Goal: Task Accomplishment & Management: Use online tool/utility

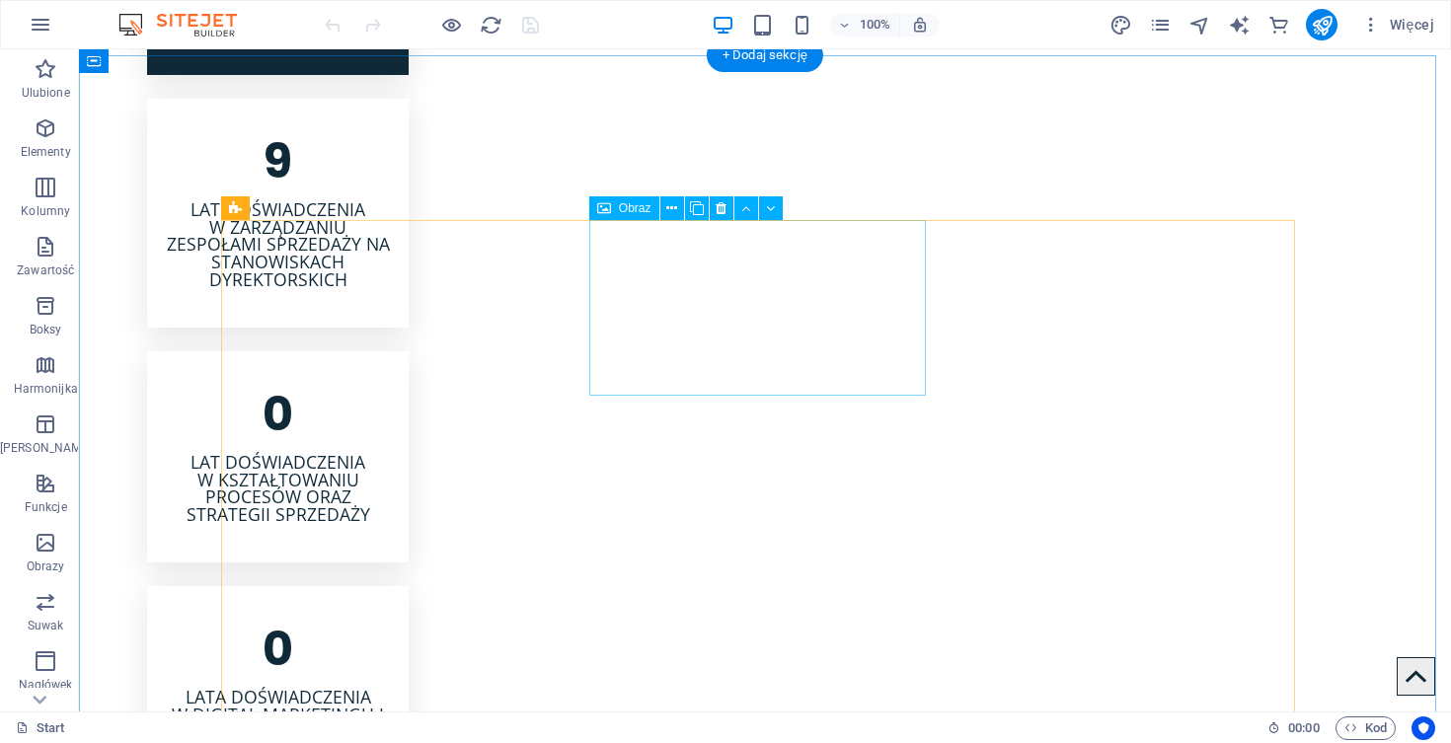
scroll to position [2882, 0]
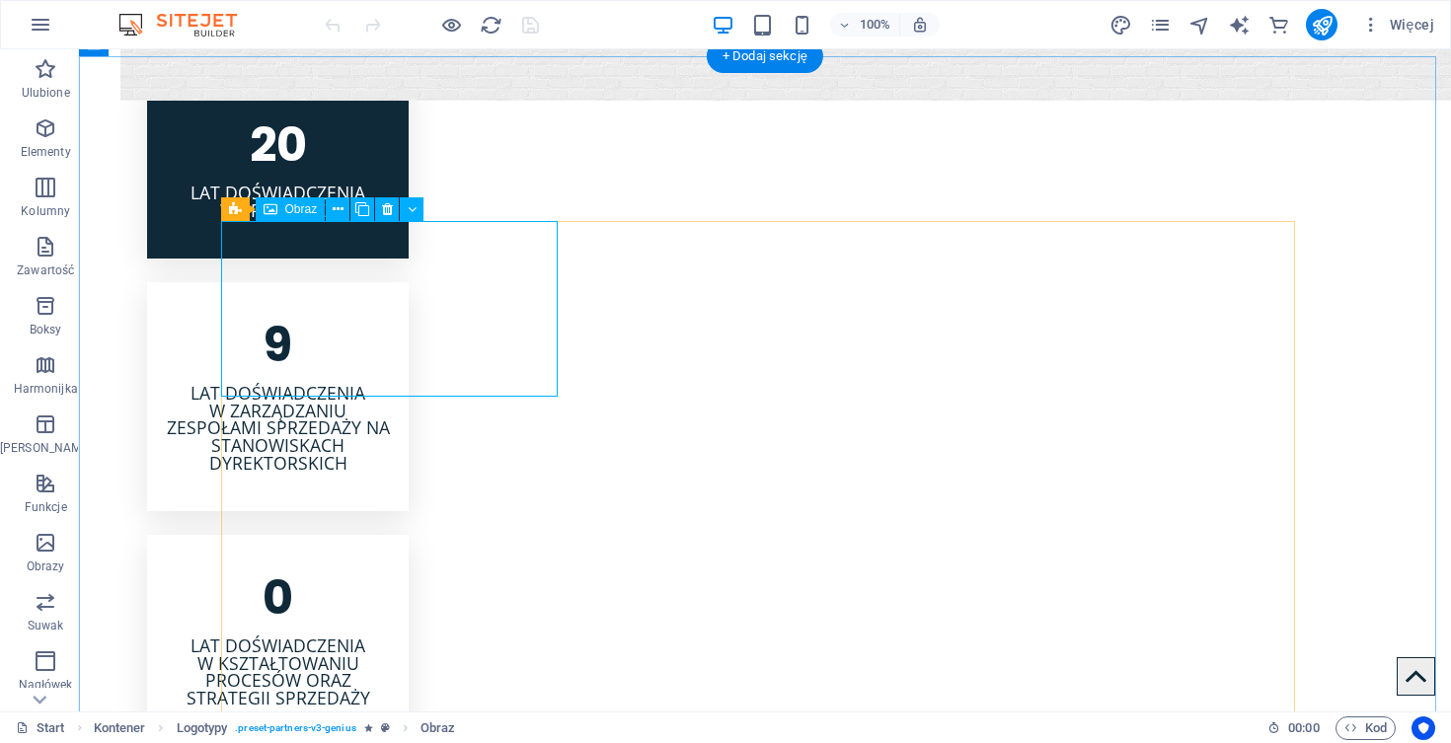
scroll to position [2817, 0]
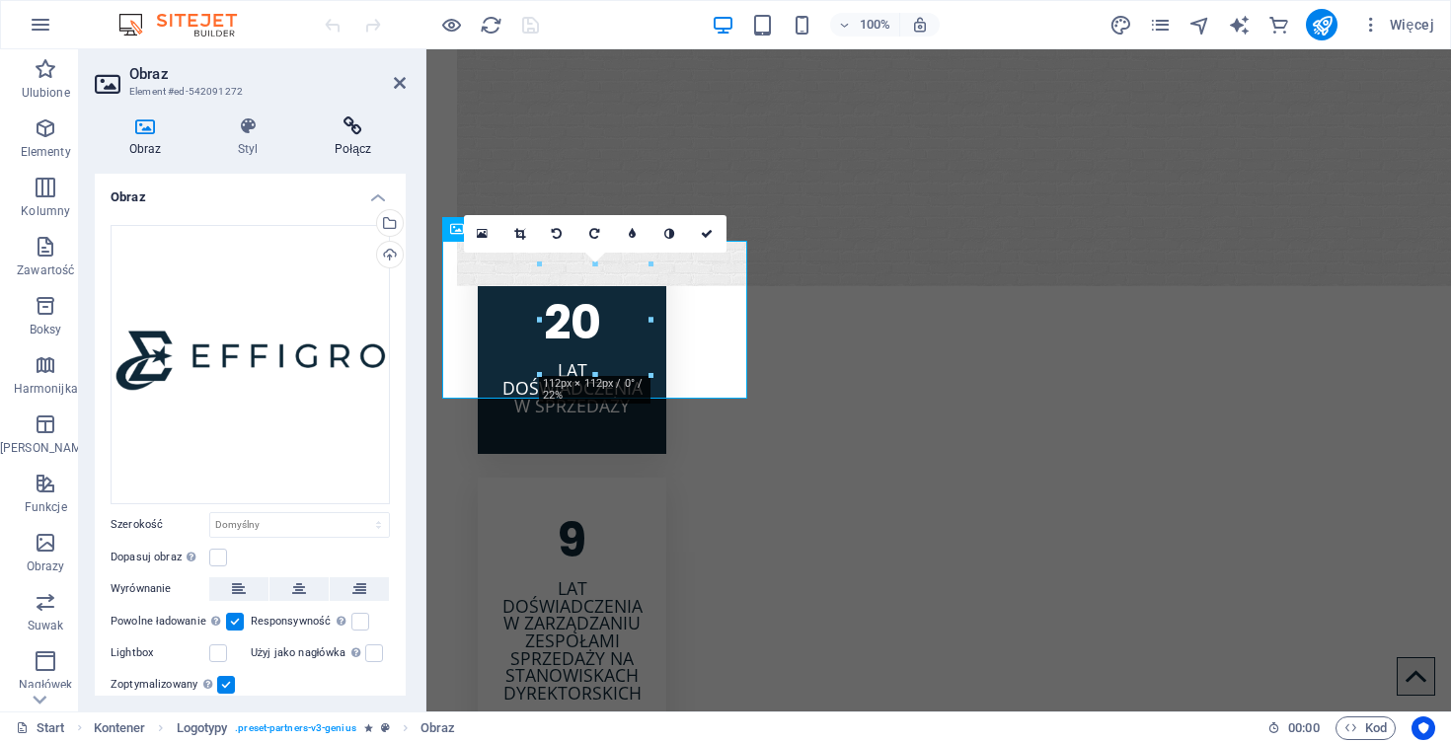
click at [354, 131] on icon at bounding box center [353, 126] width 106 height 20
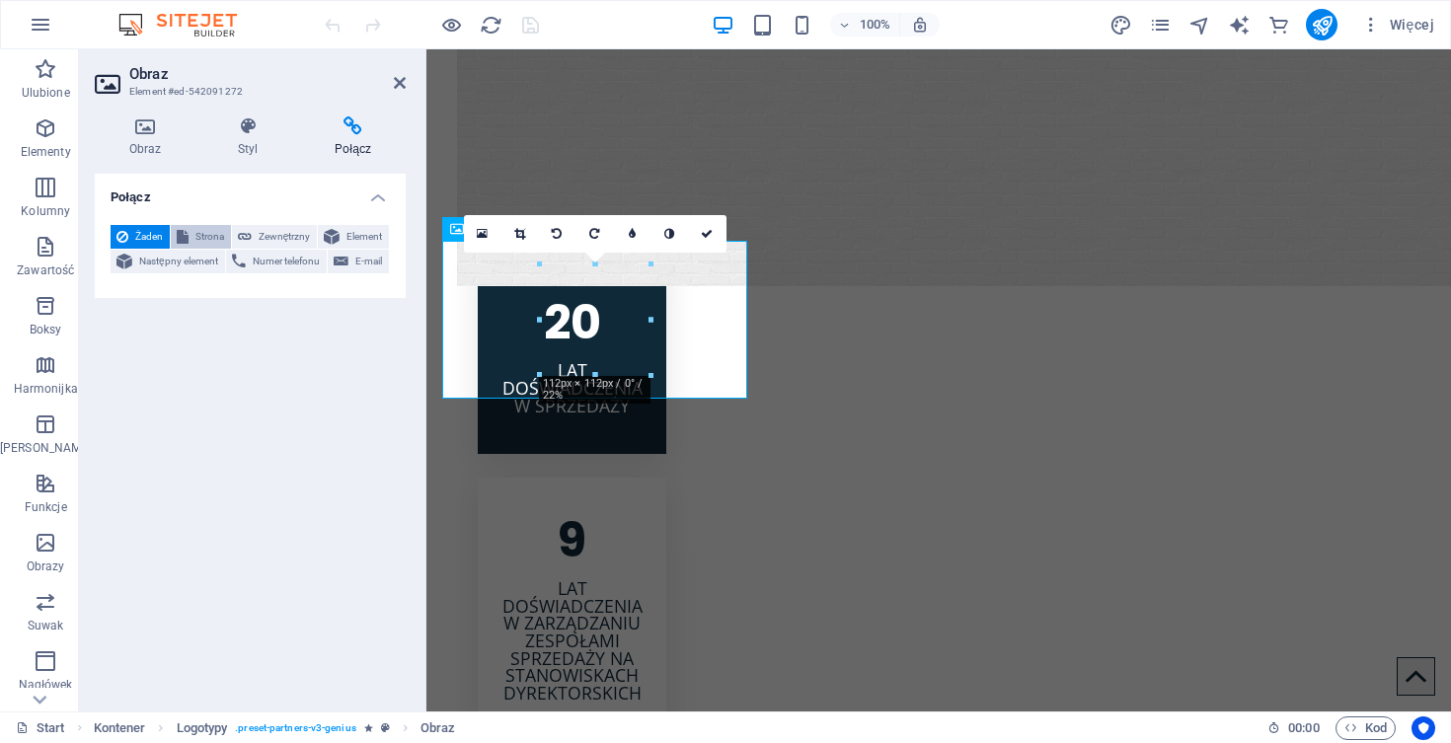
click at [203, 236] on span "Strona" at bounding box center [209, 237] width 31 height 24
select select
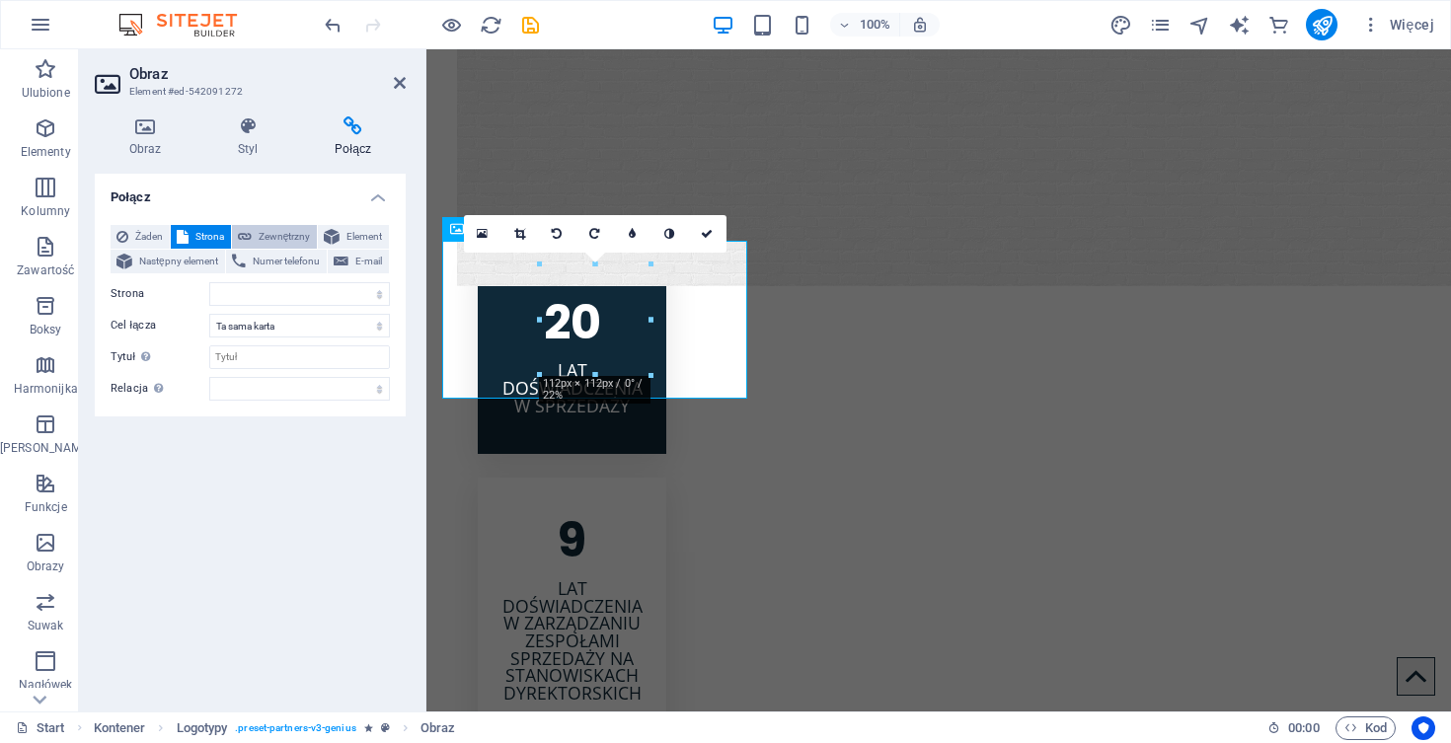
click at [263, 236] on span "Zewnętrzny" at bounding box center [284, 237] width 53 height 24
select select "blank"
paste input "https://effigro.pl/"
type input "https://effigro.pl/"
click at [401, 85] on icon at bounding box center [400, 83] width 12 height 16
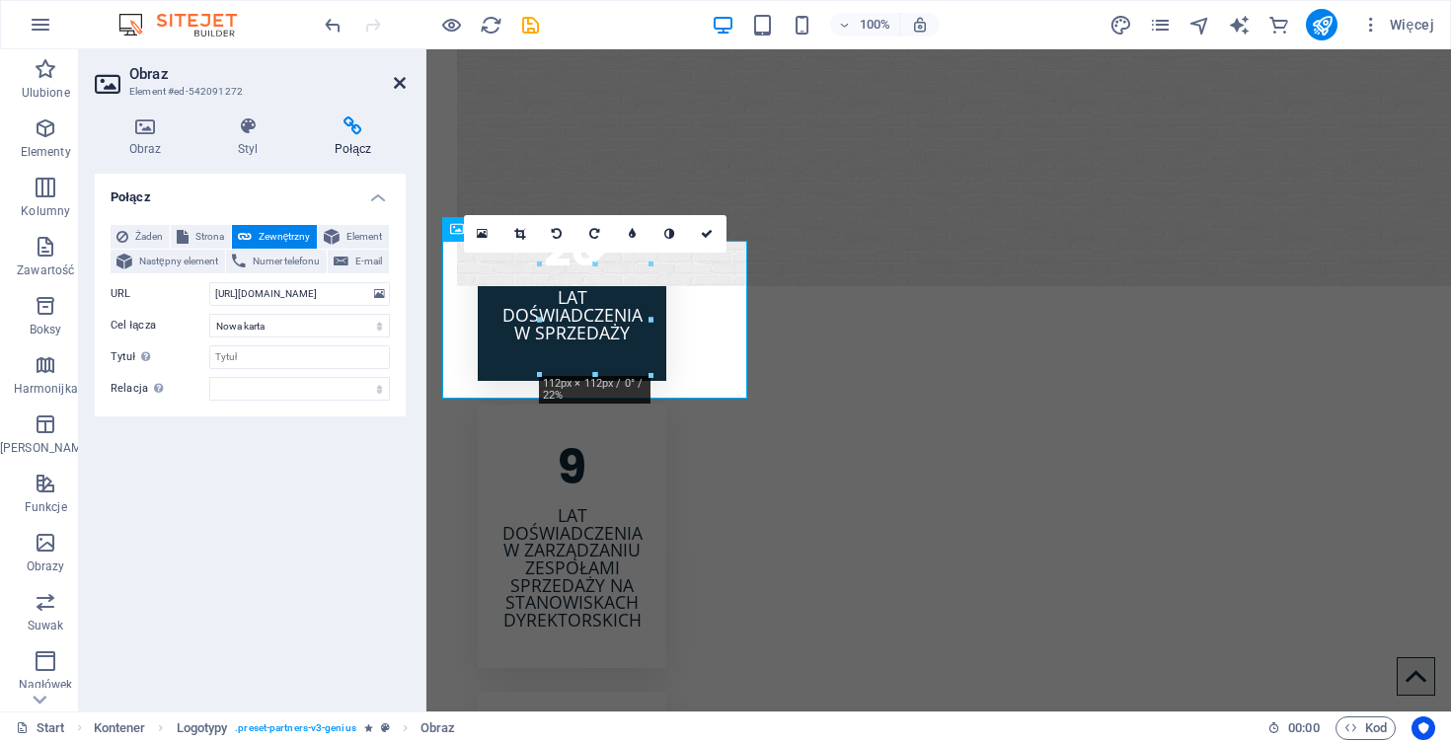
scroll to position [2882, 0]
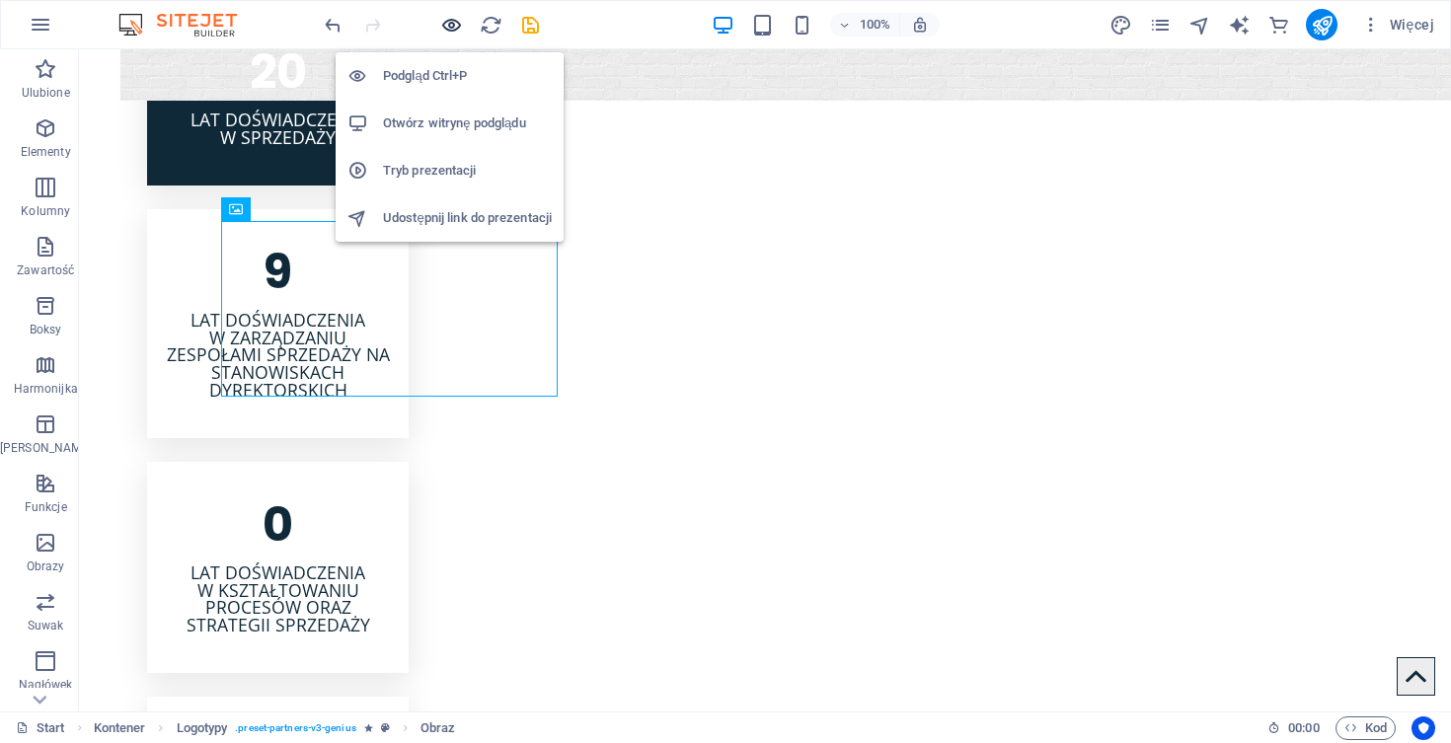
click at [452, 28] on icon "button" at bounding box center [451, 25] width 23 height 23
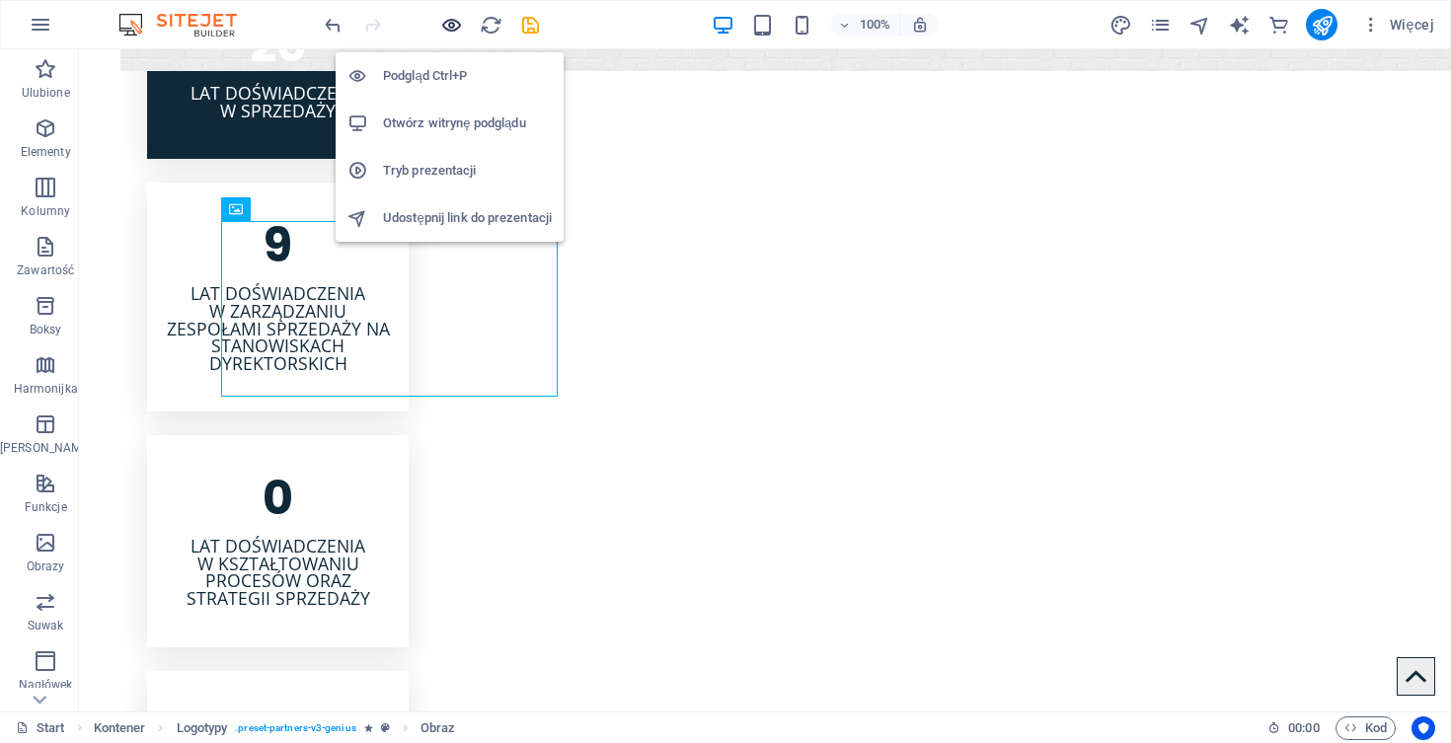
scroll to position [2895, 0]
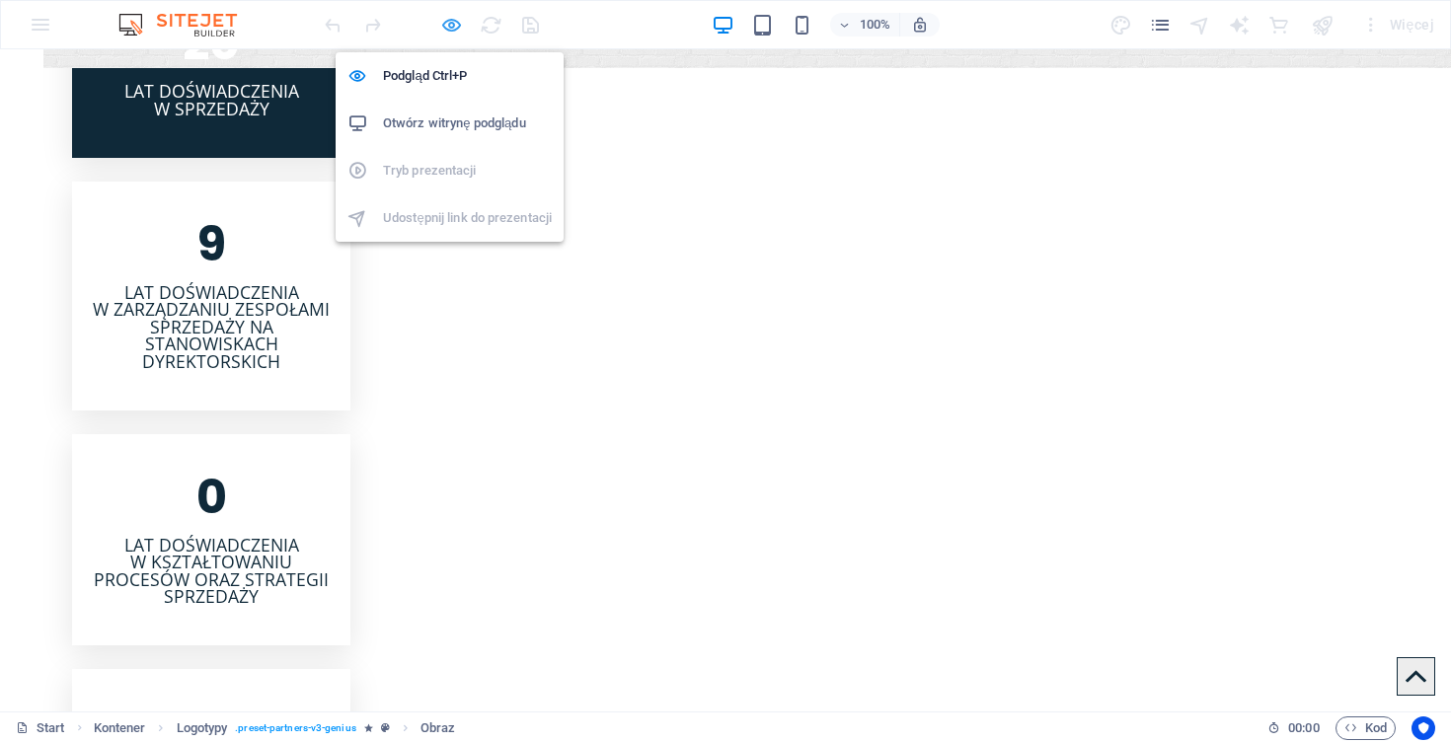
click at [453, 25] on icon "button" at bounding box center [451, 25] width 23 height 23
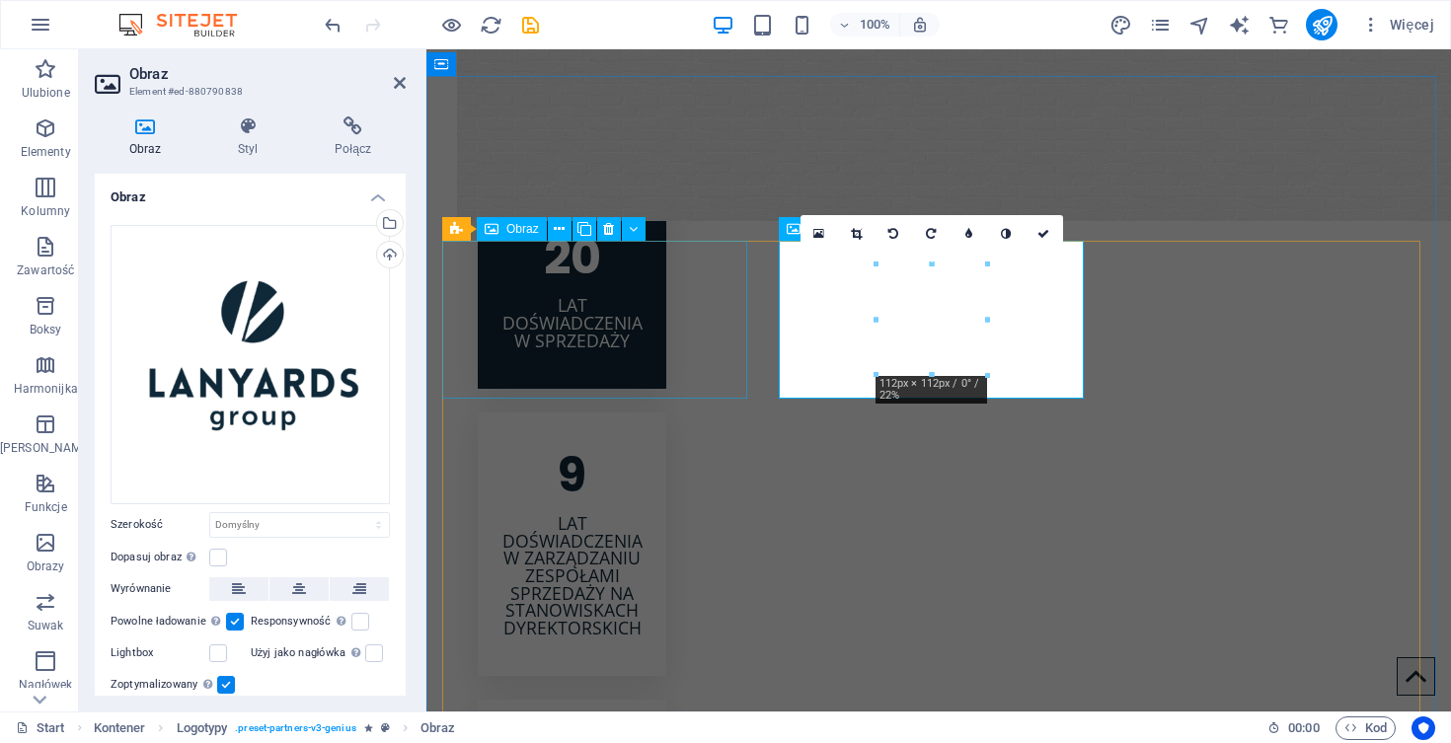
scroll to position [2817, 0]
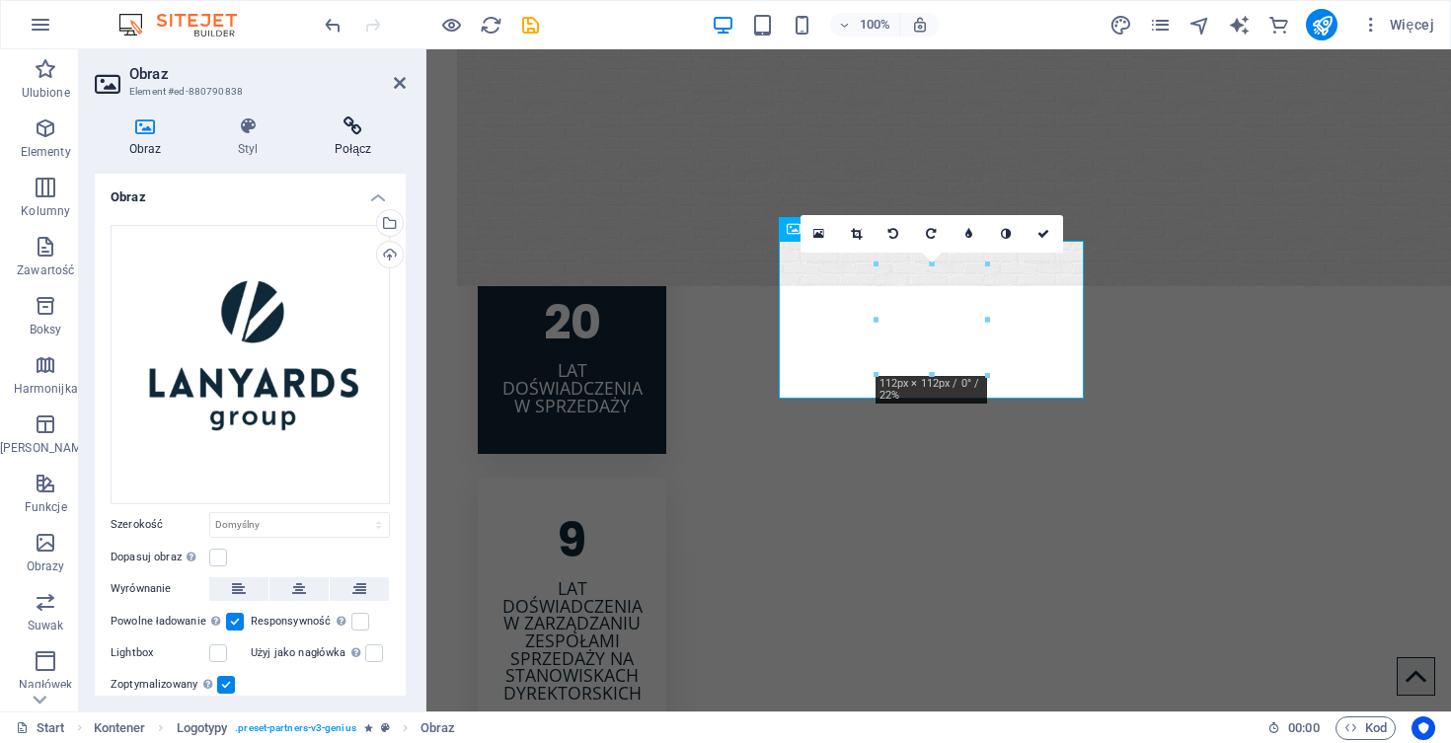
click at [349, 135] on icon at bounding box center [353, 126] width 106 height 20
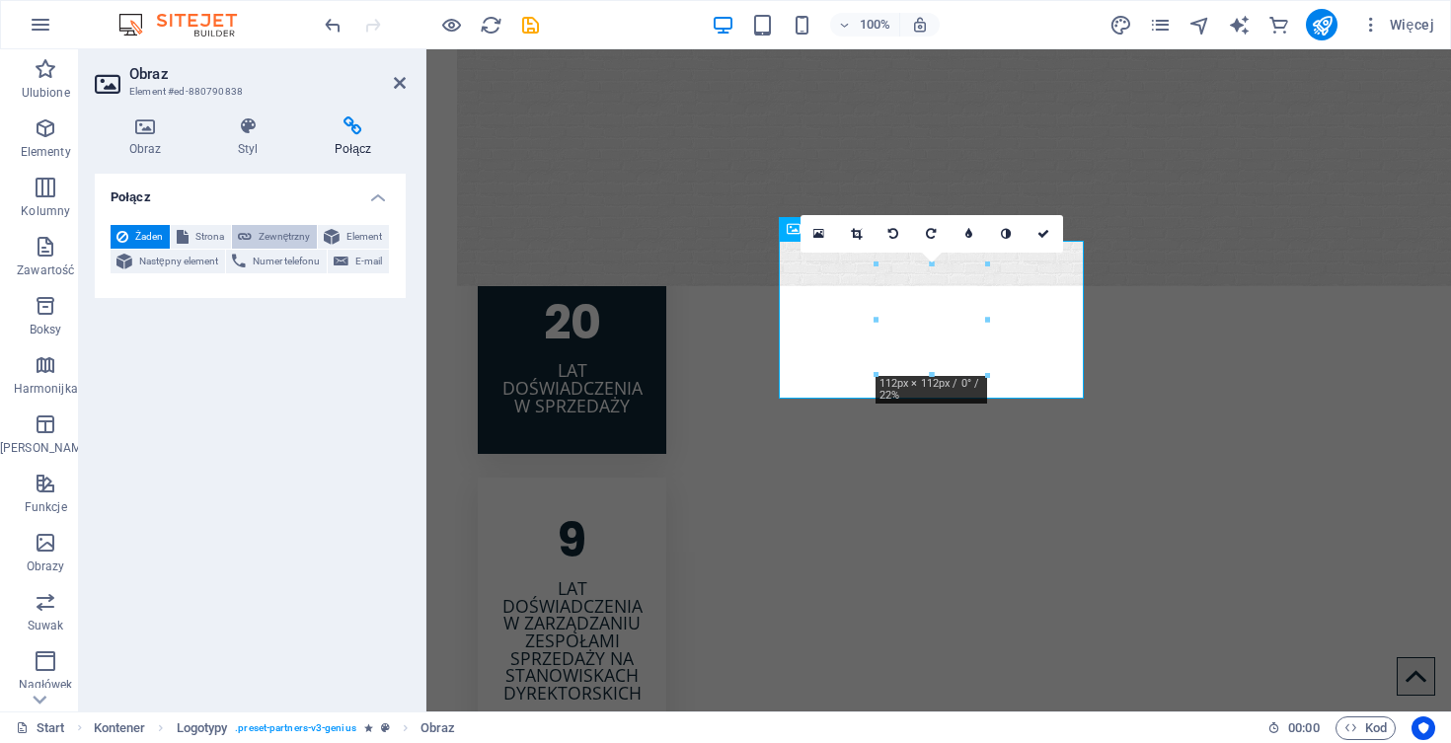
click at [286, 241] on span "Zewnętrzny" at bounding box center [284, 237] width 53 height 24
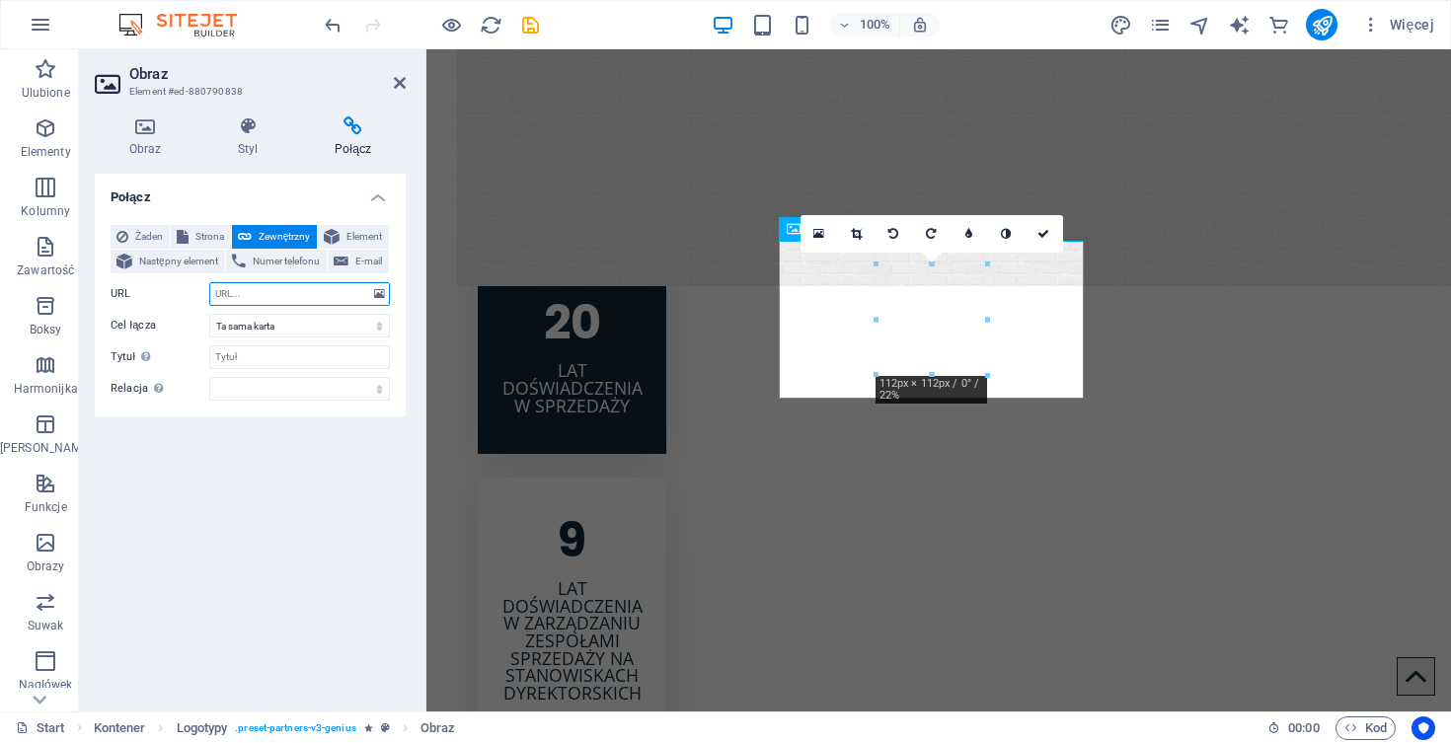
select select "blank"
paste input "https://lanyards24.es/"
type input "https://lanyards24.es/"
click at [292, 466] on div "Połącz Żaden Strona Zewnętrzny Element Następny element Numer telefonu E-mail S…" at bounding box center [250, 435] width 311 height 522
click at [400, 80] on icon at bounding box center [400, 83] width 12 height 16
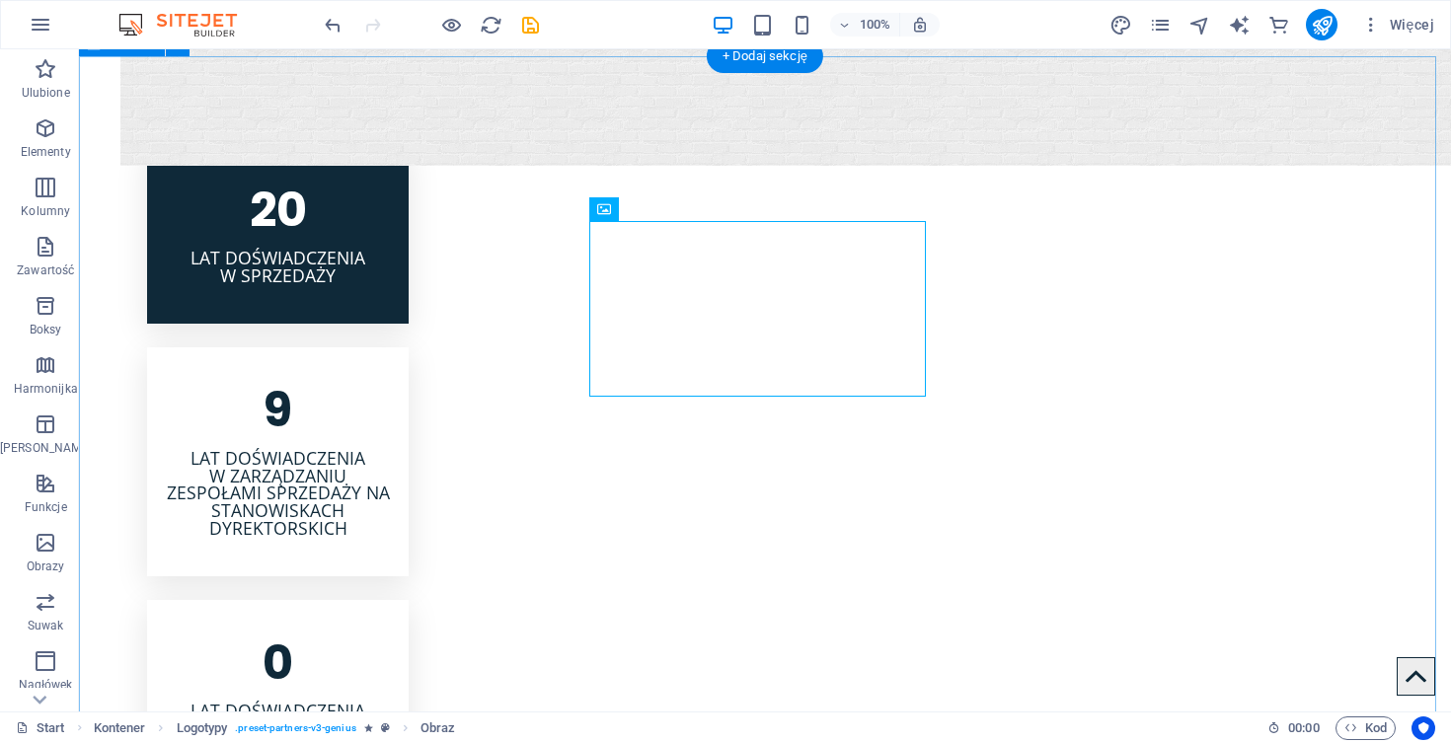
scroll to position [2882, 0]
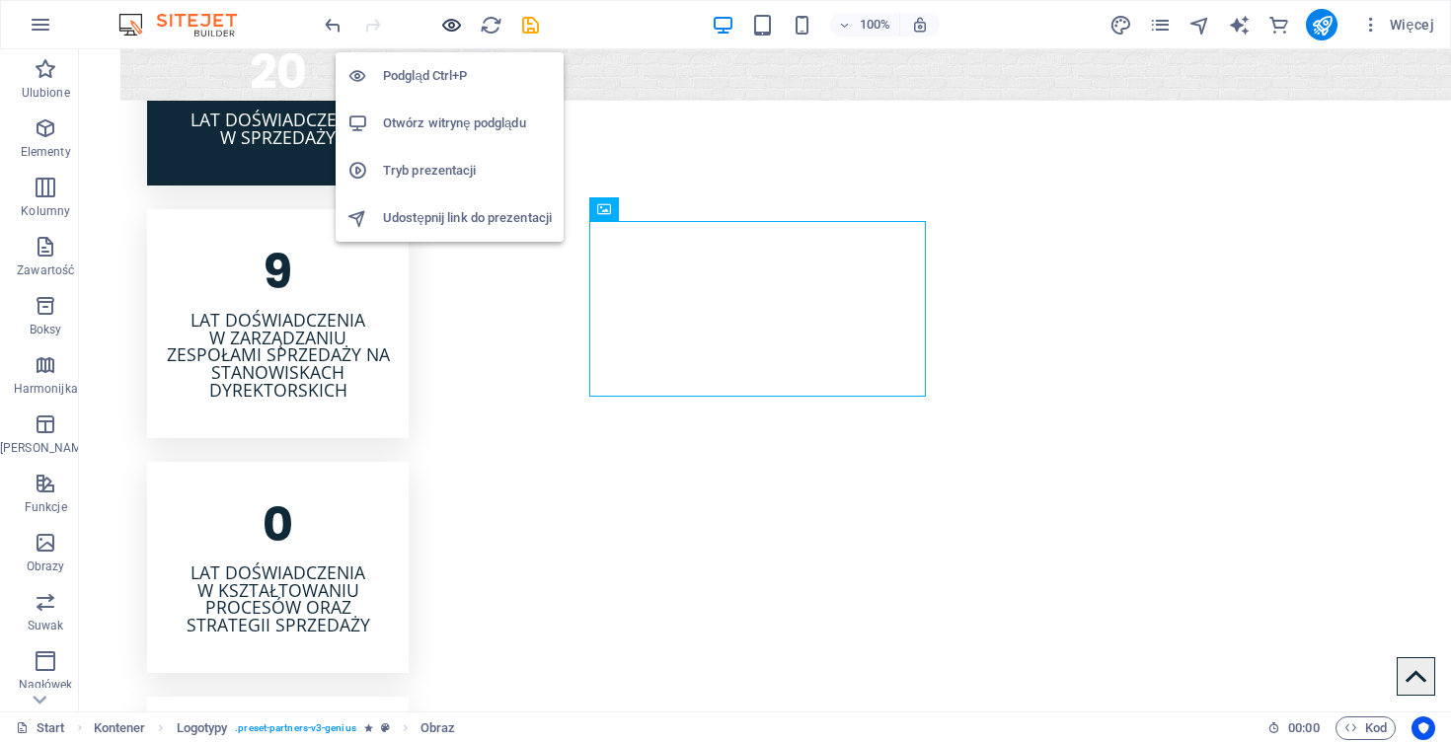
click at [448, 23] on icon "button" at bounding box center [451, 25] width 23 height 23
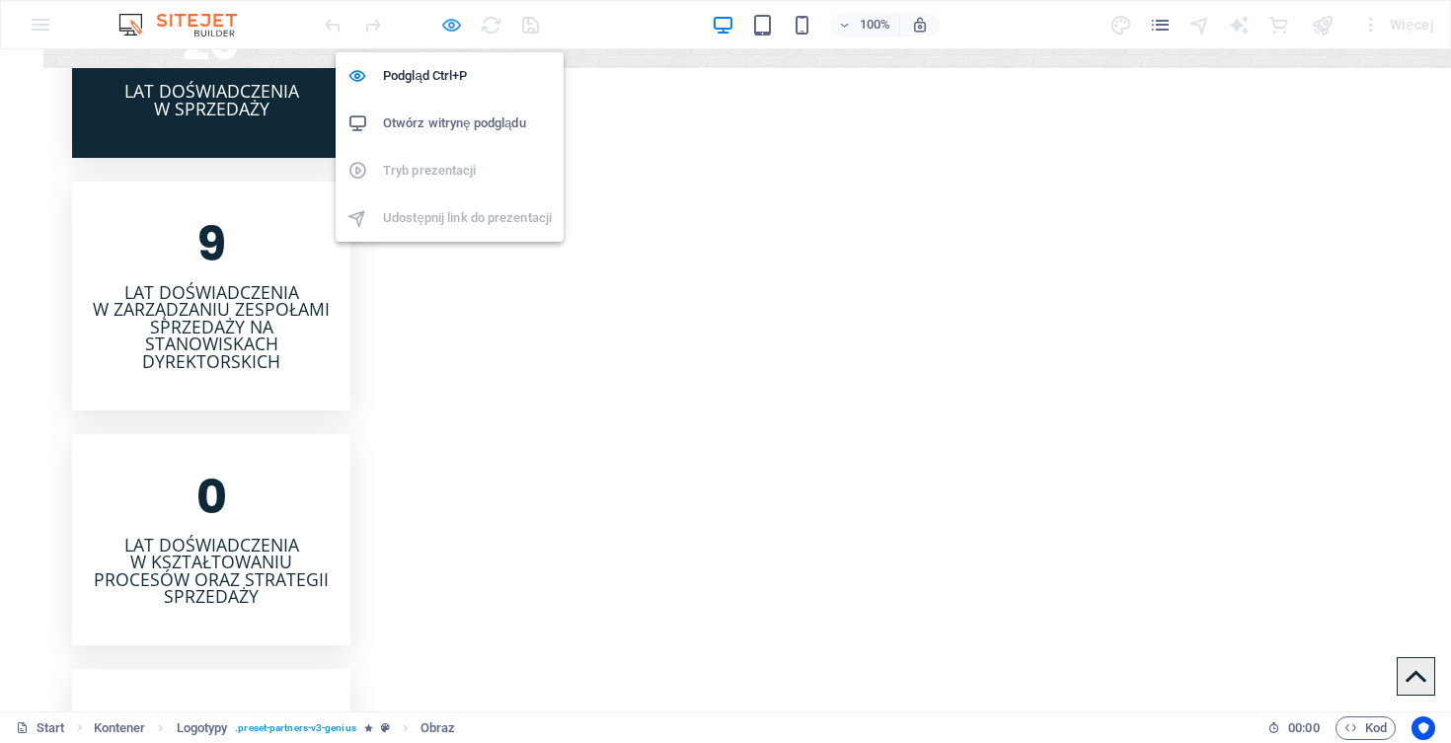
click at [448, 27] on icon "button" at bounding box center [451, 25] width 23 height 23
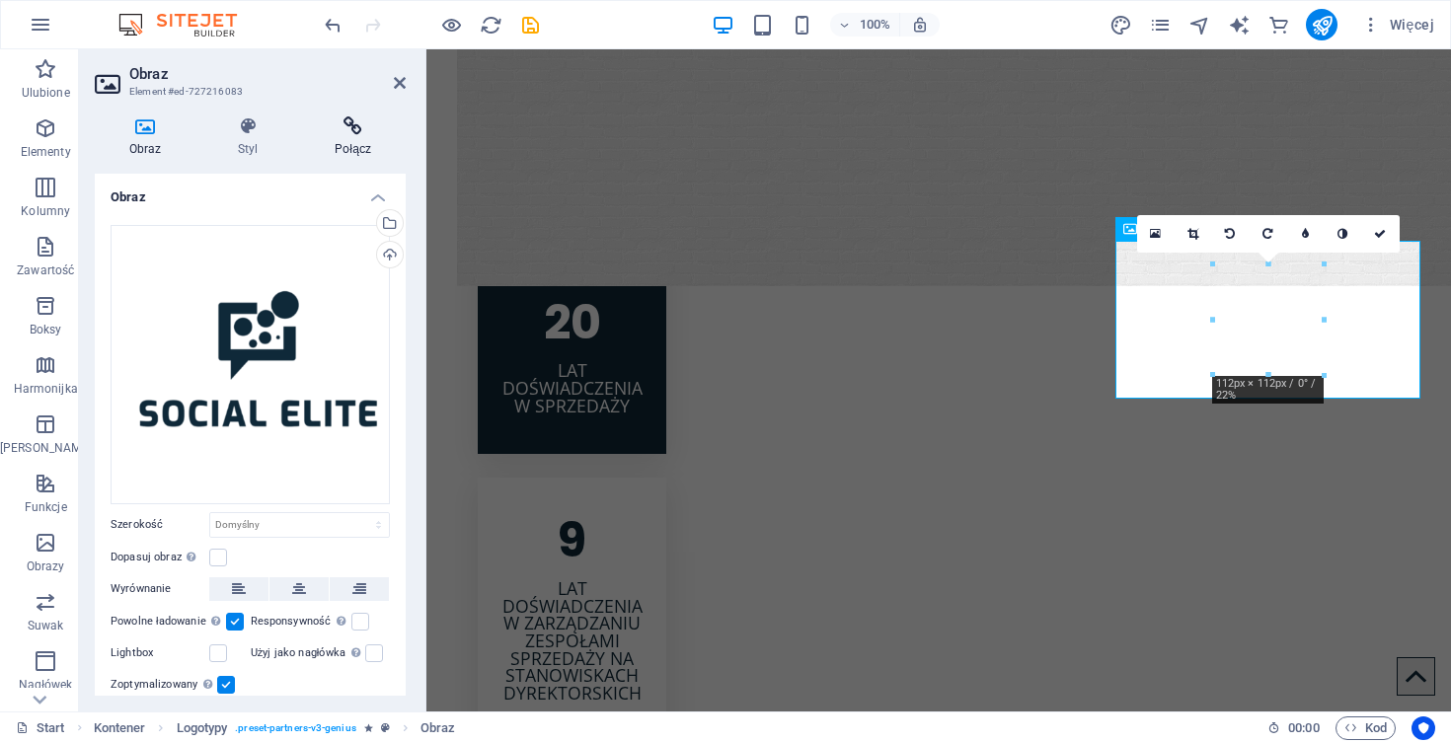
click at [350, 142] on h4 "Połącz" at bounding box center [353, 136] width 106 height 41
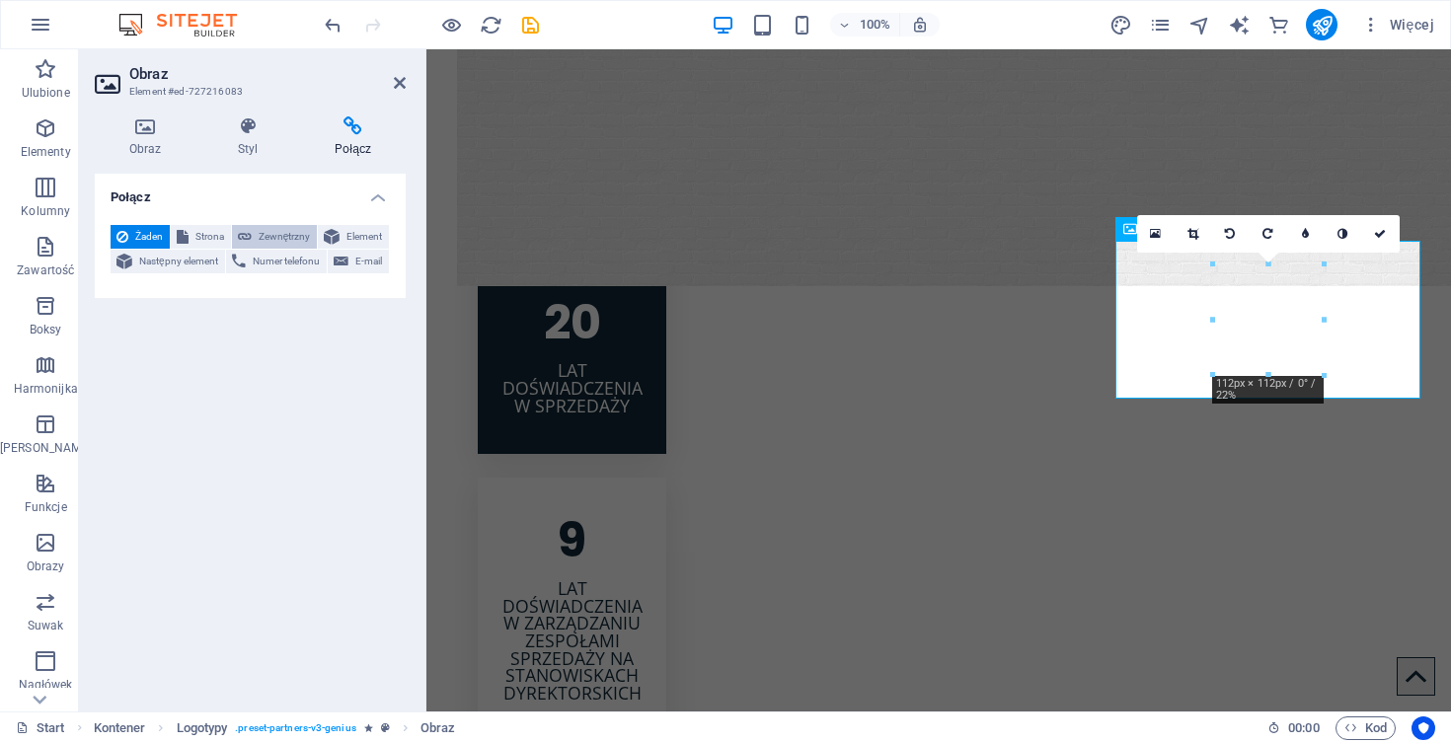
click at [274, 231] on span "Zewnętrzny" at bounding box center [284, 237] width 53 height 24
select select "blank"
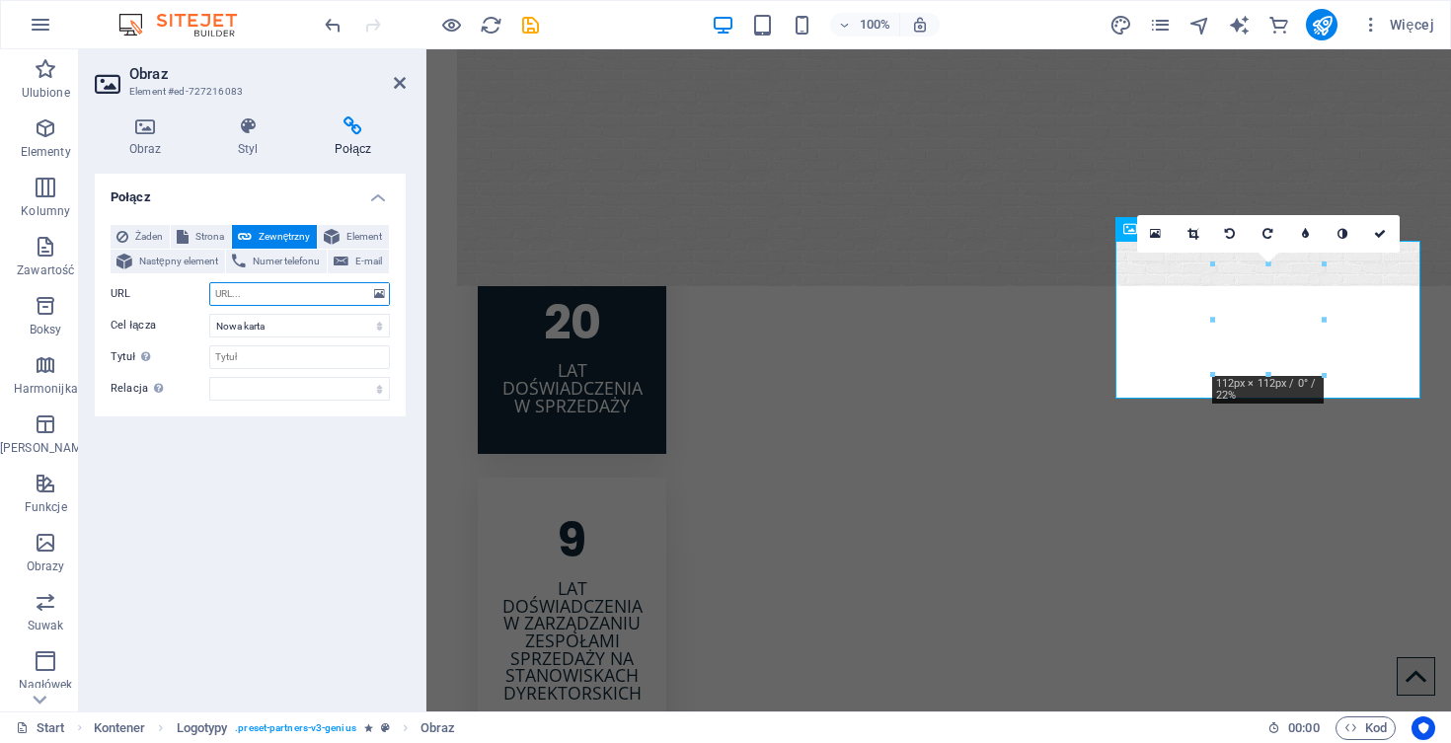
paste input "https://socialelite.pl/"
type input "https://socialelite.pl/"
click at [400, 80] on icon at bounding box center [400, 83] width 12 height 16
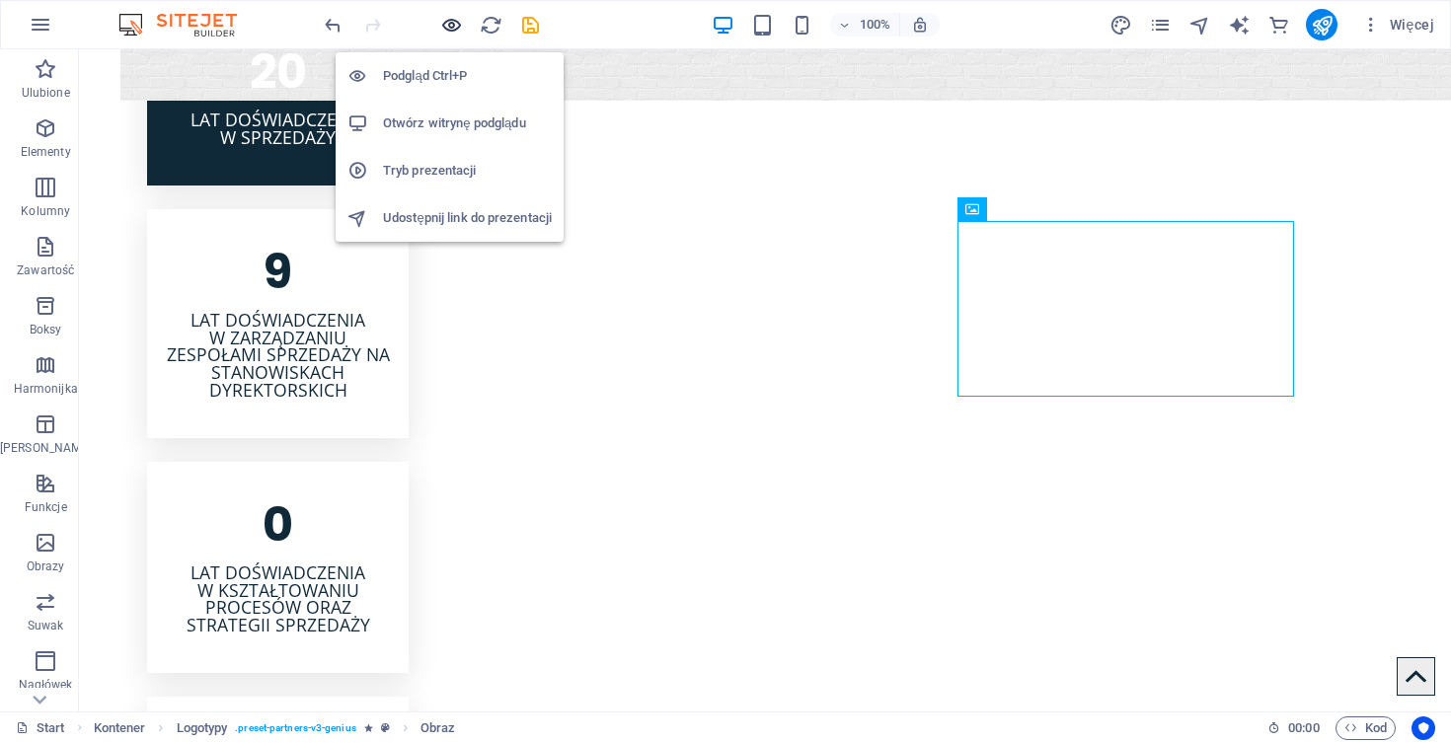
click at [447, 26] on icon "button" at bounding box center [451, 25] width 23 height 23
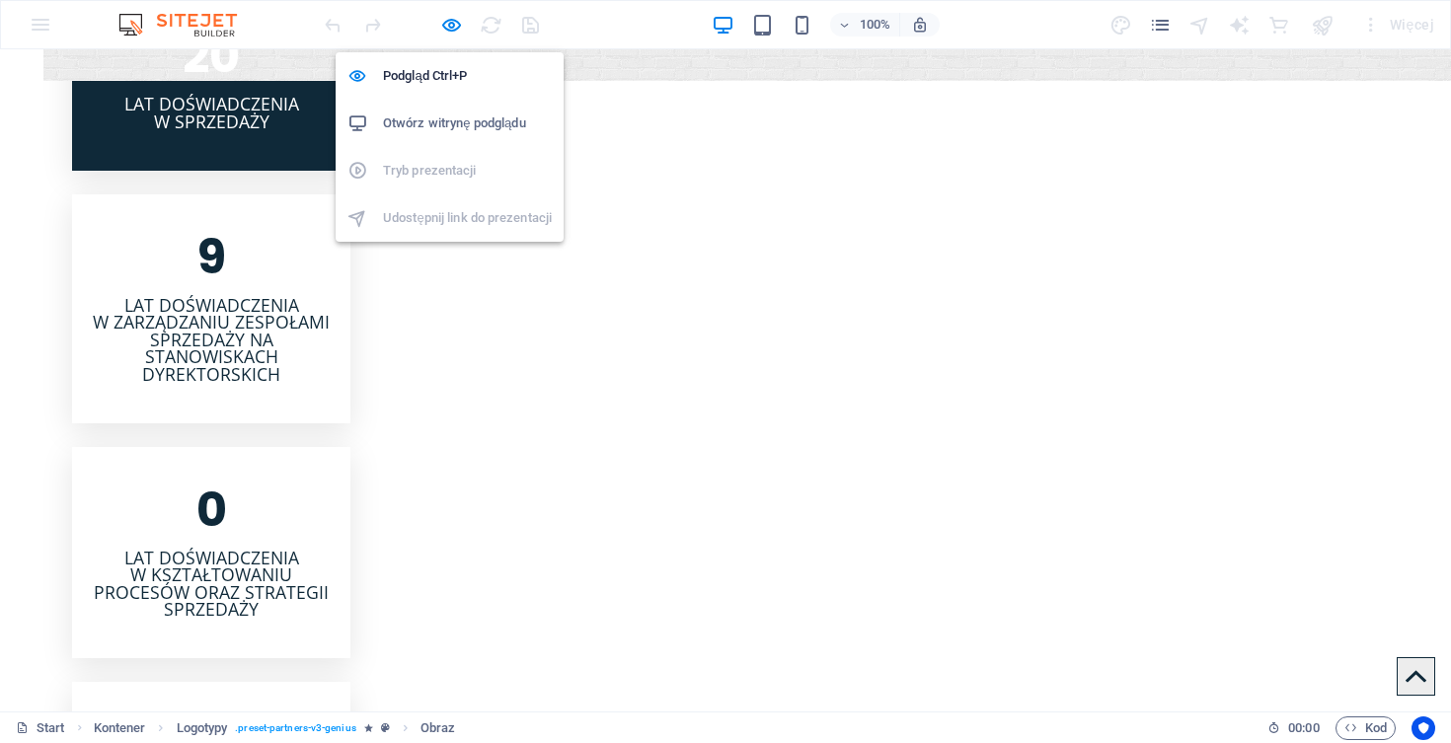
scroll to position [2895, 0]
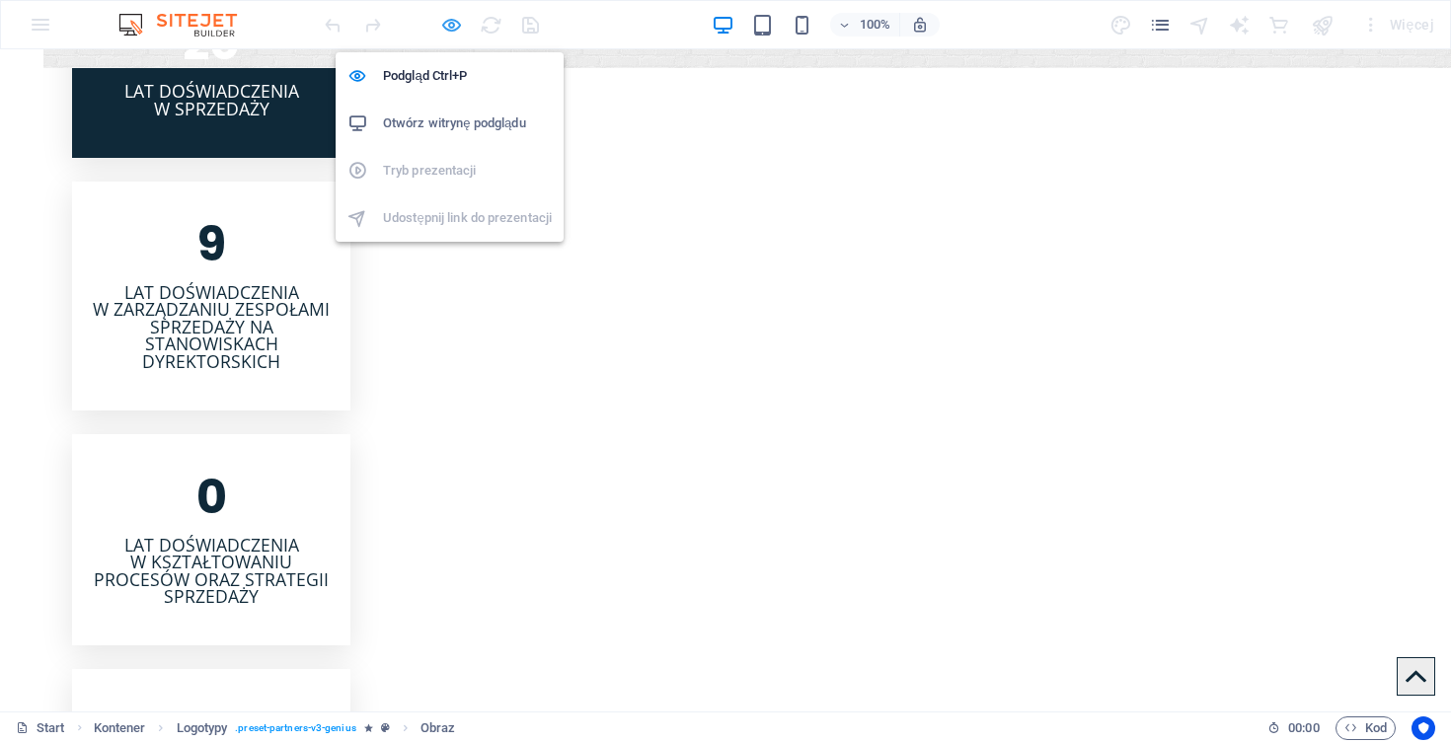
click at [442, 24] on icon "button" at bounding box center [451, 25] width 23 height 23
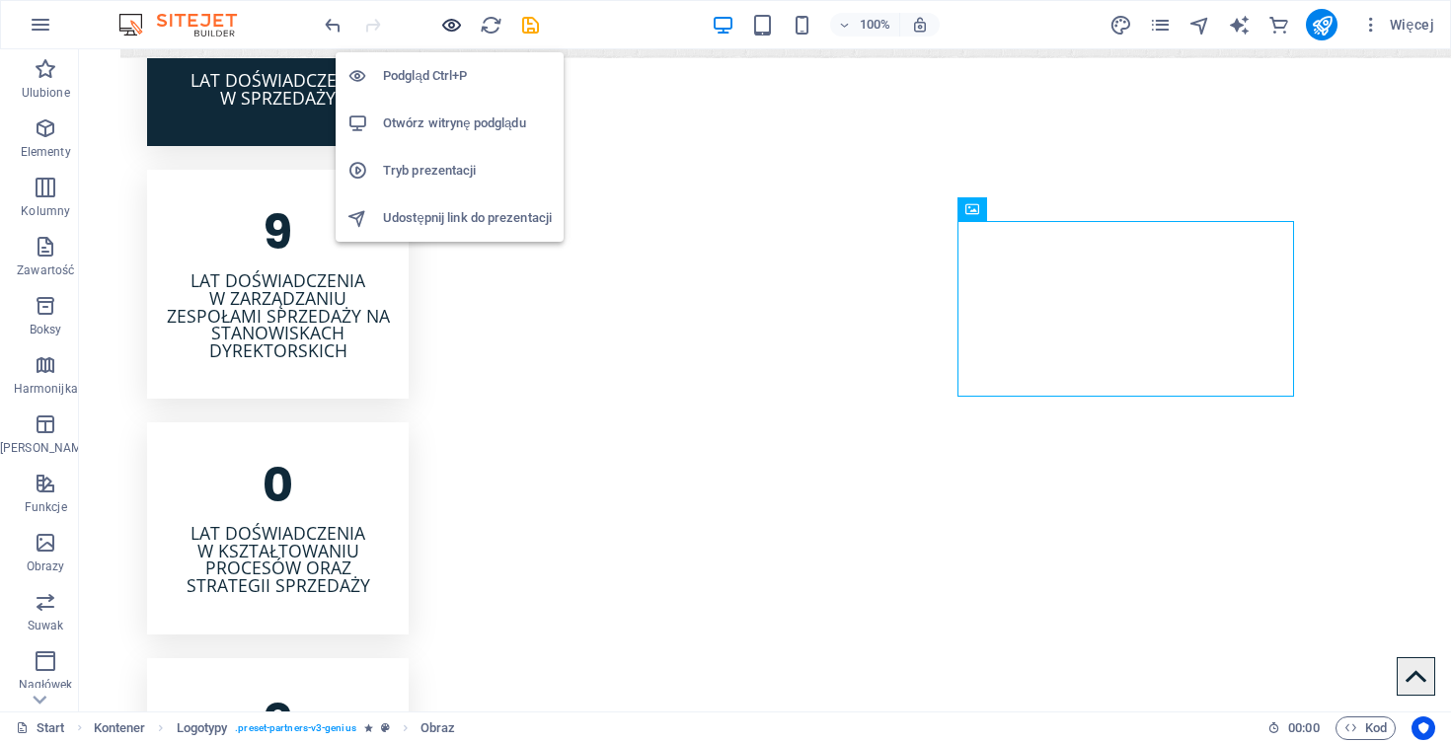
scroll to position [2882, 0]
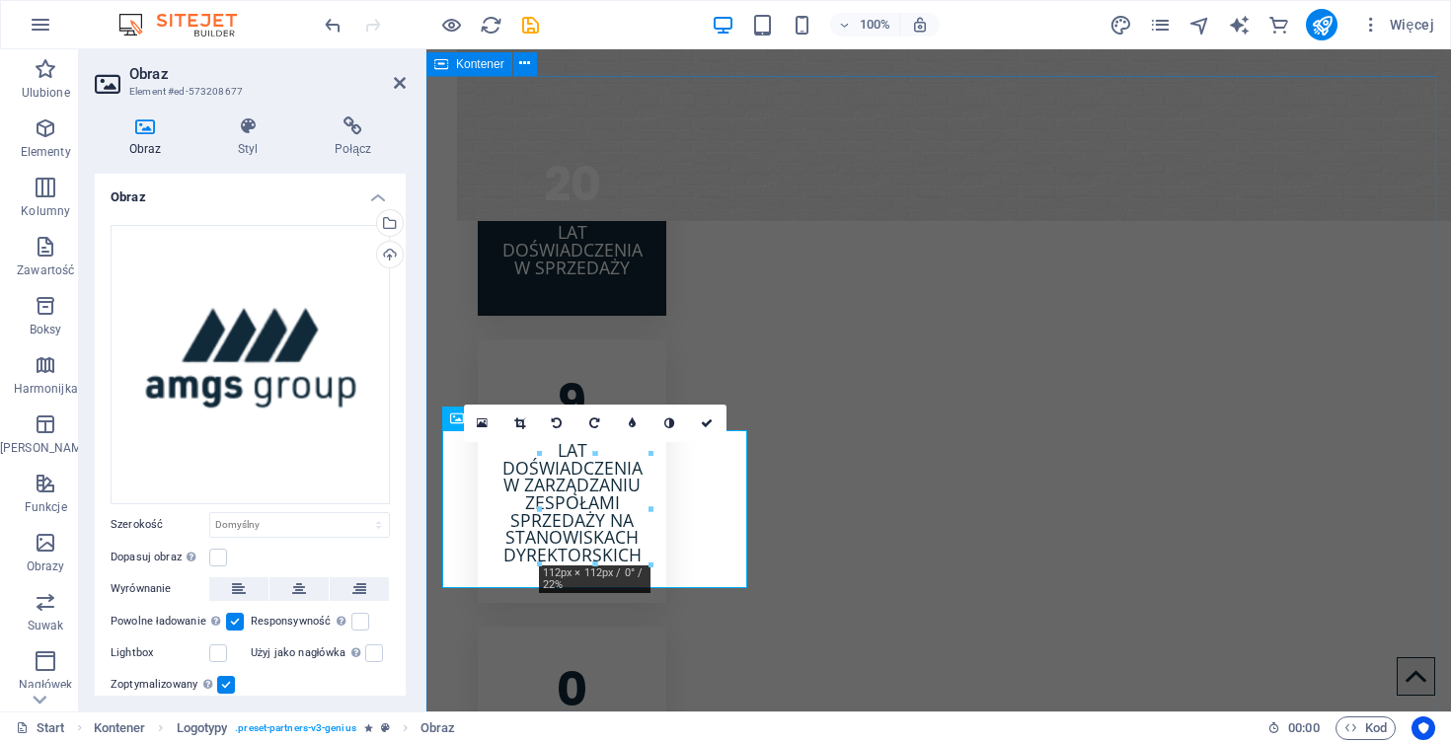
scroll to position [2817, 0]
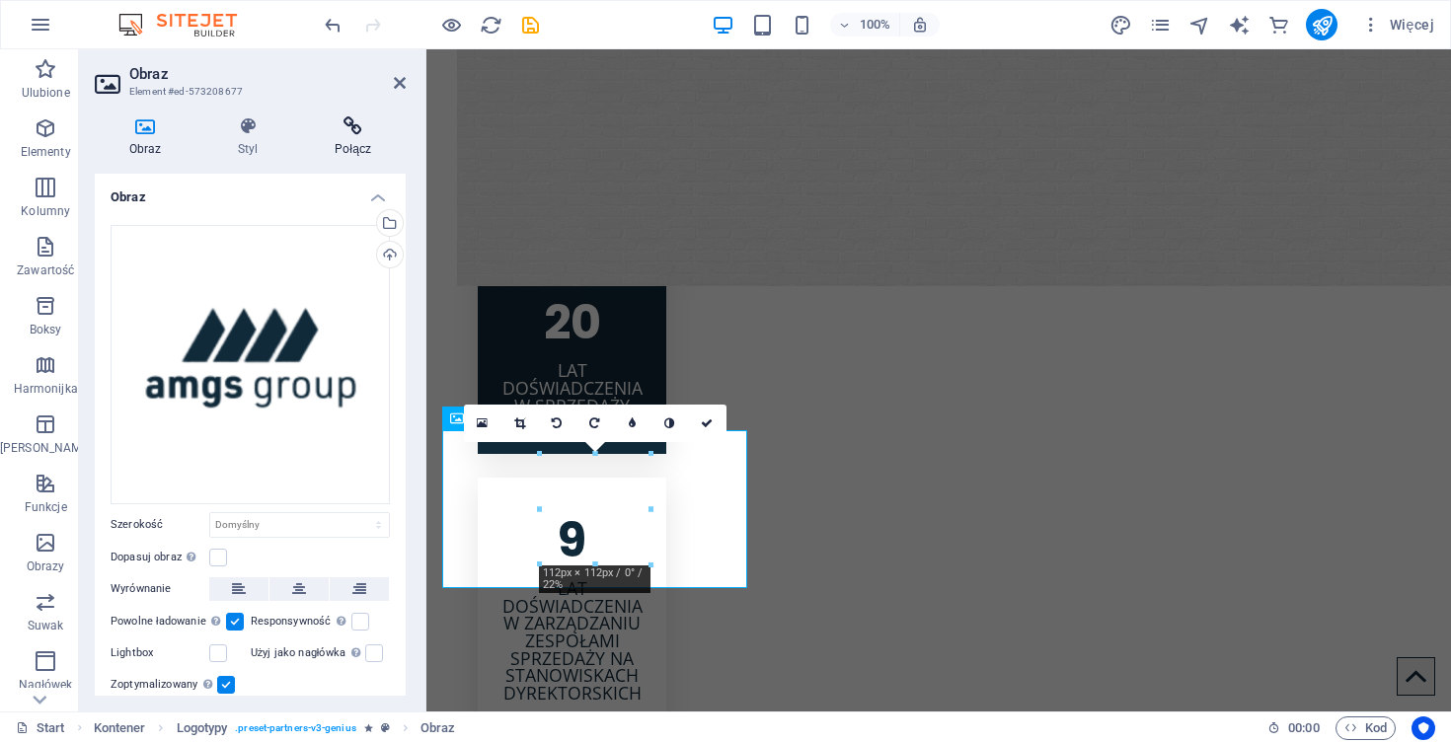
click at [347, 135] on icon at bounding box center [353, 126] width 106 height 20
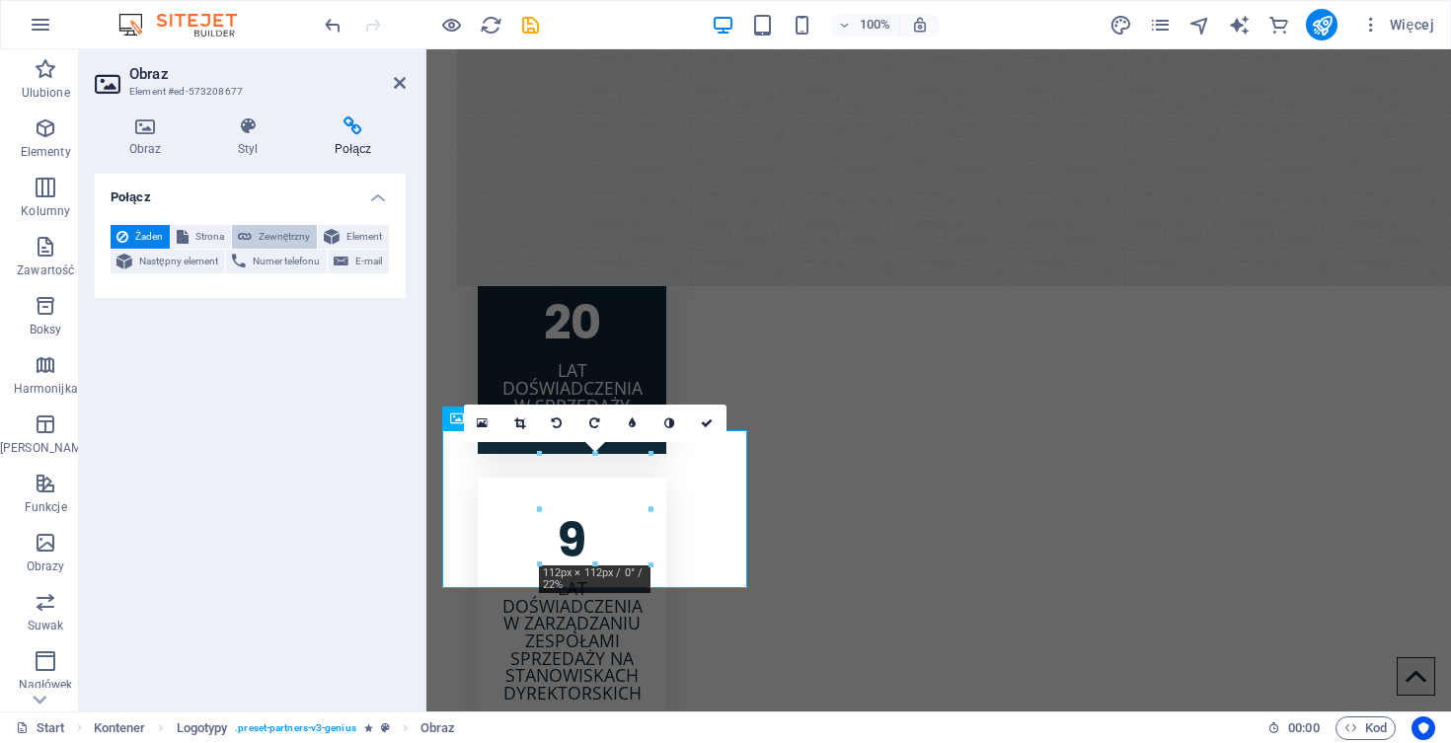
click at [288, 242] on span "Zewnętrzny" at bounding box center [284, 237] width 53 height 24
select select "blank"
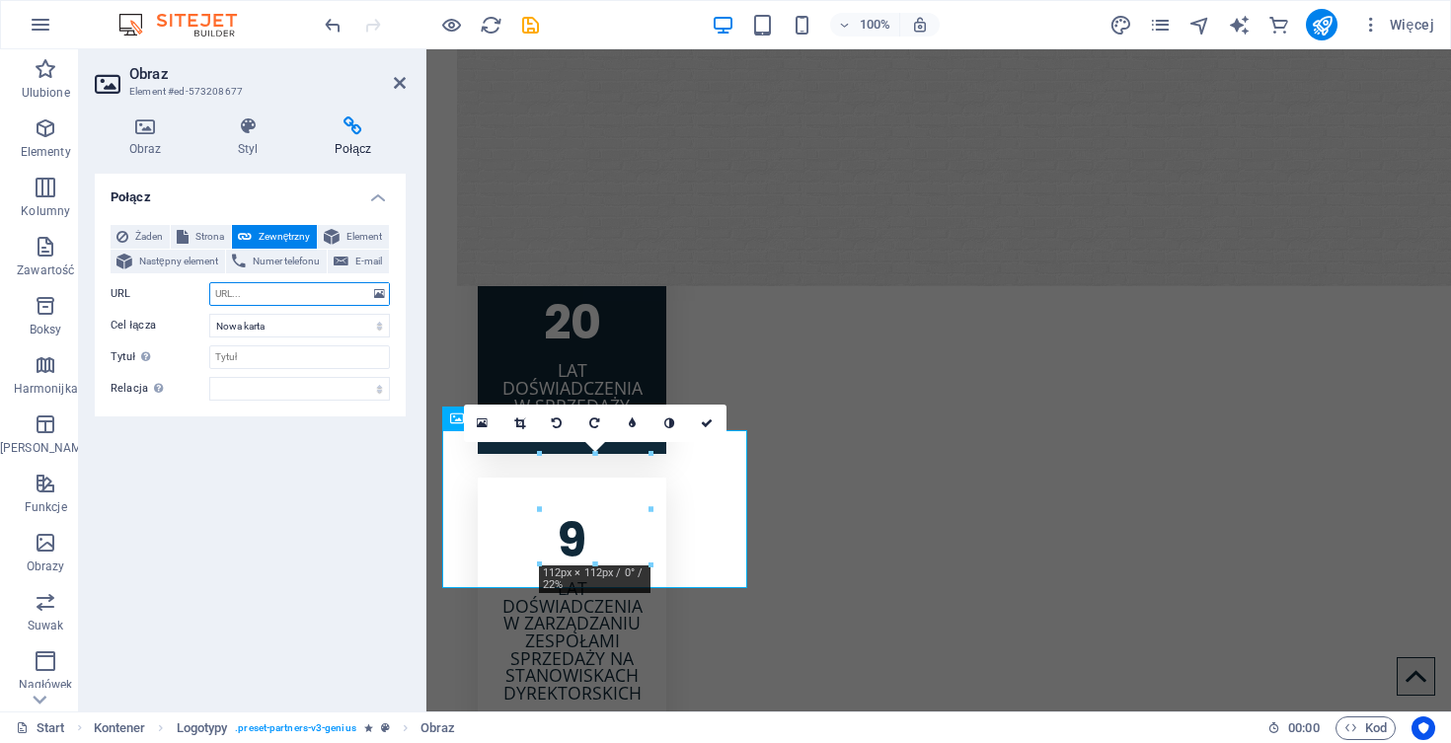
click at [294, 290] on input "URL" at bounding box center [299, 294] width 181 height 24
paste input "https://amgsgroup.pl/"
type input "https://amgsgroup.pl/"
click at [302, 514] on div "Połącz Żaden Strona Zewnętrzny Element Następny element Numer telefonu E-mail S…" at bounding box center [250, 435] width 311 height 522
click at [395, 81] on icon at bounding box center [400, 83] width 12 height 16
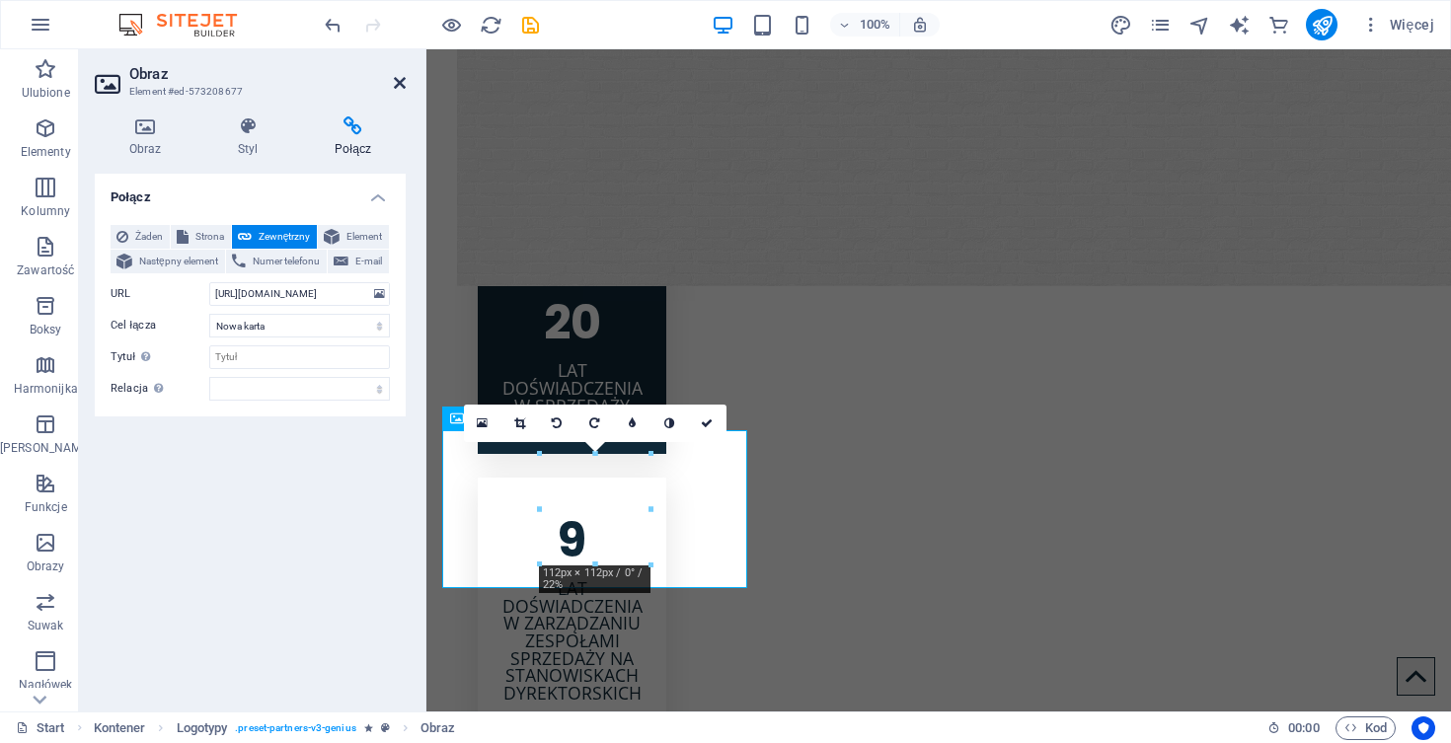
scroll to position [2882, 0]
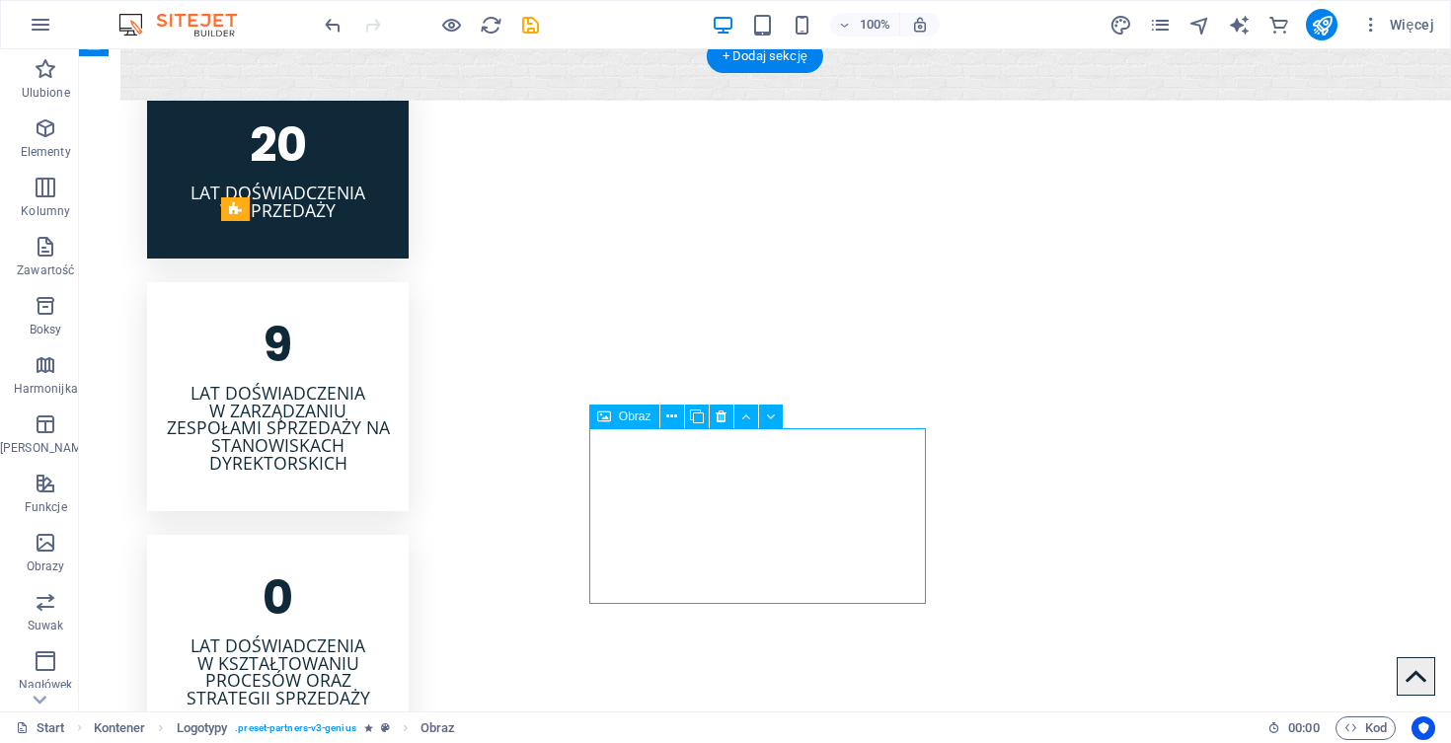
scroll to position [2817, 0]
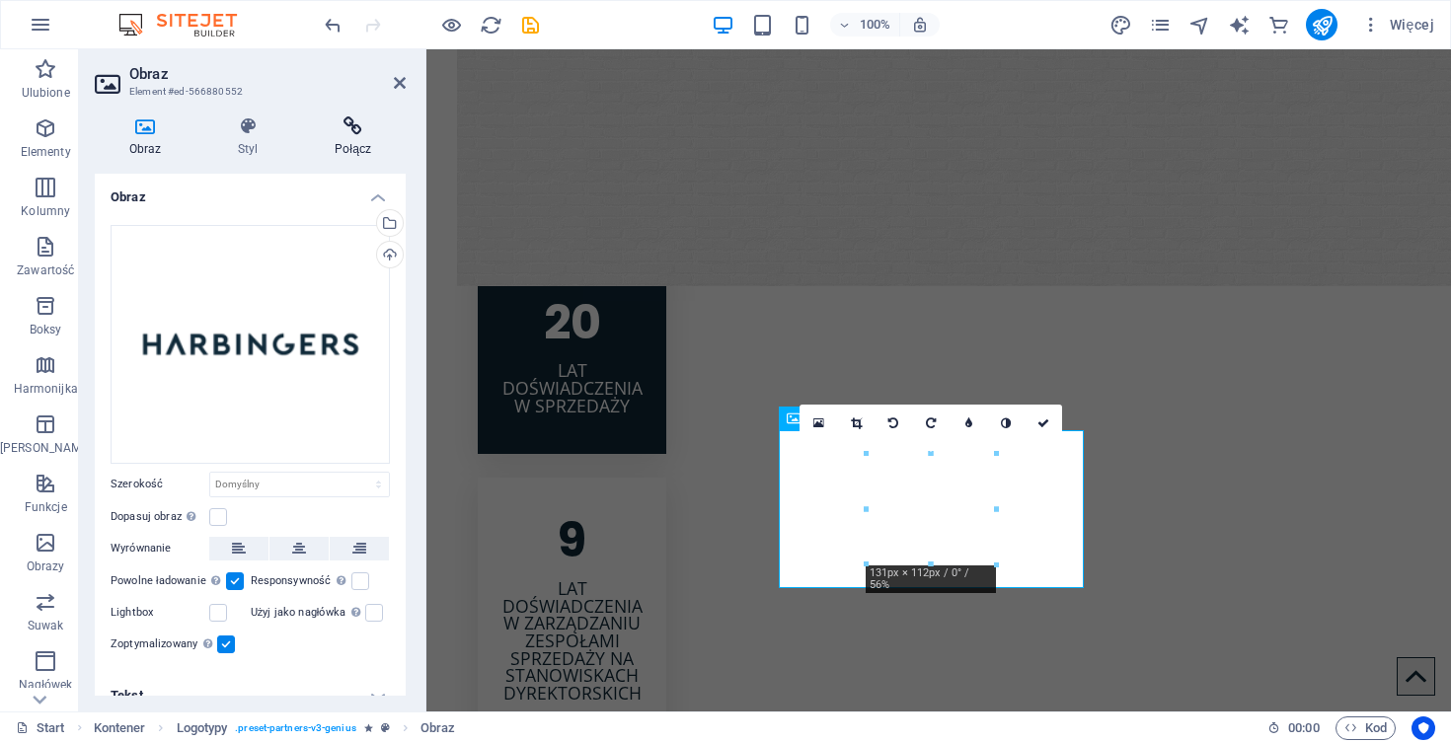
click at [345, 129] on icon at bounding box center [353, 126] width 106 height 20
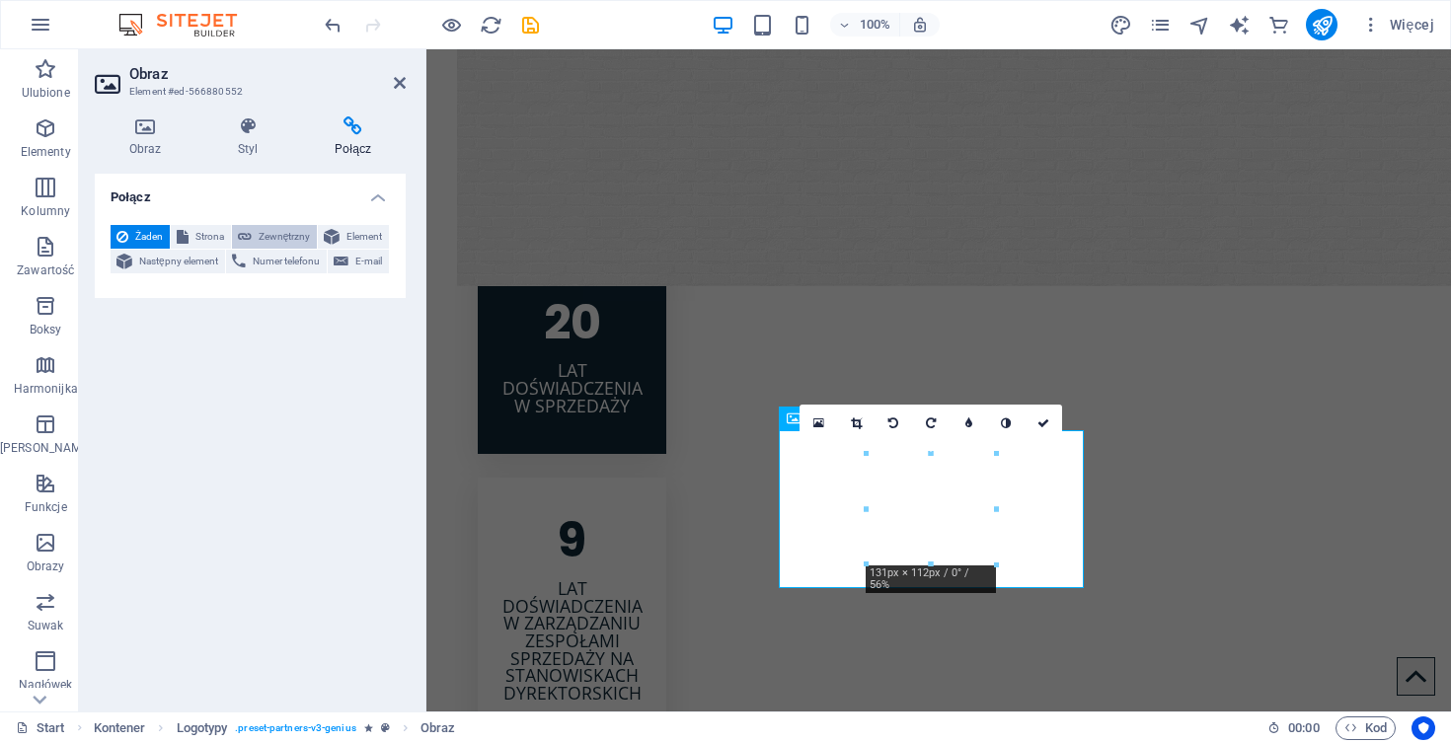
click at [287, 238] on span "Zewnętrzny" at bounding box center [284, 237] width 53 height 24
select select "blank"
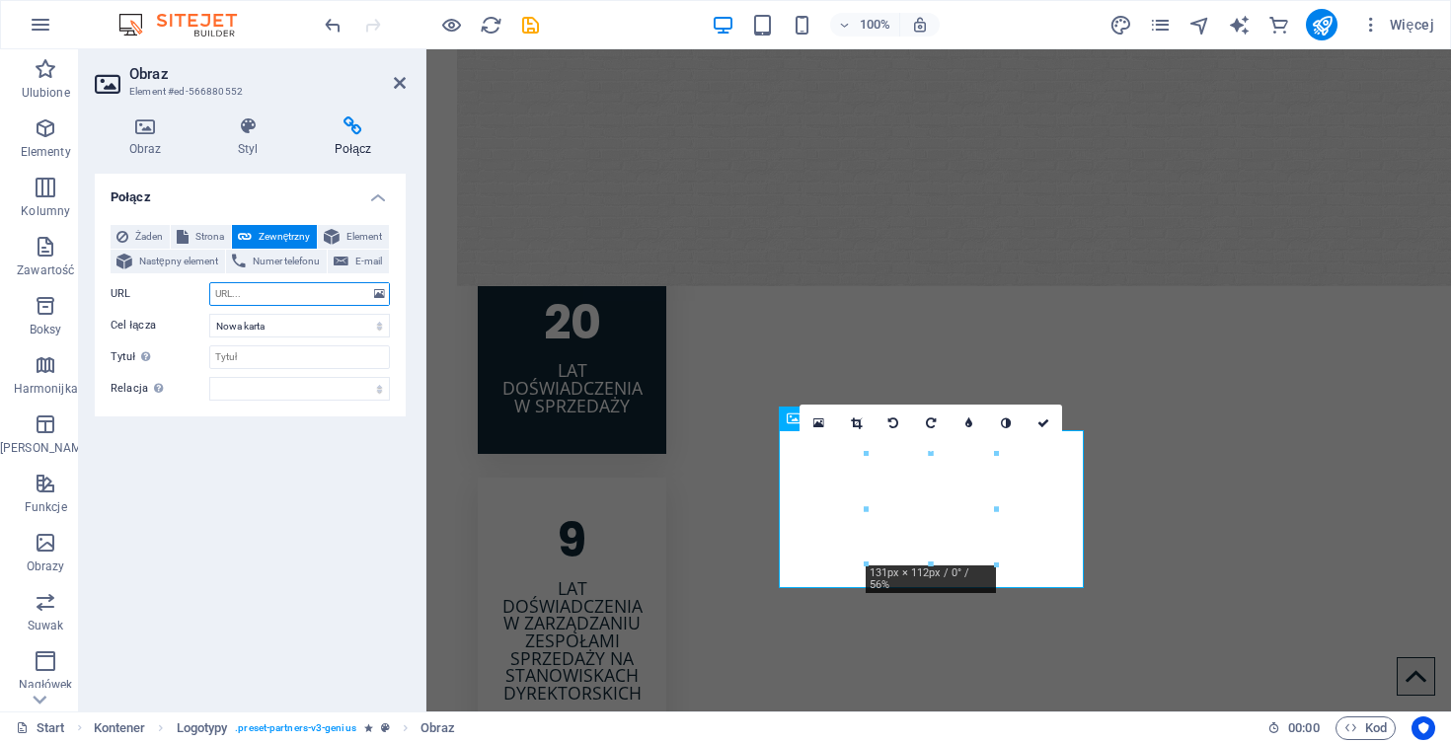
paste input "https://harbingers.io/"
type input "https://harbingers.io/"
click at [399, 79] on icon at bounding box center [400, 83] width 12 height 16
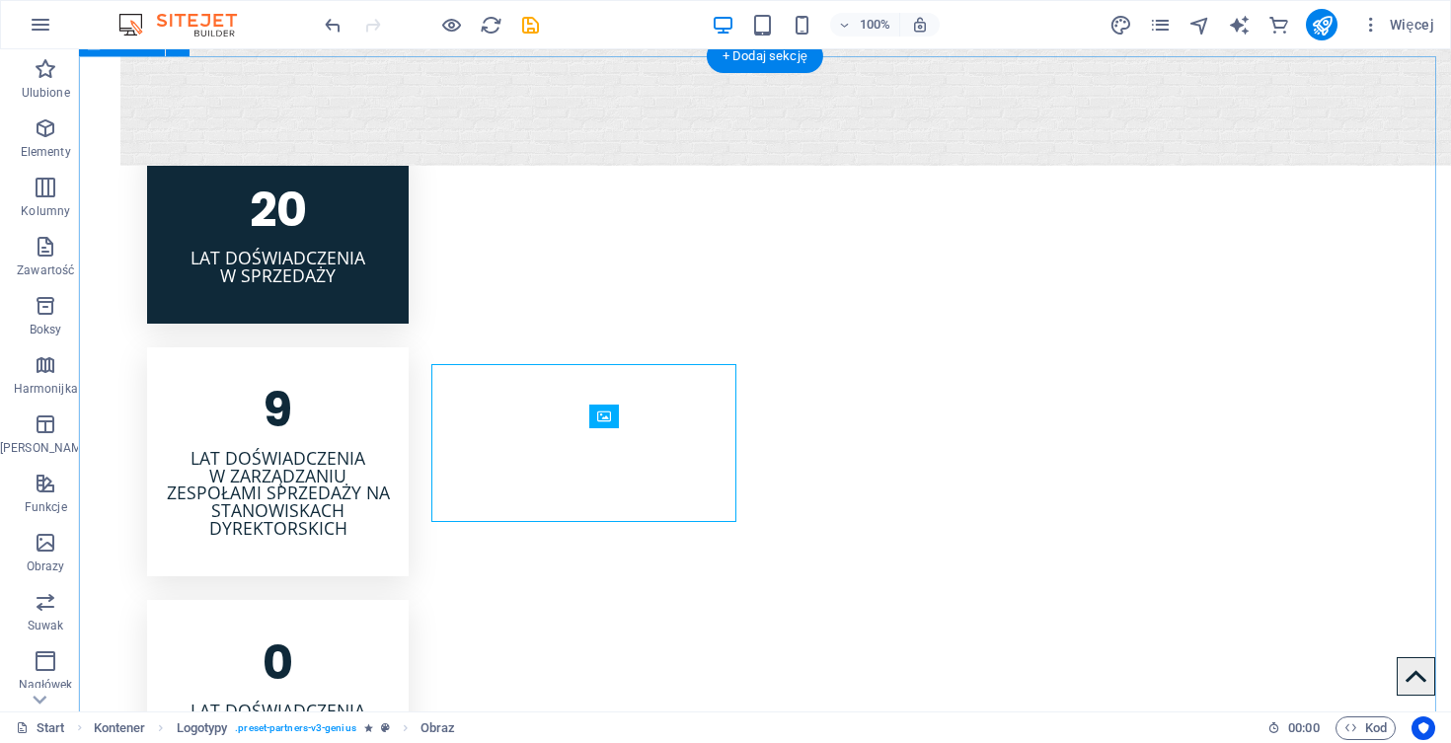
scroll to position [2882, 0]
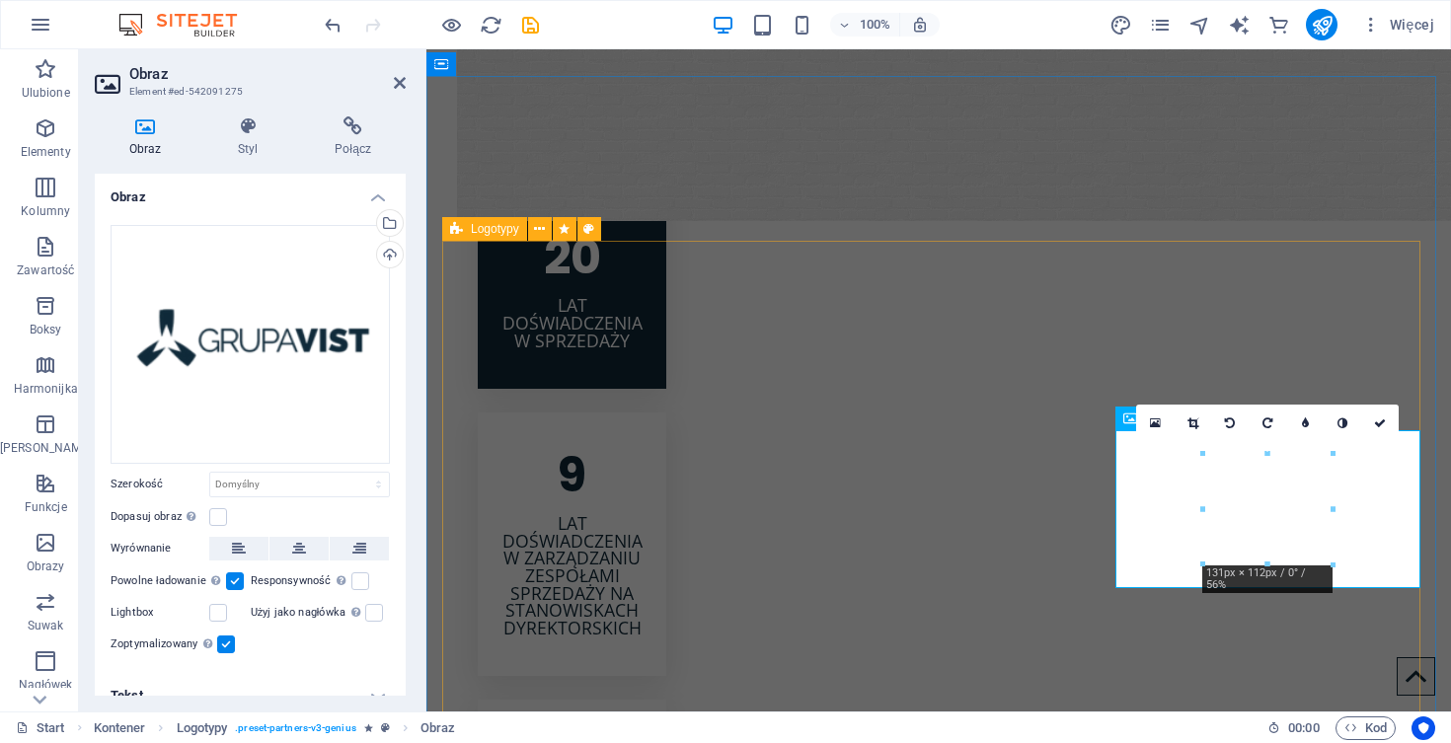
scroll to position [2817, 0]
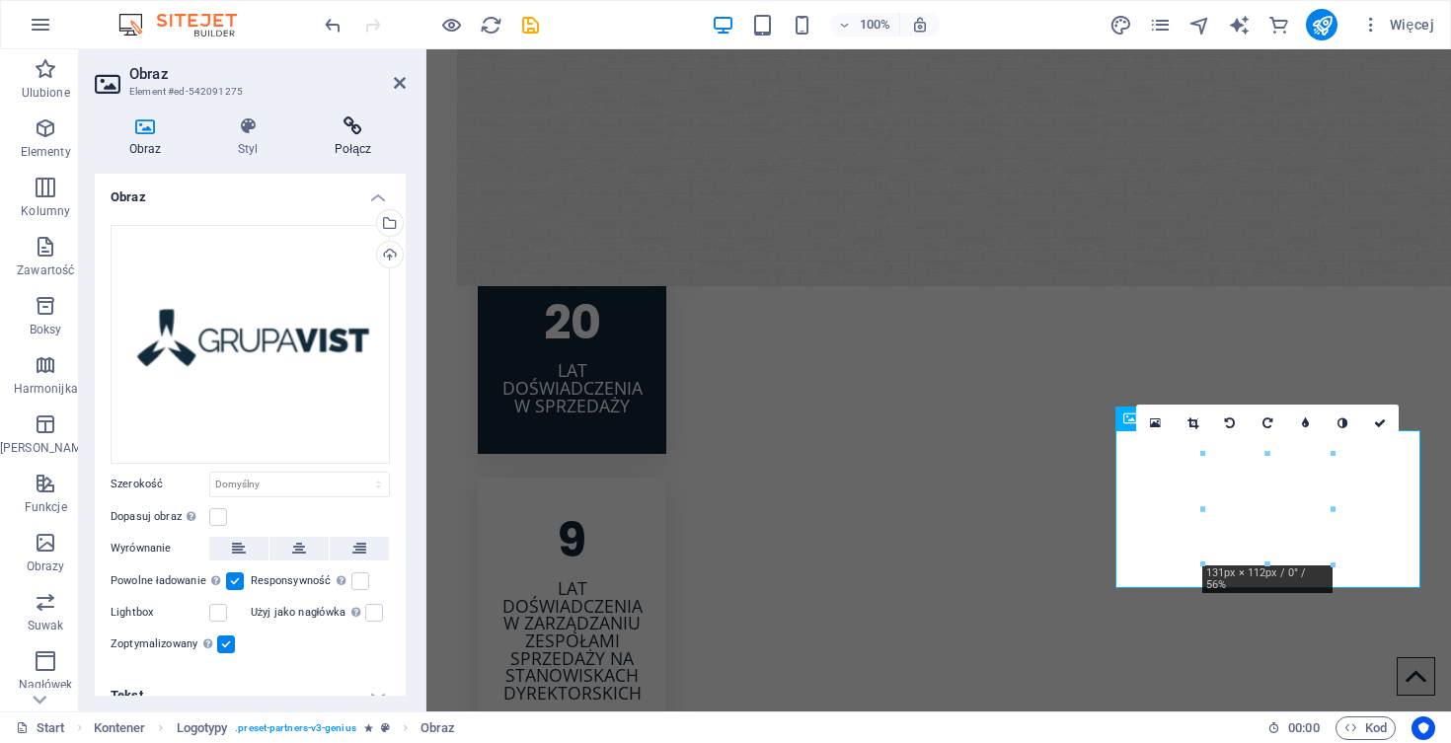
click at [353, 126] on icon at bounding box center [353, 126] width 106 height 20
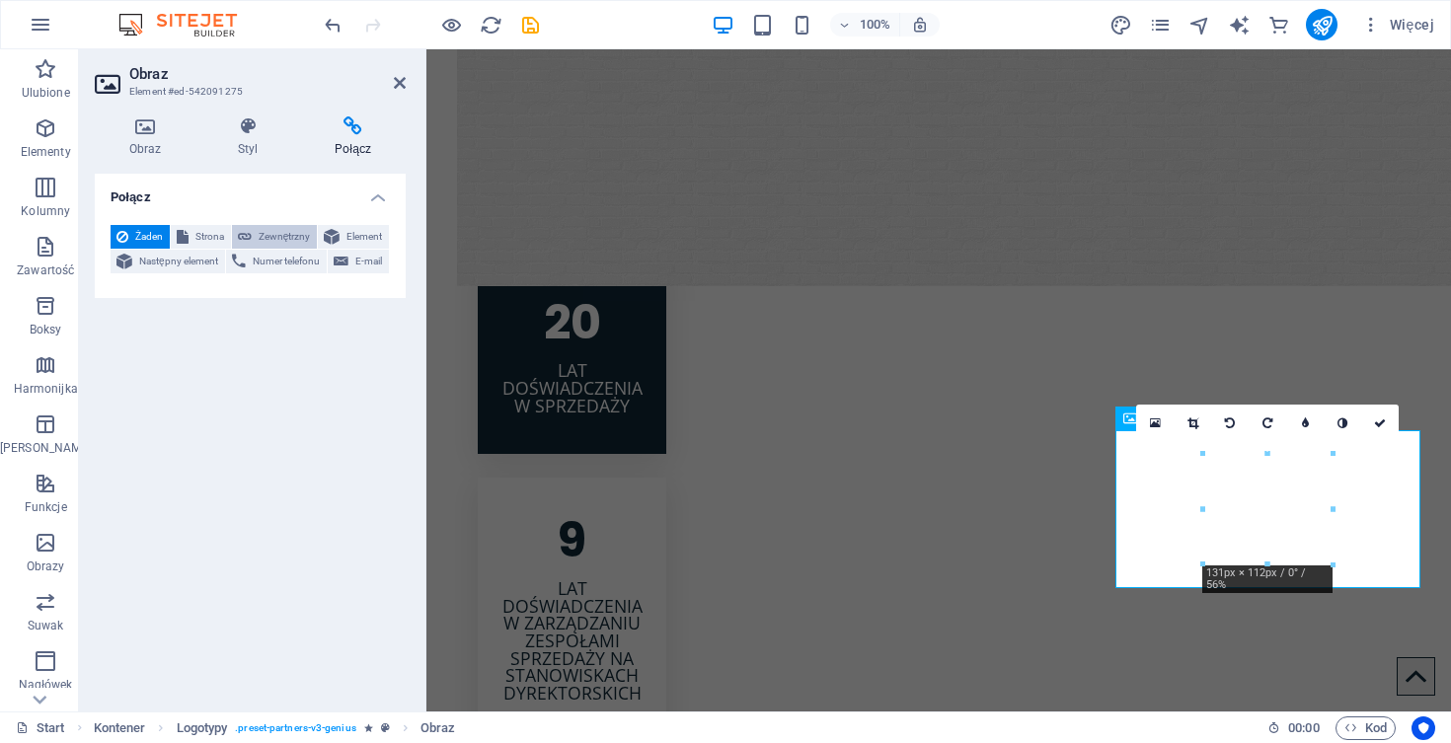
click at [279, 242] on span "Zewnętrzny" at bounding box center [284, 237] width 53 height 24
select select "blank"
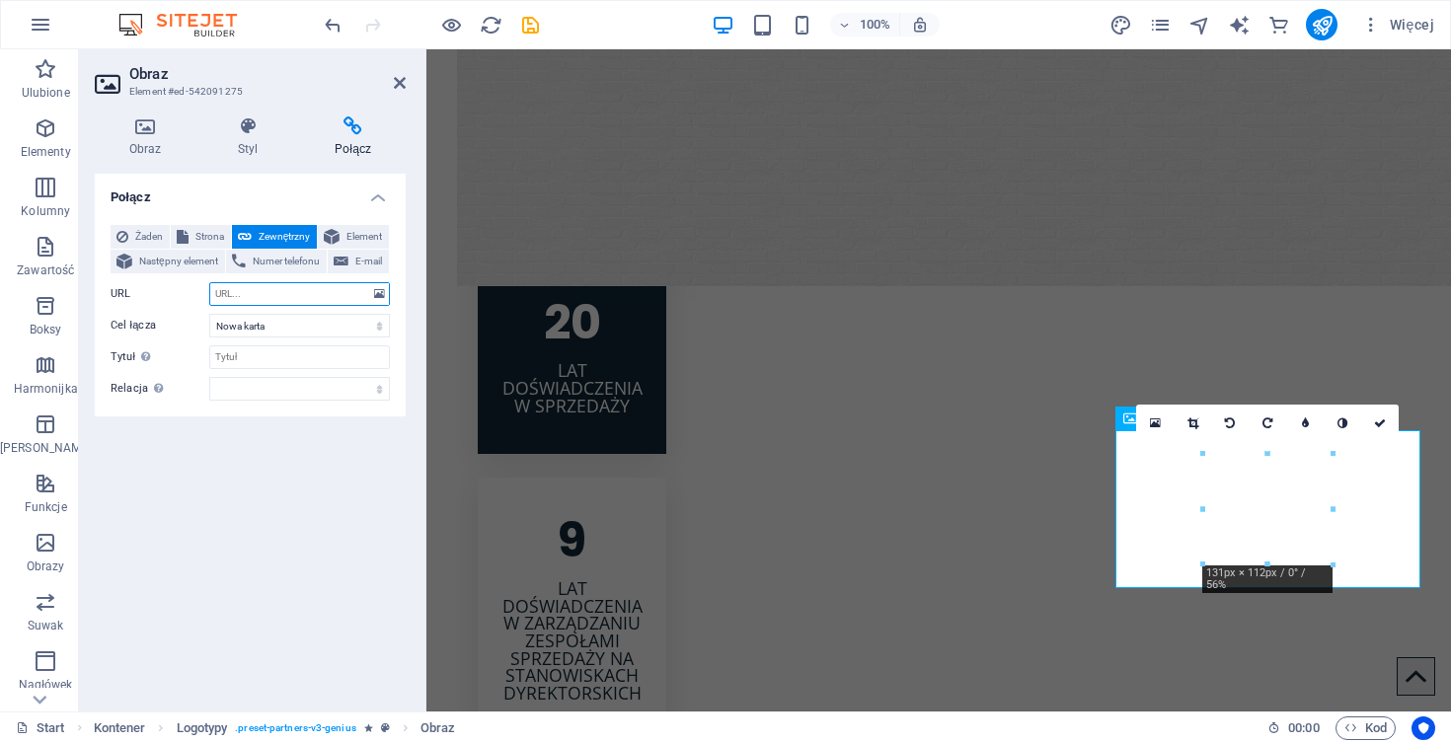
paste input "https://grupavist.pl/"
type input "https://grupavist.pl/"
click at [401, 82] on icon at bounding box center [400, 83] width 12 height 16
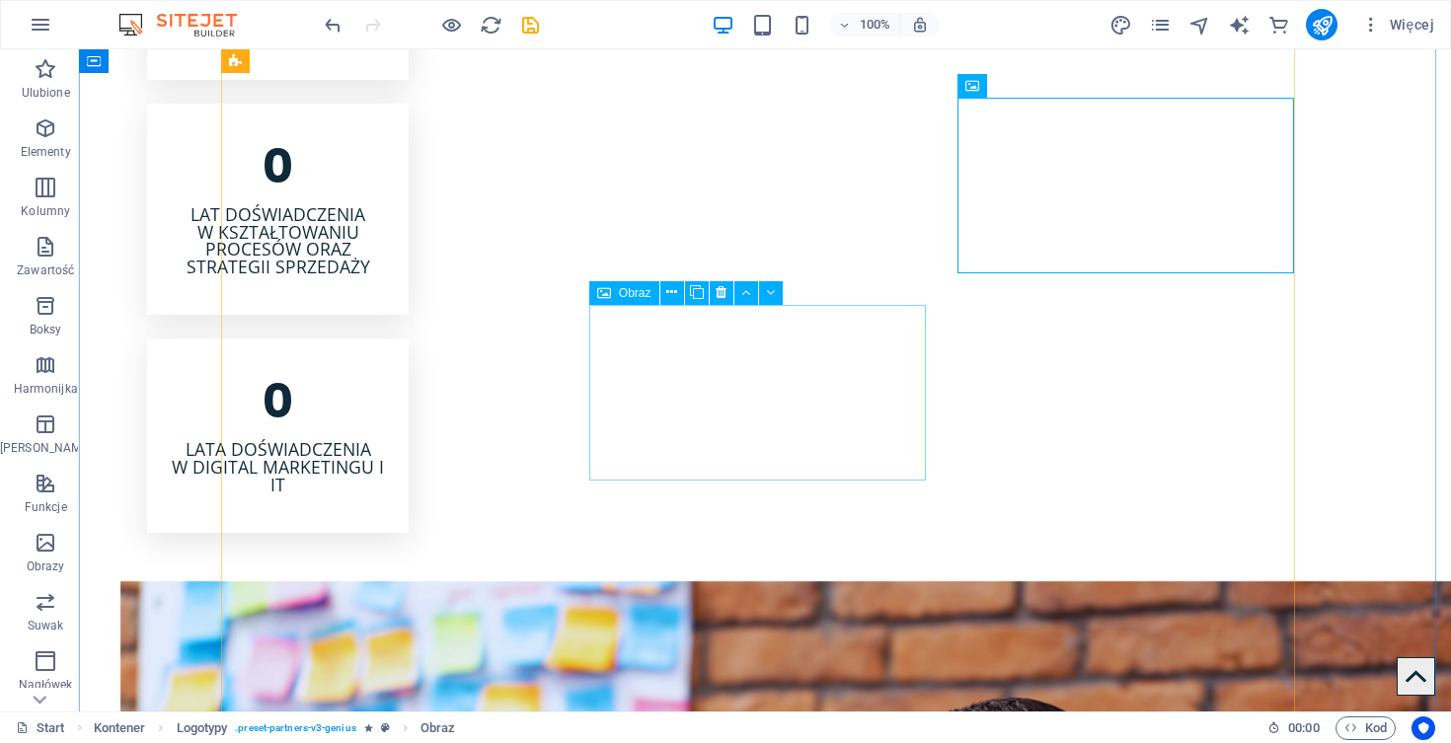
scroll to position [3242, 0]
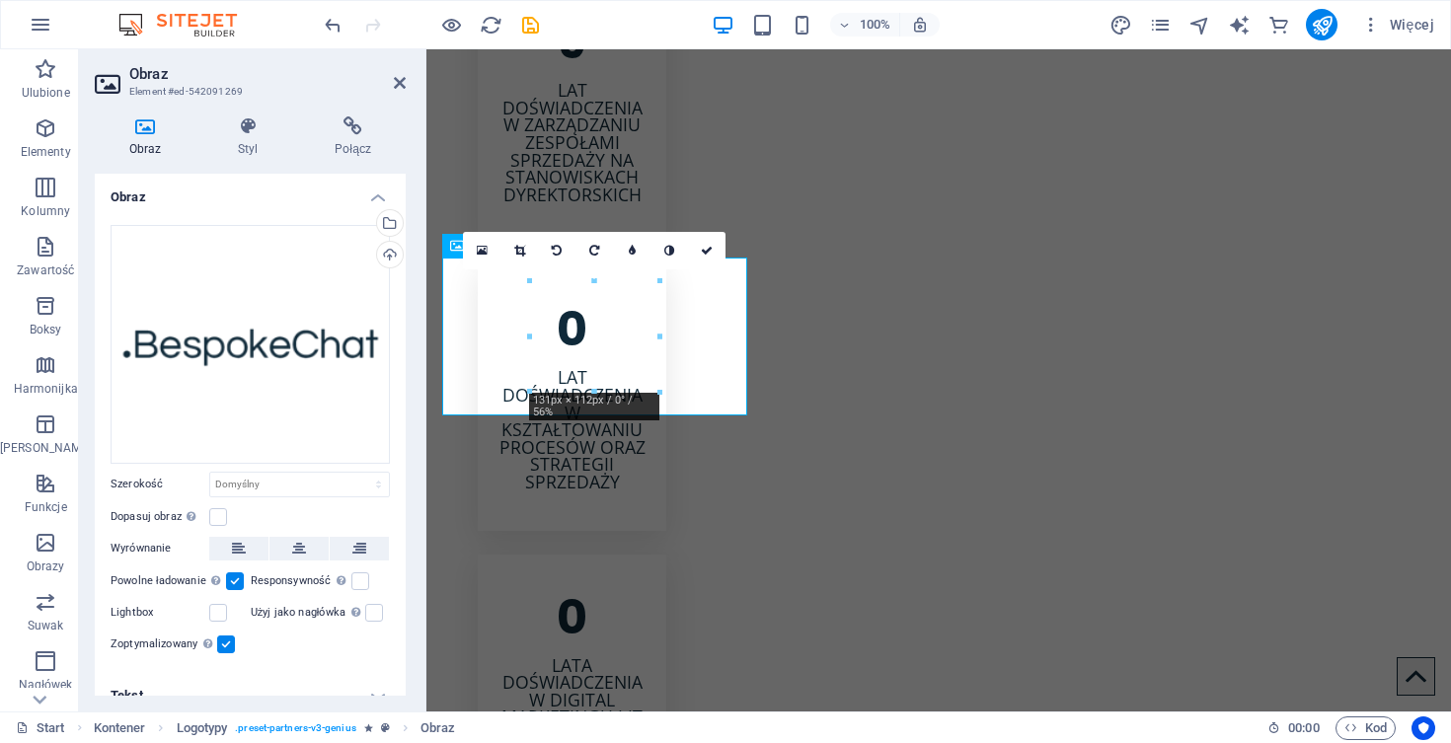
scroll to position [3178, 0]
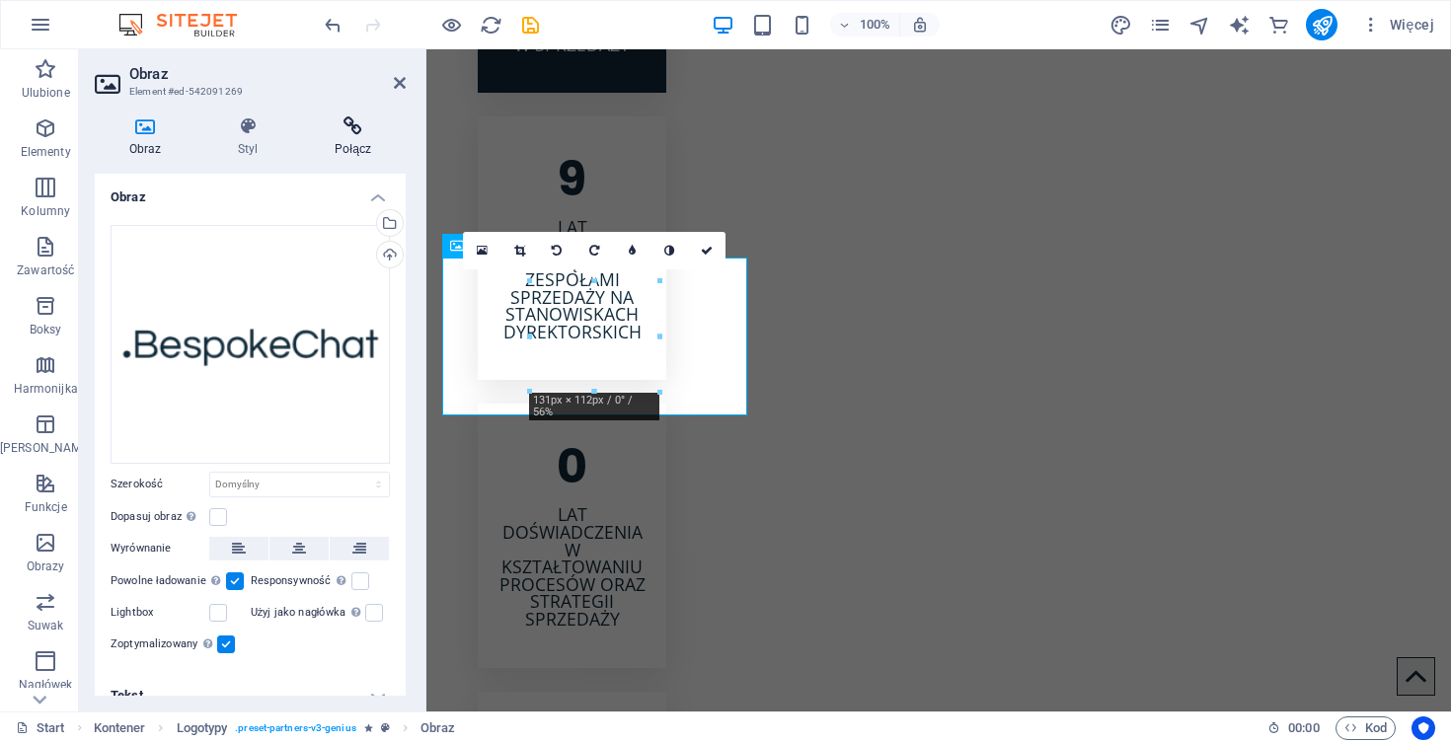
click at [354, 122] on icon at bounding box center [353, 126] width 106 height 20
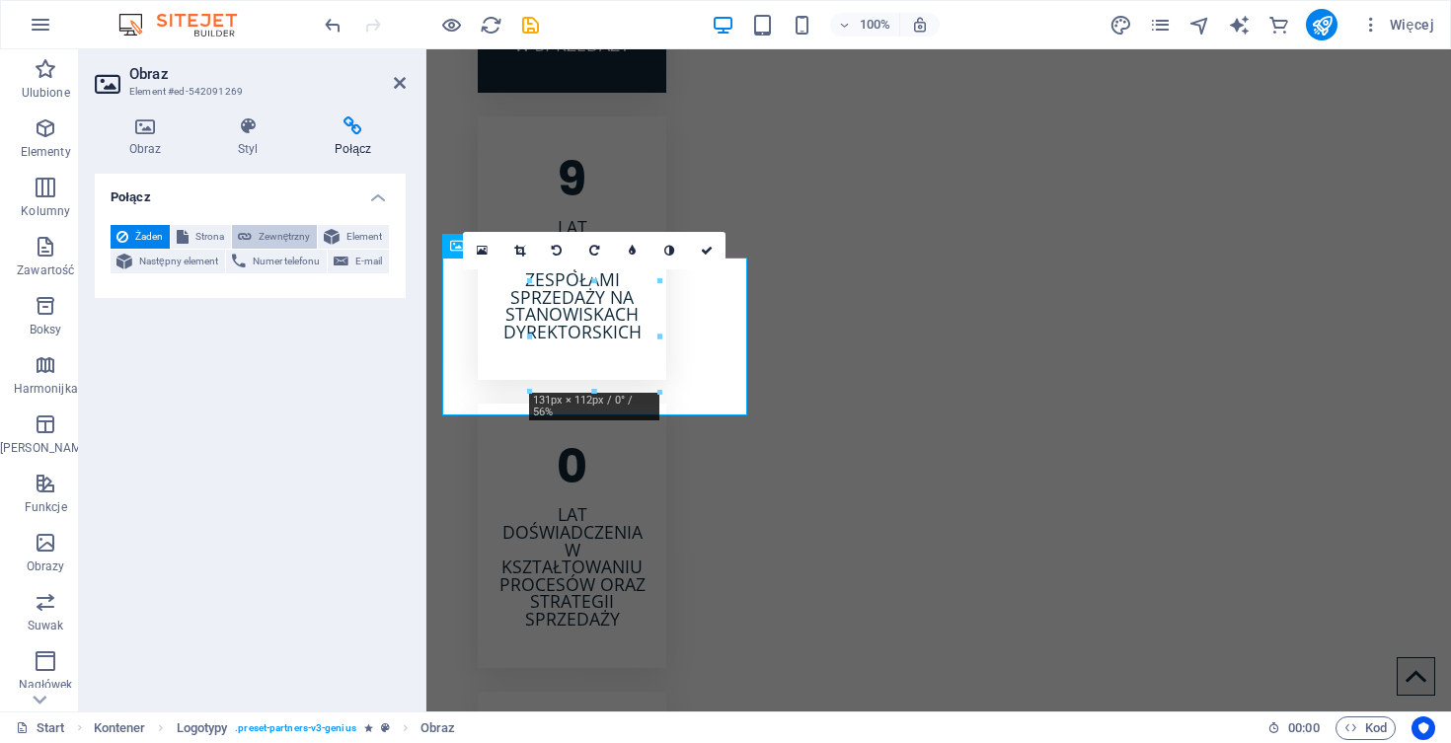
click at [281, 238] on span "Zewnętrzny" at bounding box center [284, 237] width 53 height 24
select select "blank"
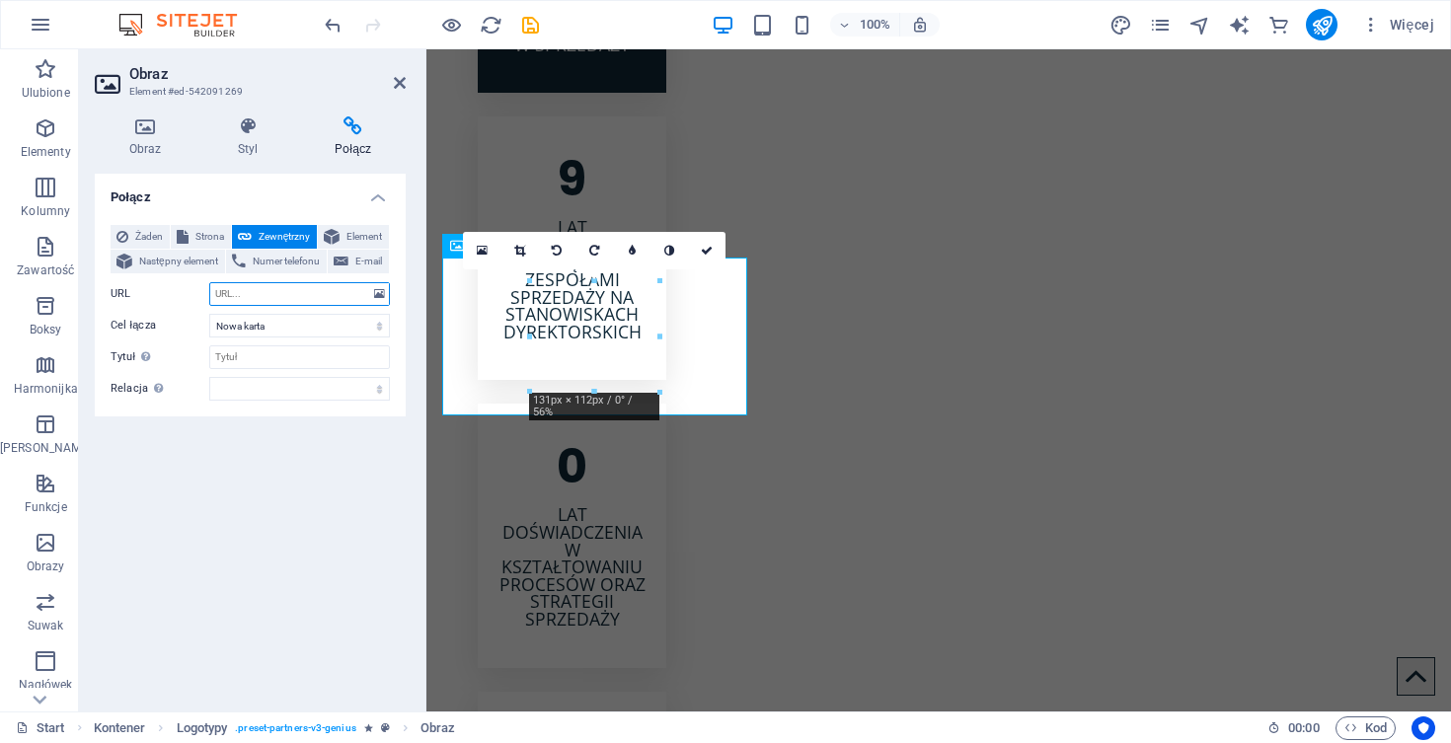
click at [282, 297] on input "URL" at bounding box center [299, 294] width 181 height 24
paste input "https://www.bespokechat.com/"
type input "https://www.bespokechat.com/"
click at [399, 85] on icon at bounding box center [400, 83] width 12 height 16
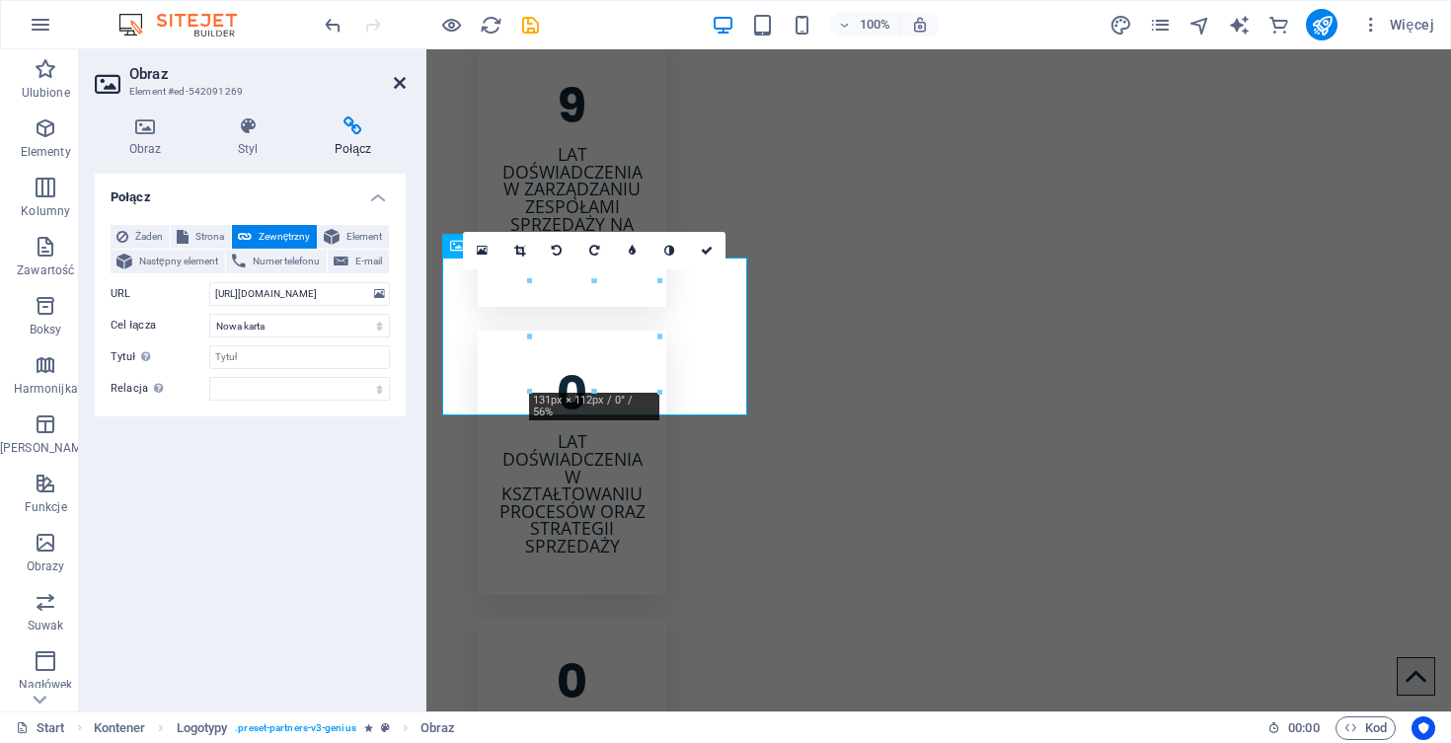
scroll to position [3242, 0]
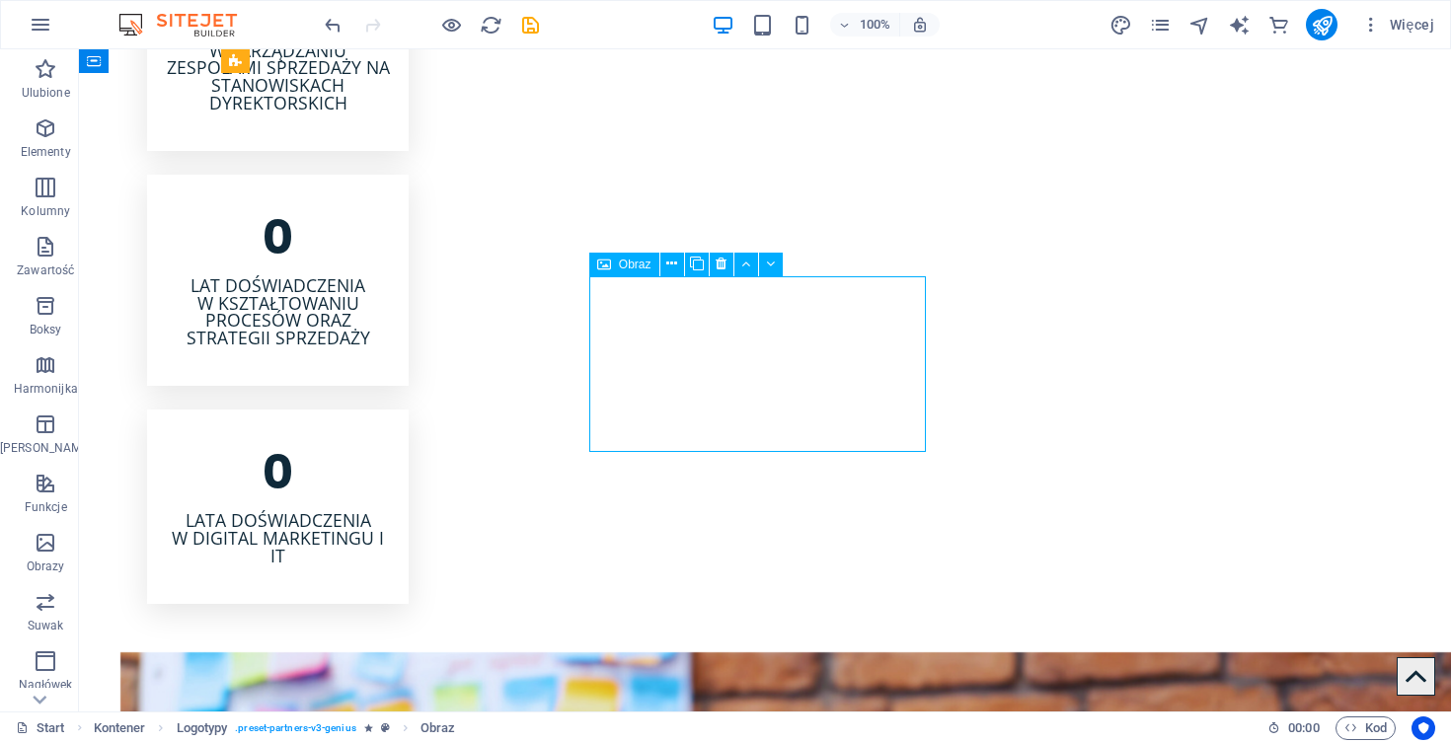
scroll to position [3178, 0]
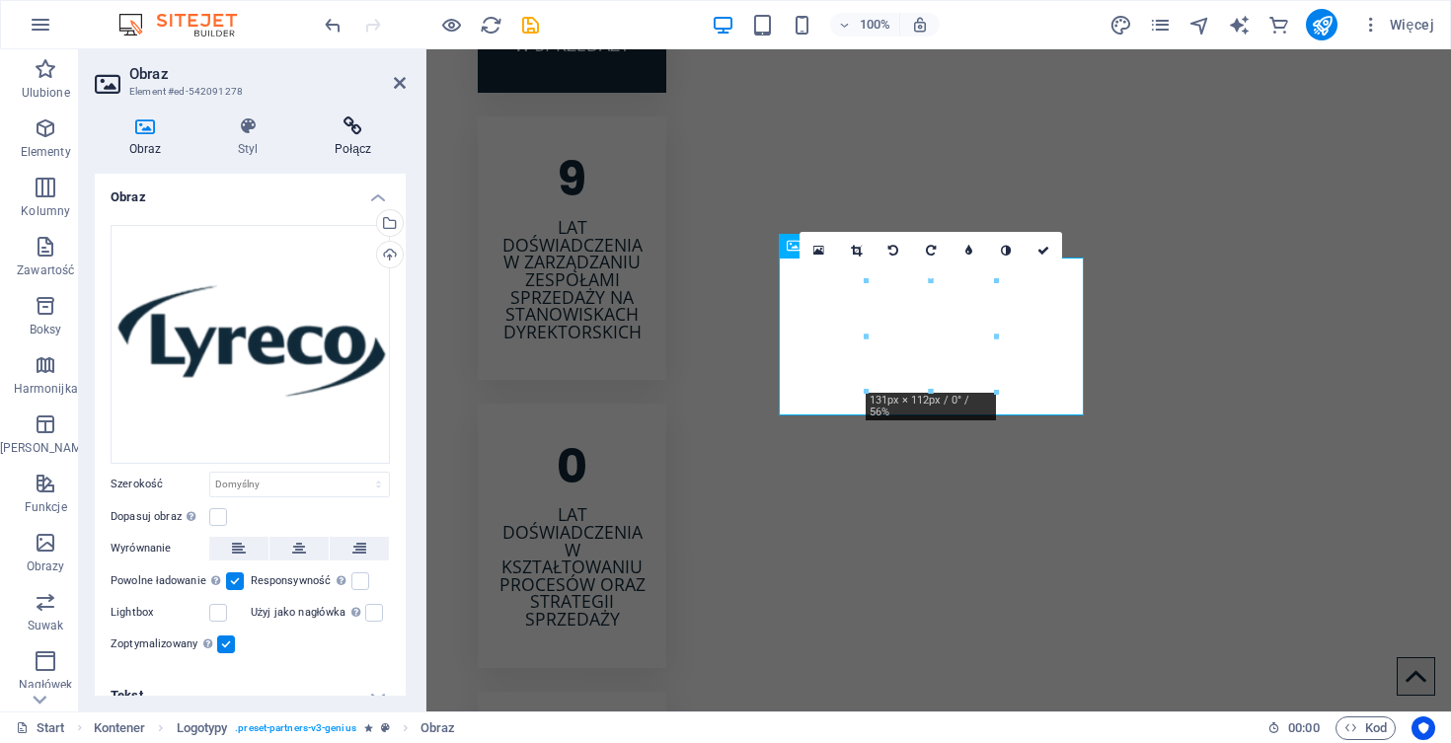
click at [355, 127] on icon at bounding box center [353, 126] width 106 height 20
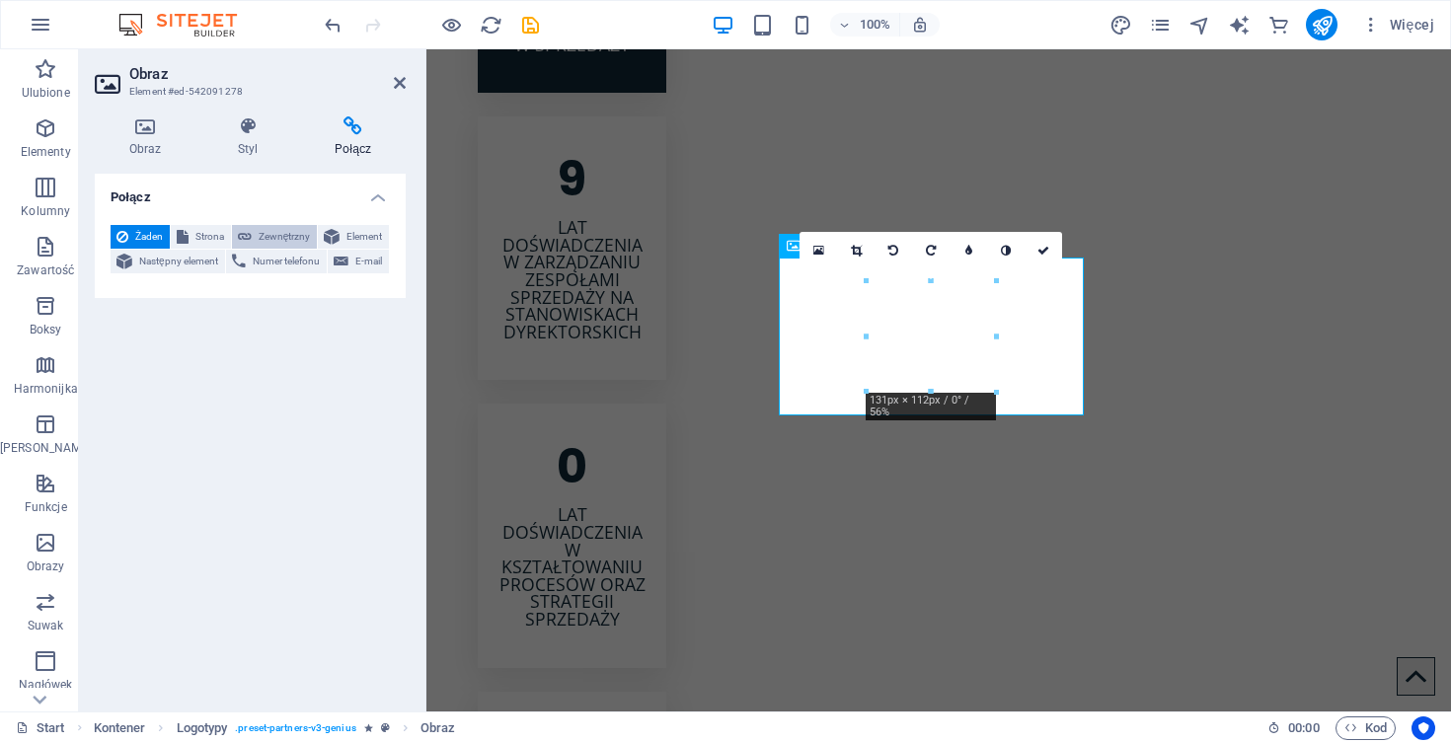
click at [280, 234] on span "Zewnętrzny" at bounding box center [284, 237] width 53 height 24
select select "blank"
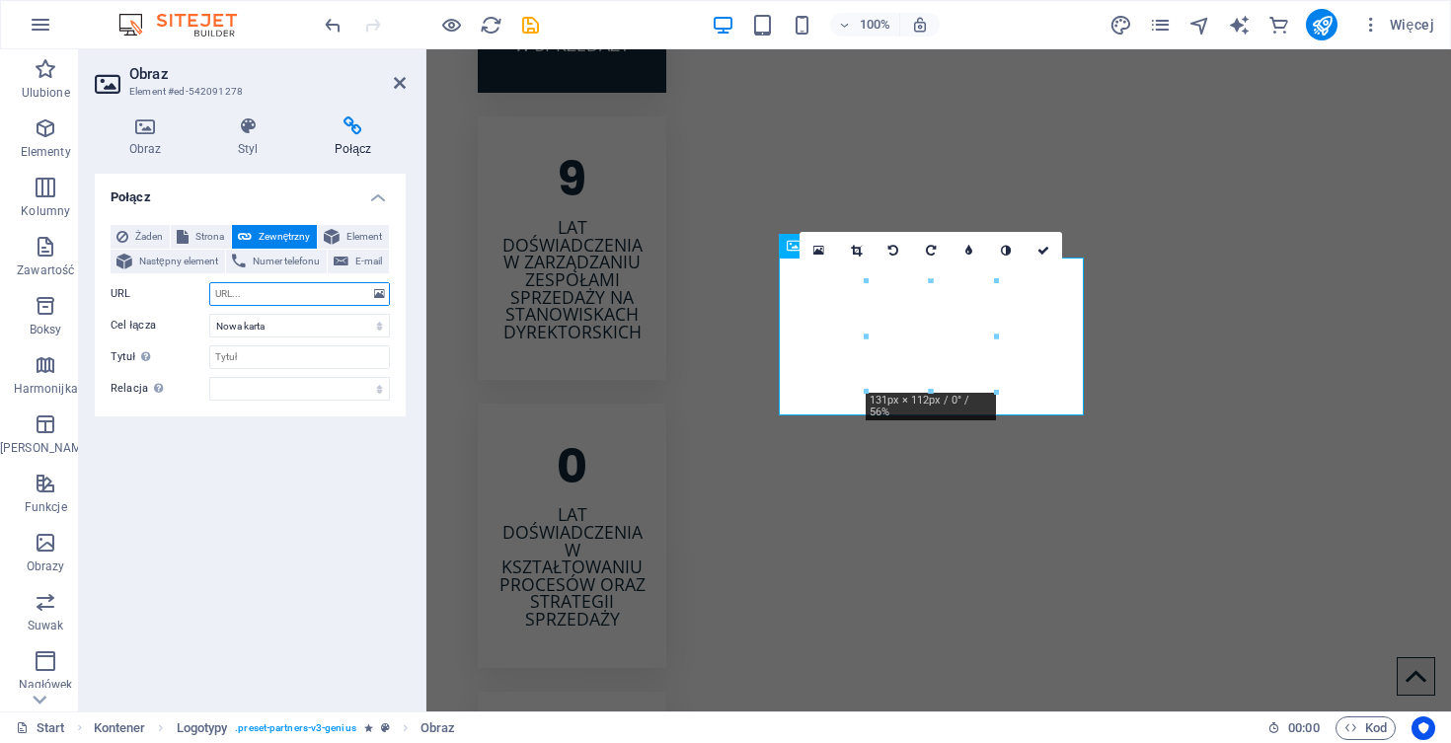
click at [286, 288] on input "URL" at bounding box center [299, 294] width 181 height 24
paste input "https://www.lyreco.com/"
type input "https://www.lyreco.com/"
click at [400, 83] on icon at bounding box center [400, 83] width 12 height 16
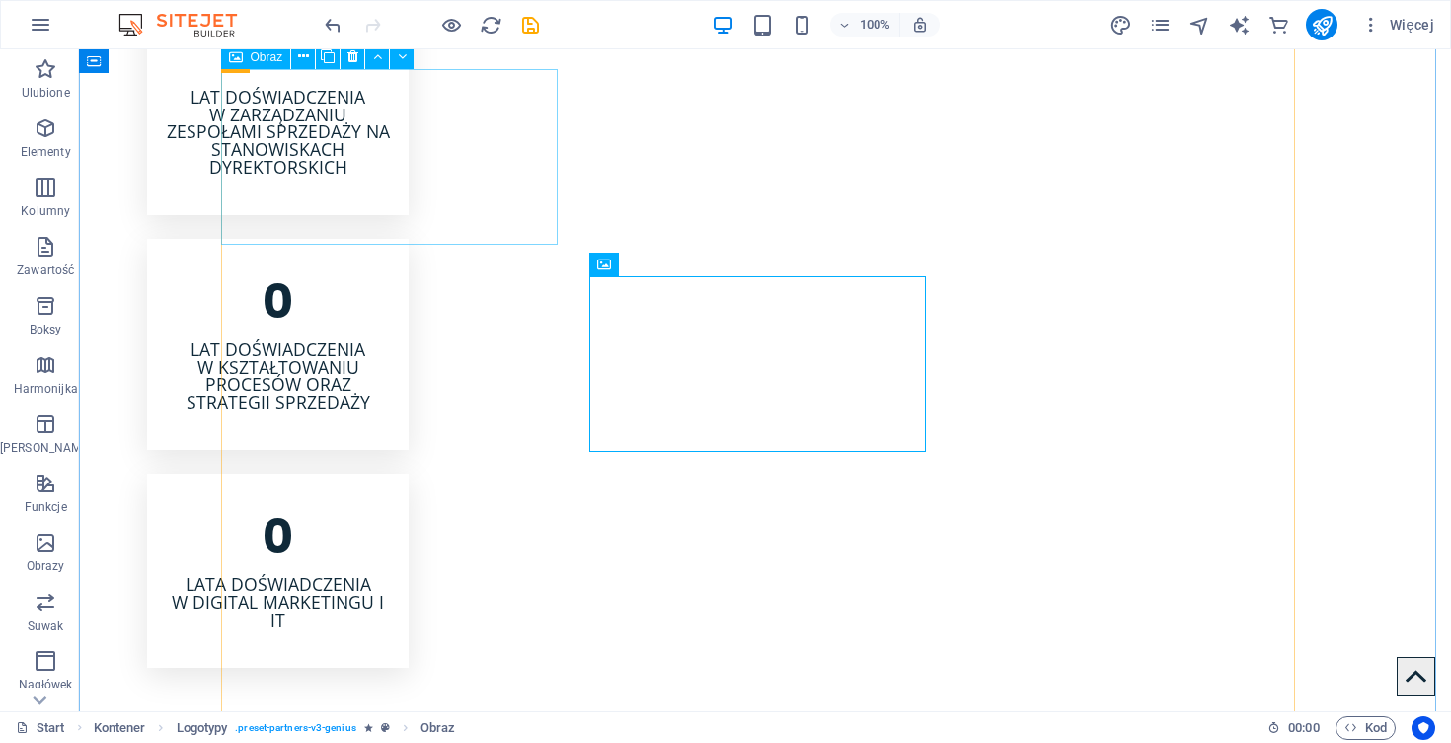
scroll to position [3242, 0]
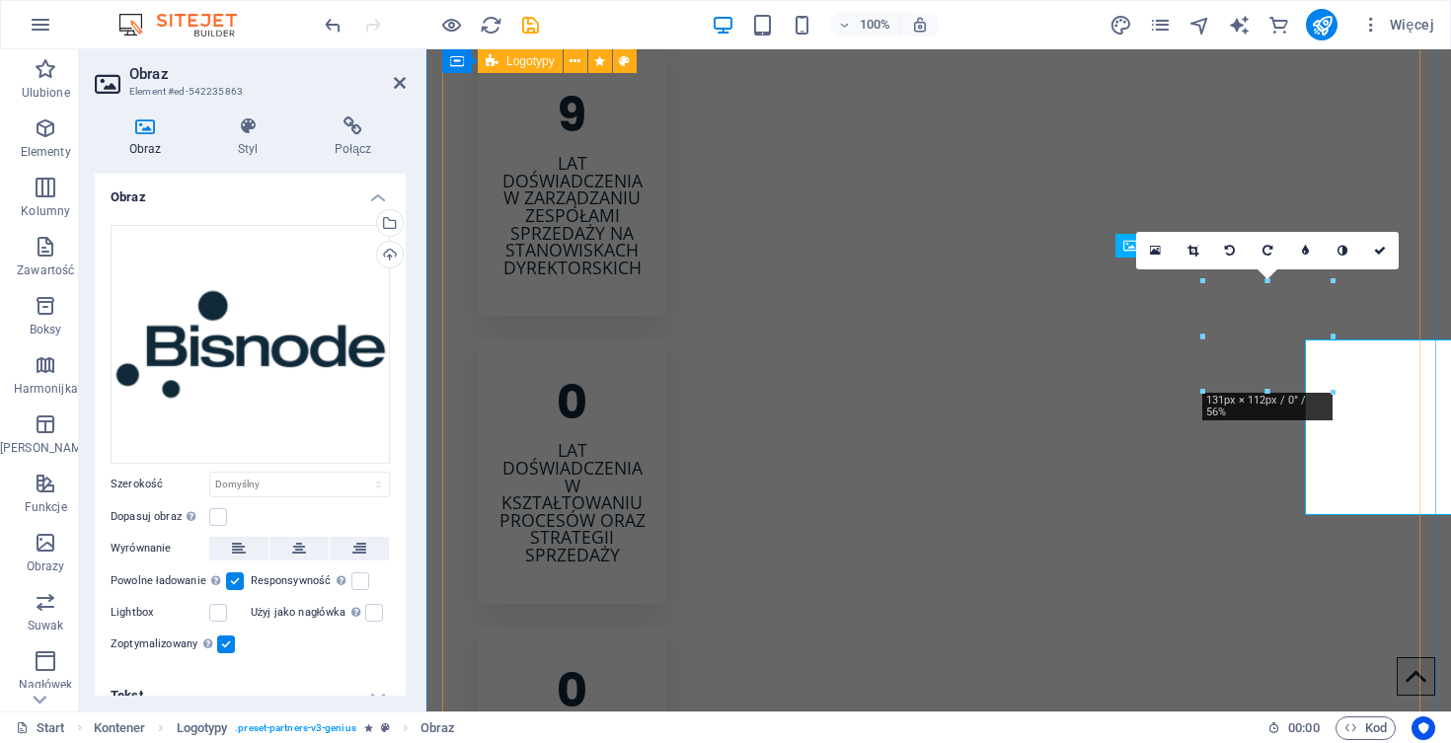
scroll to position [3178, 0]
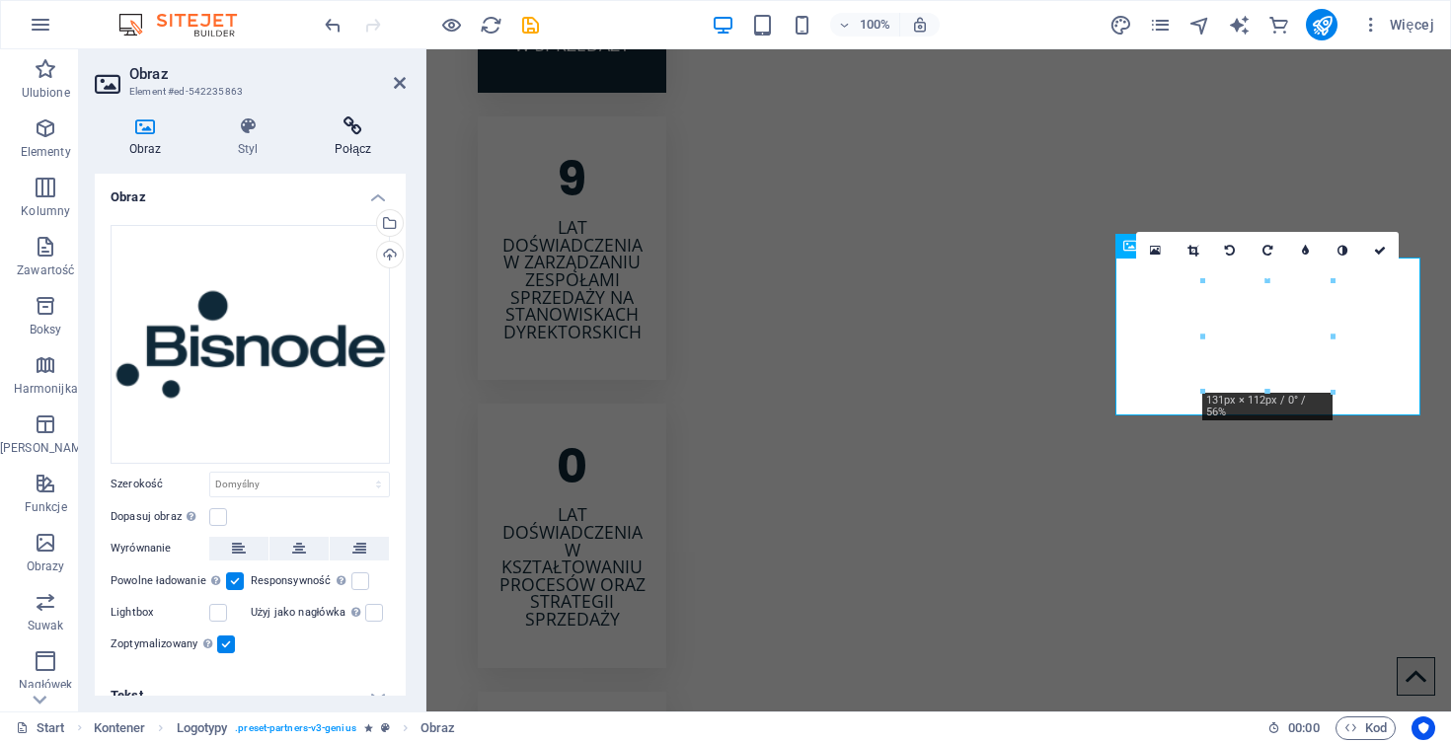
click at [347, 132] on icon at bounding box center [353, 126] width 106 height 20
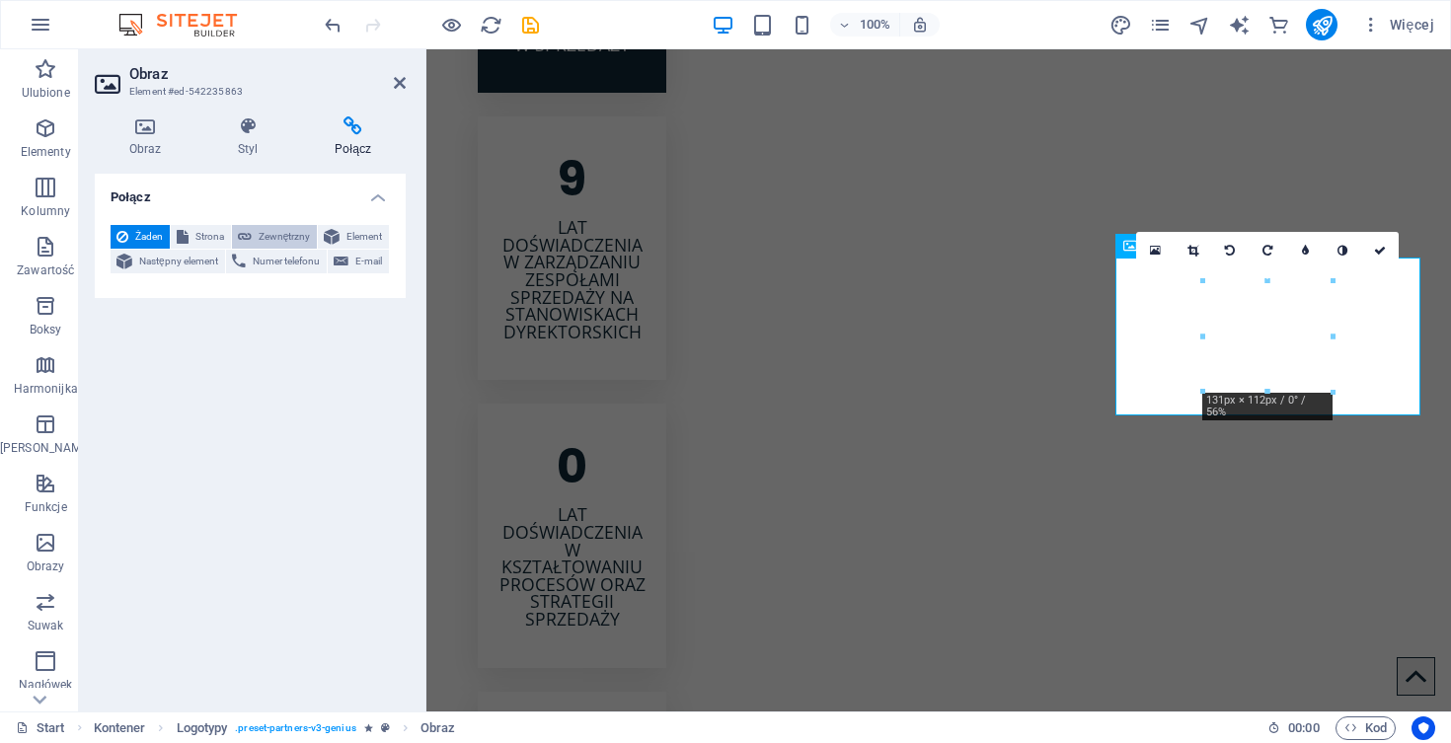
click at [283, 238] on span "Zewnętrzny" at bounding box center [284, 237] width 53 height 24
select select "blank"
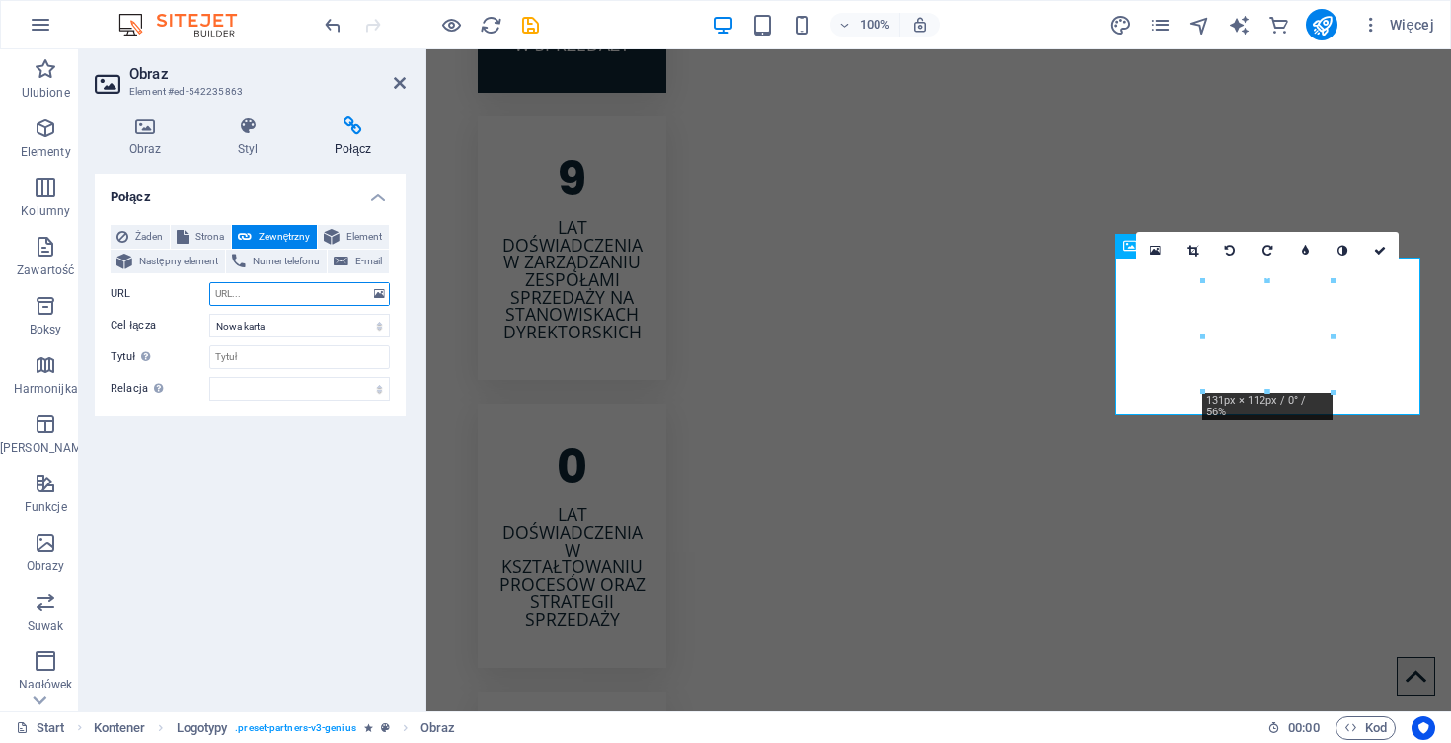
paste input "https://www.dnb.com/pl-pl/"
type input "https://www.dnb.com/pl-pl/"
click at [396, 82] on icon at bounding box center [400, 83] width 12 height 16
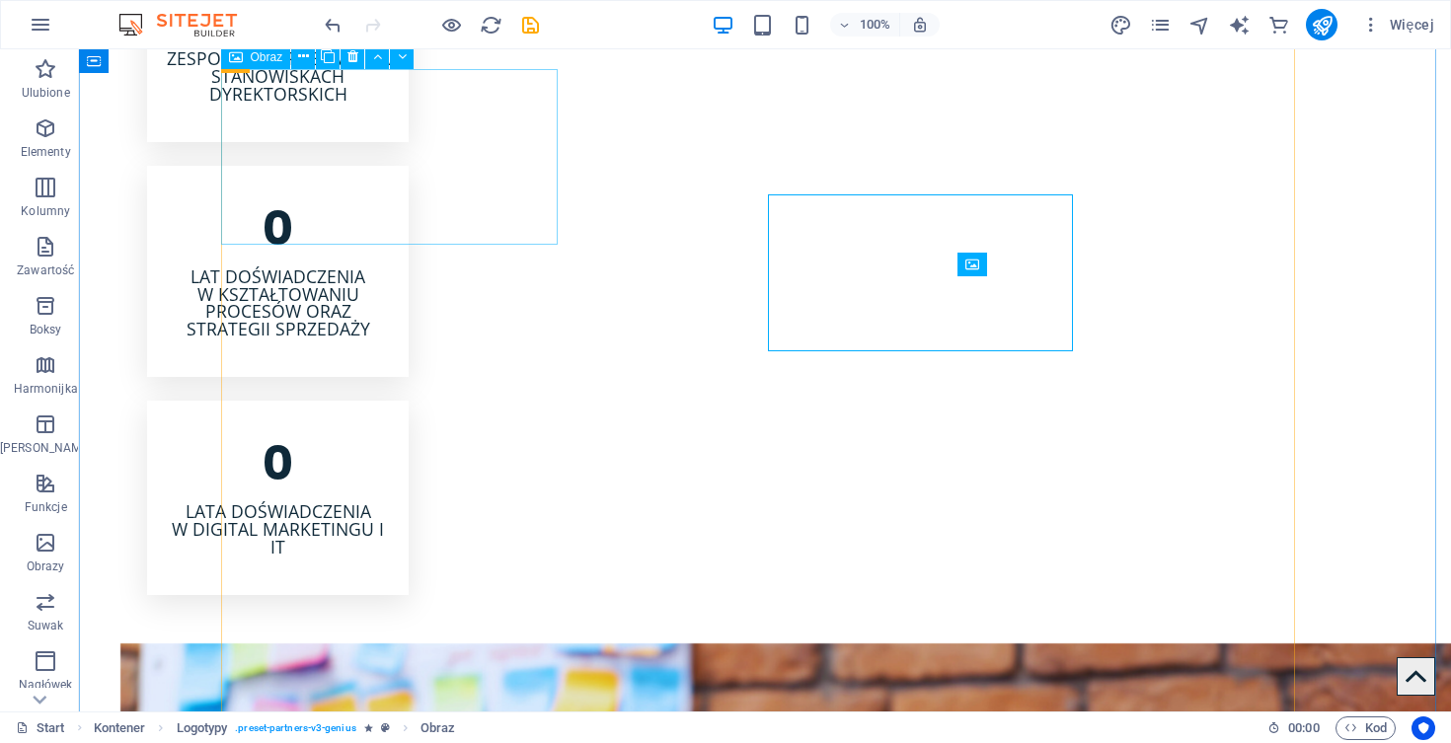
scroll to position [3242, 0]
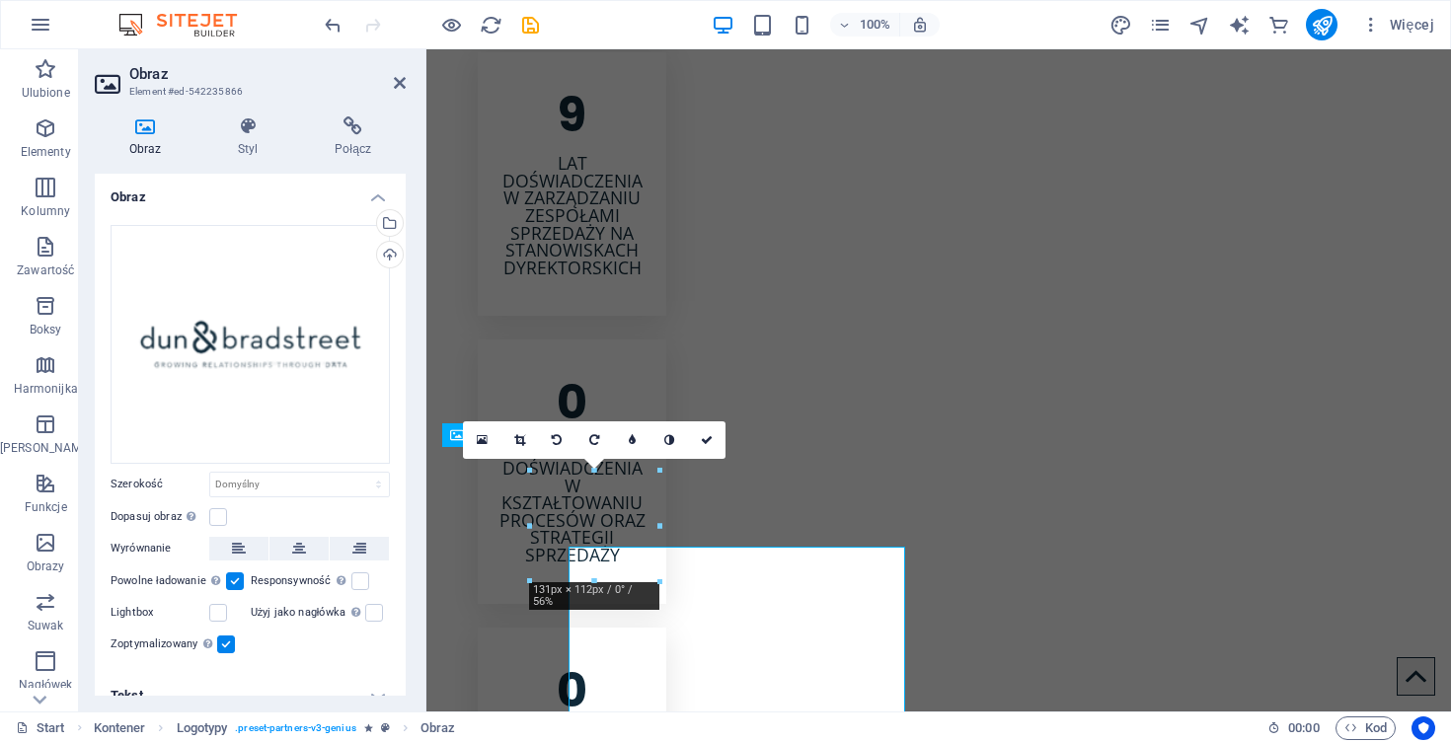
scroll to position [3178, 0]
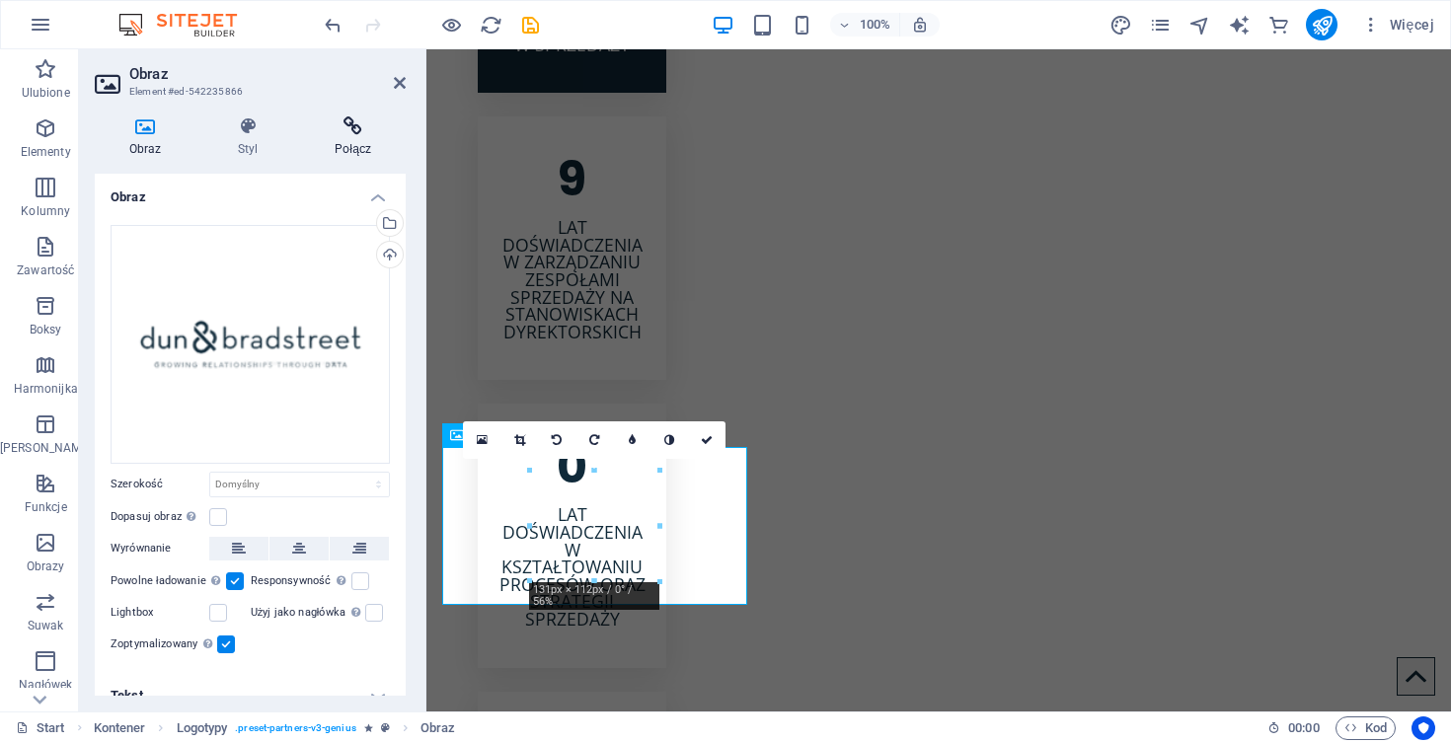
click at [357, 136] on h4 "Połącz" at bounding box center [353, 136] width 106 height 41
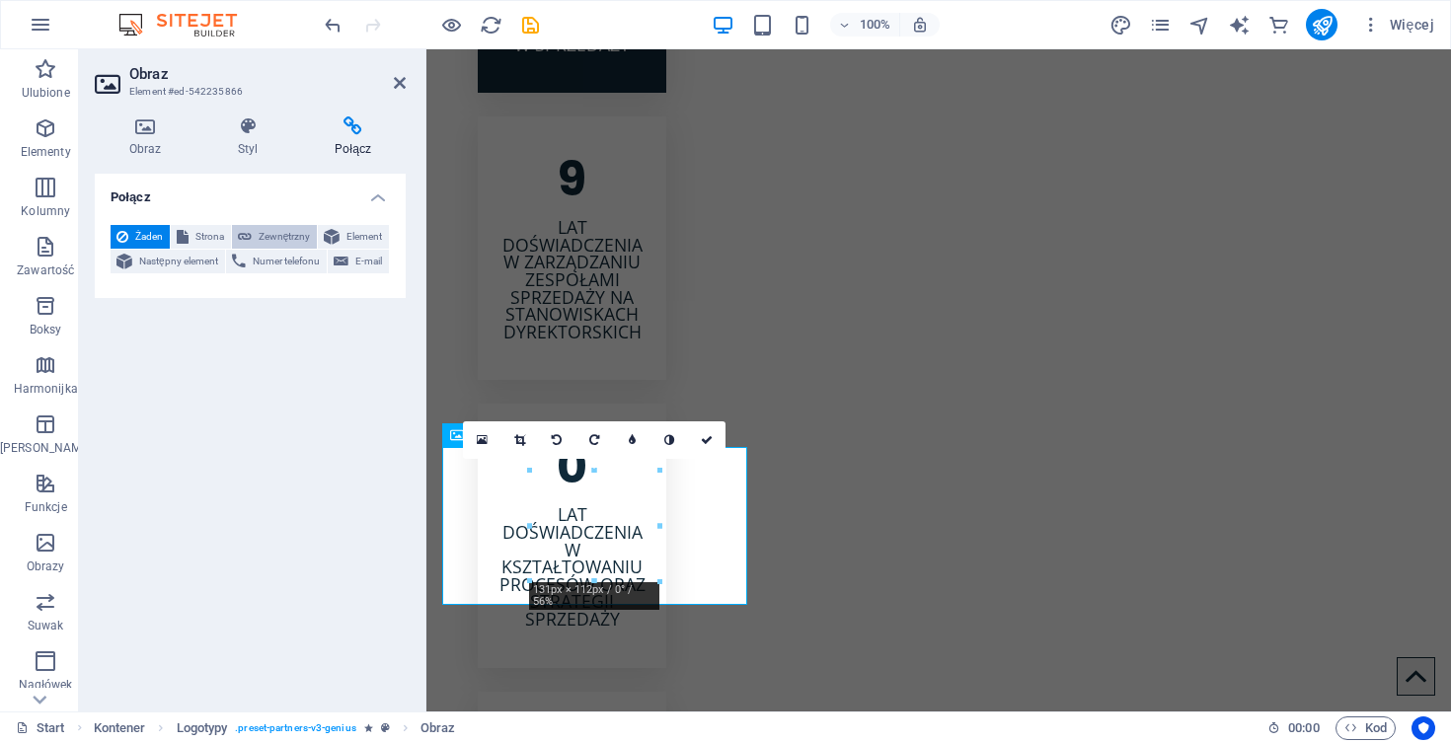
click at [282, 243] on span "Zewnętrzny" at bounding box center [284, 237] width 53 height 24
select select "blank"
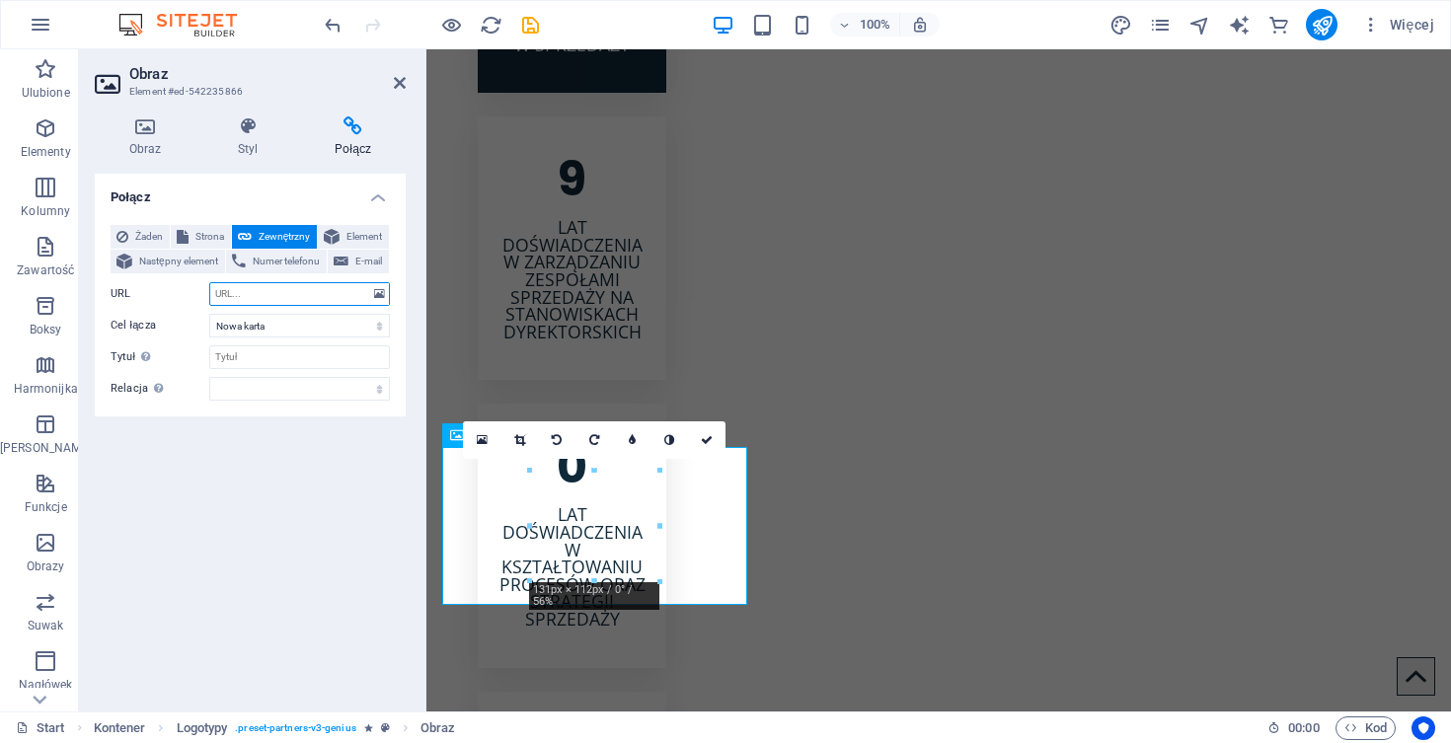
click at [285, 298] on input "URL" at bounding box center [299, 294] width 181 height 24
paste input "https://www.dnb.com/pl-pl/"
type input "https://www.dnb.com/pl-pl/"
click at [399, 84] on icon at bounding box center [400, 83] width 12 height 16
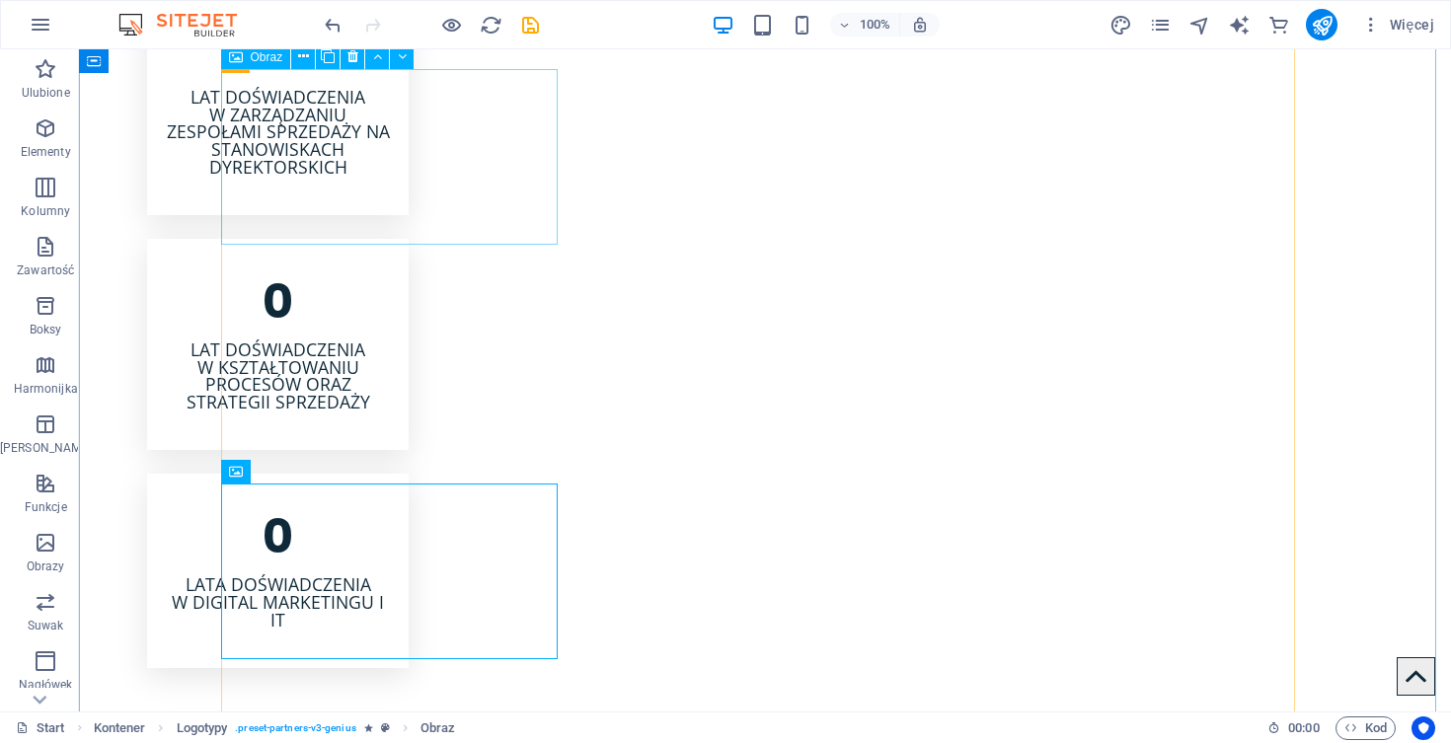
scroll to position [3242, 0]
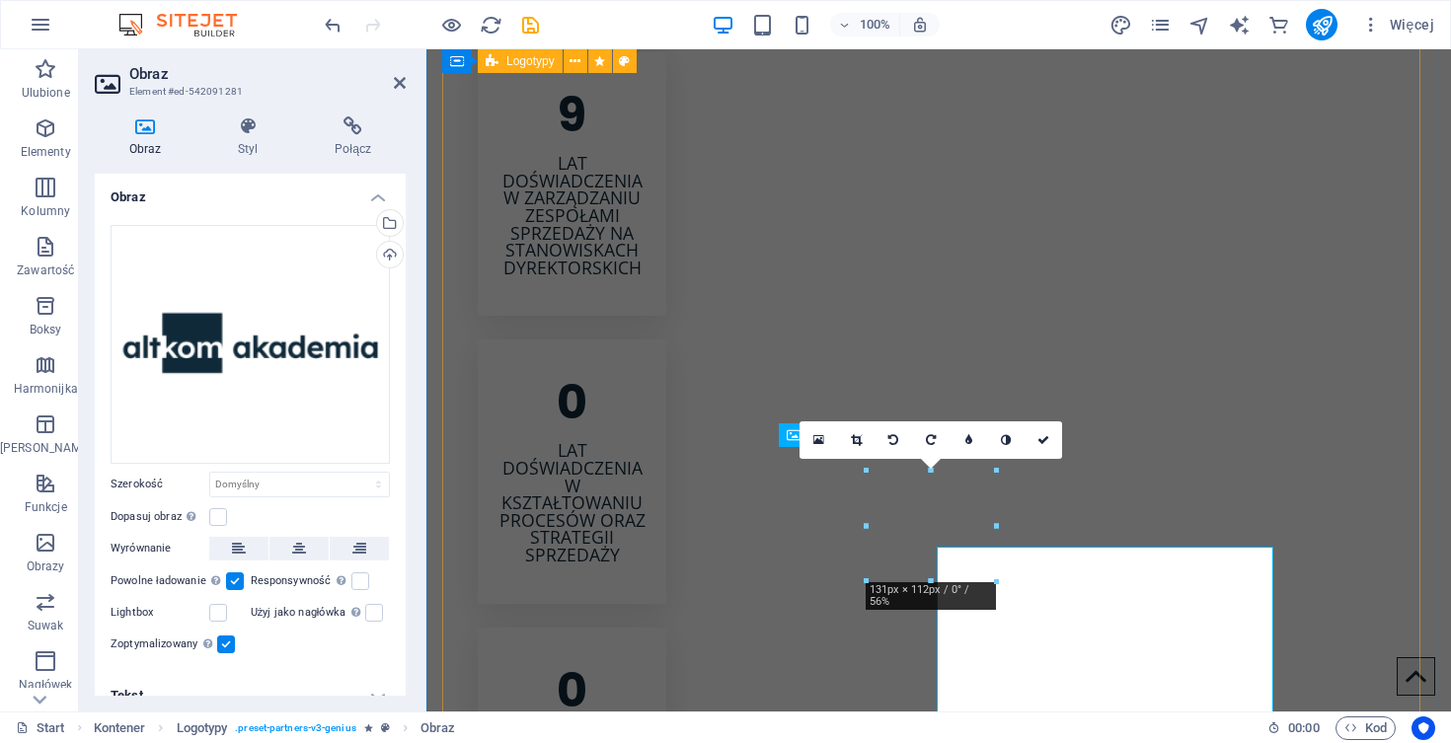
scroll to position [3178, 0]
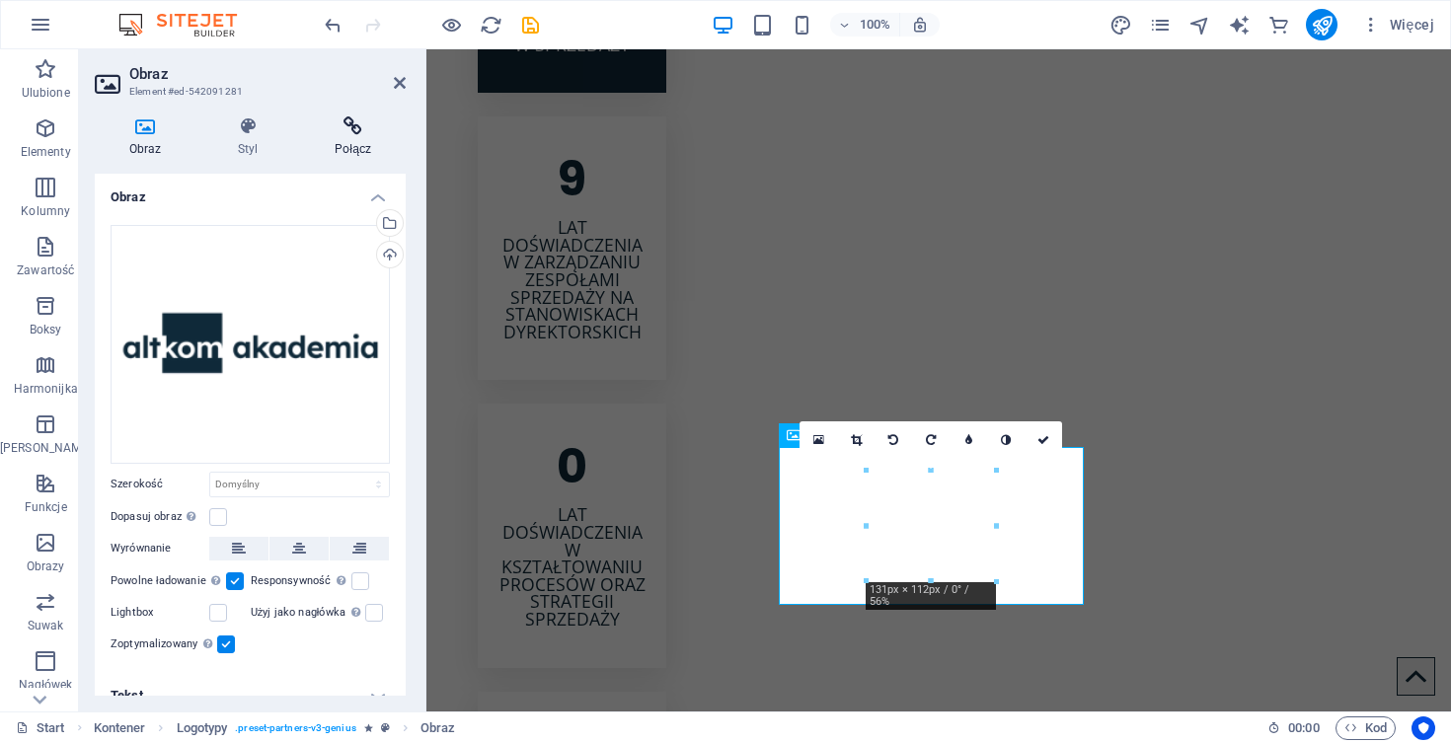
click at [355, 143] on h4 "Połącz" at bounding box center [353, 136] width 106 height 41
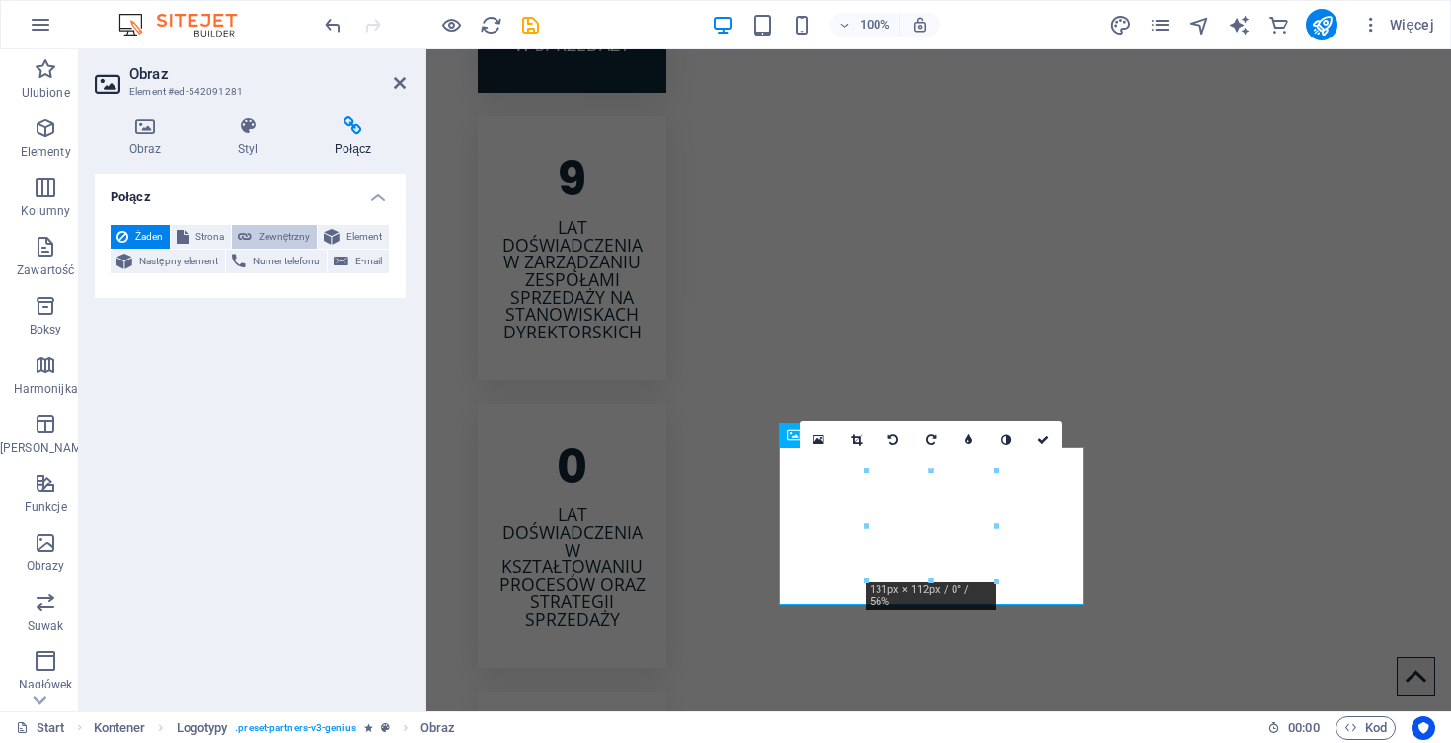
click at [281, 232] on span "Zewnętrzny" at bounding box center [284, 237] width 53 height 24
select select "blank"
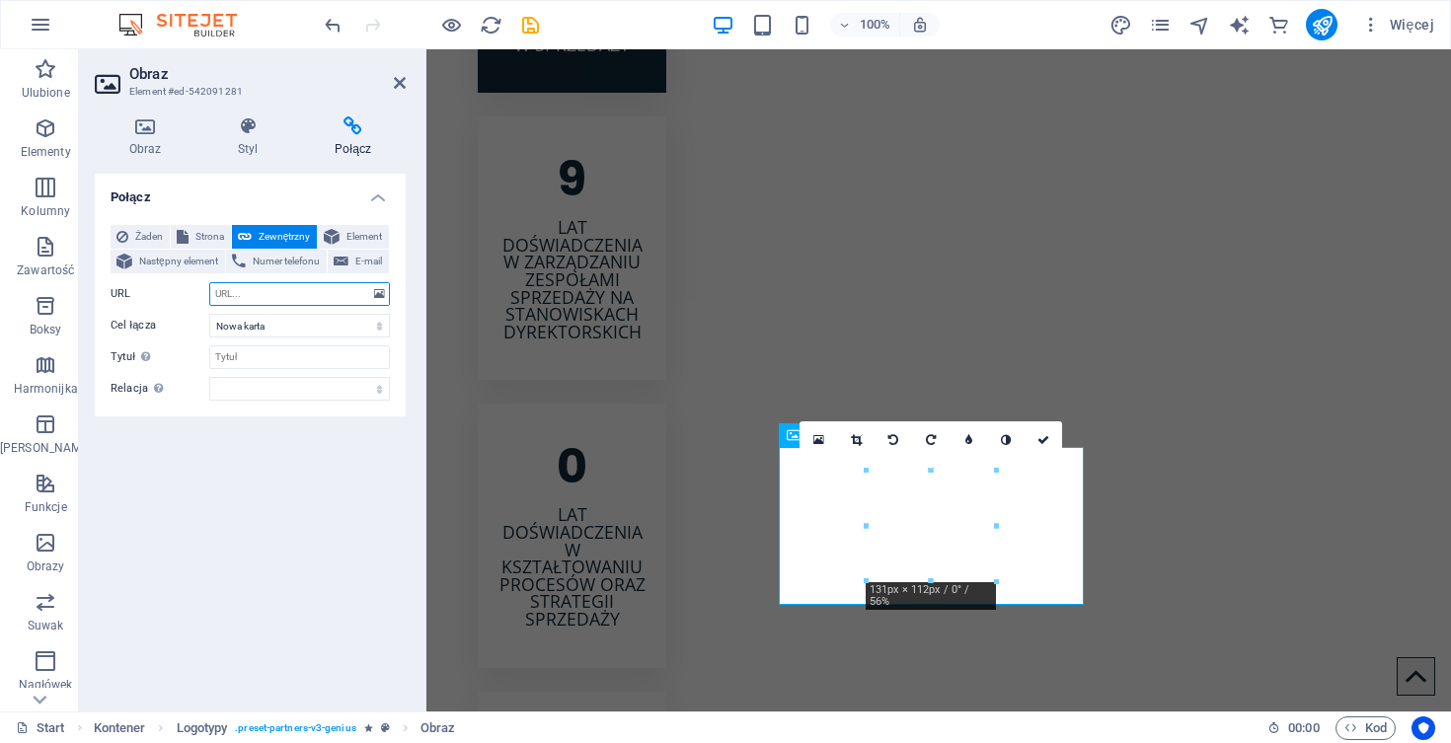
paste input "https://www.altkomakademia.pl/"
type input "https://www.altkomakademia.pl/"
click at [400, 86] on icon at bounding box center [400, 83] width 12 height 16
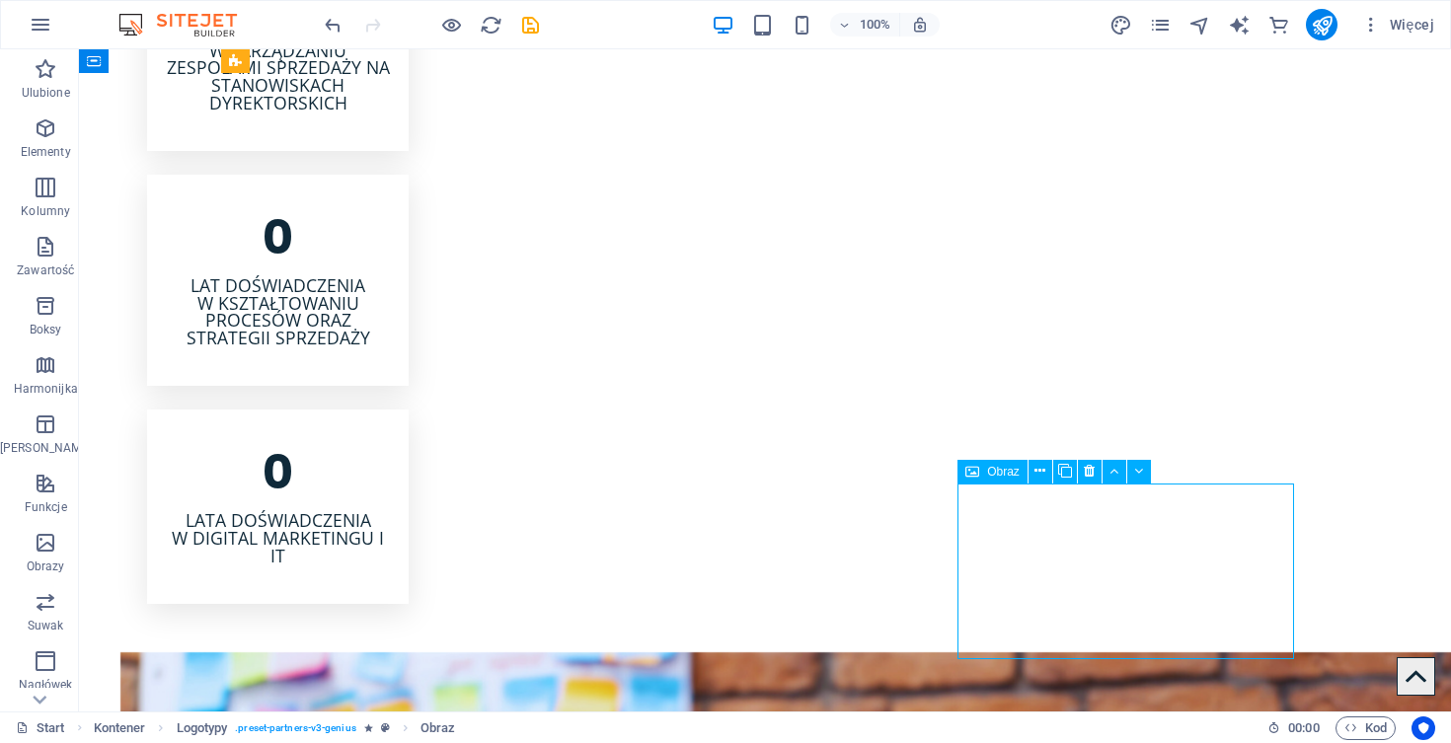
scroll to position [3178, 0]
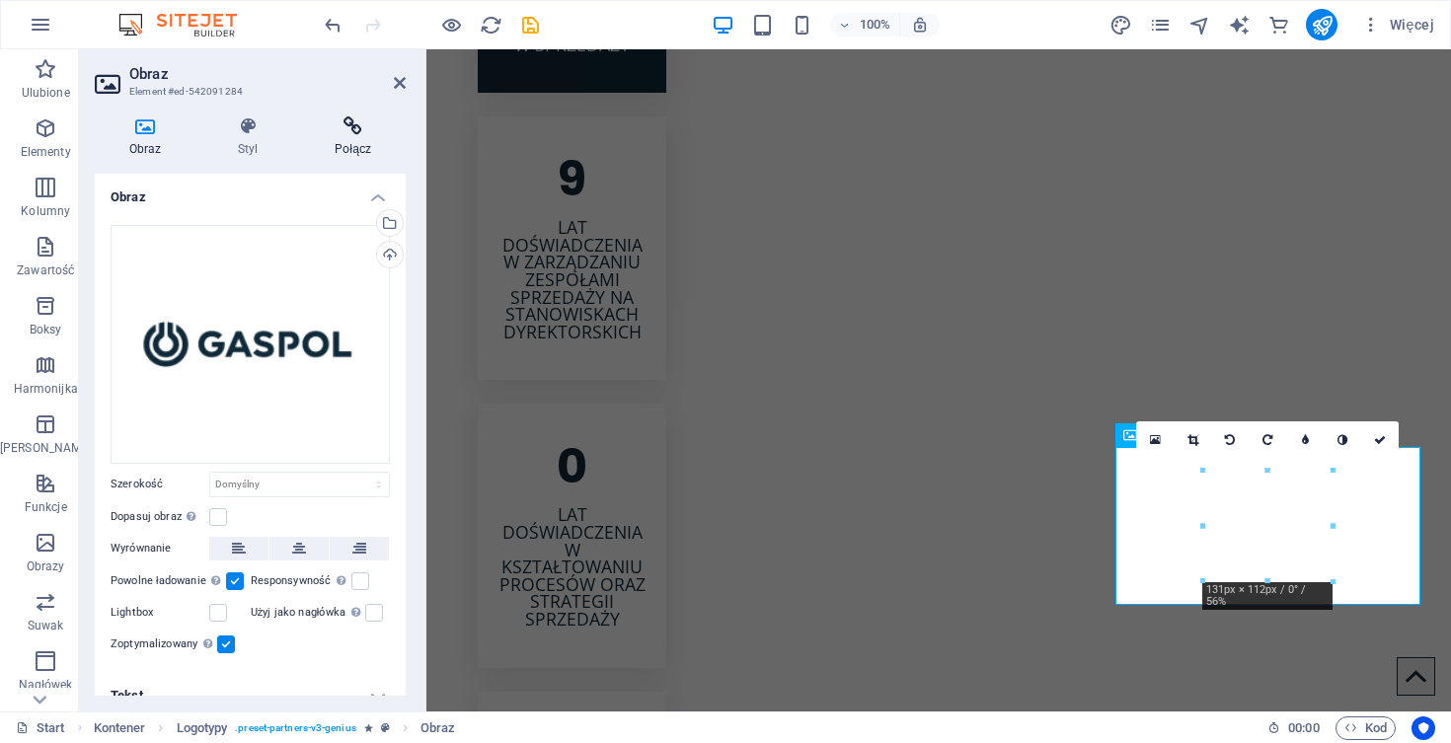
click at [362, 132] on icon at bounding box center [353, 126] width 106 height 20
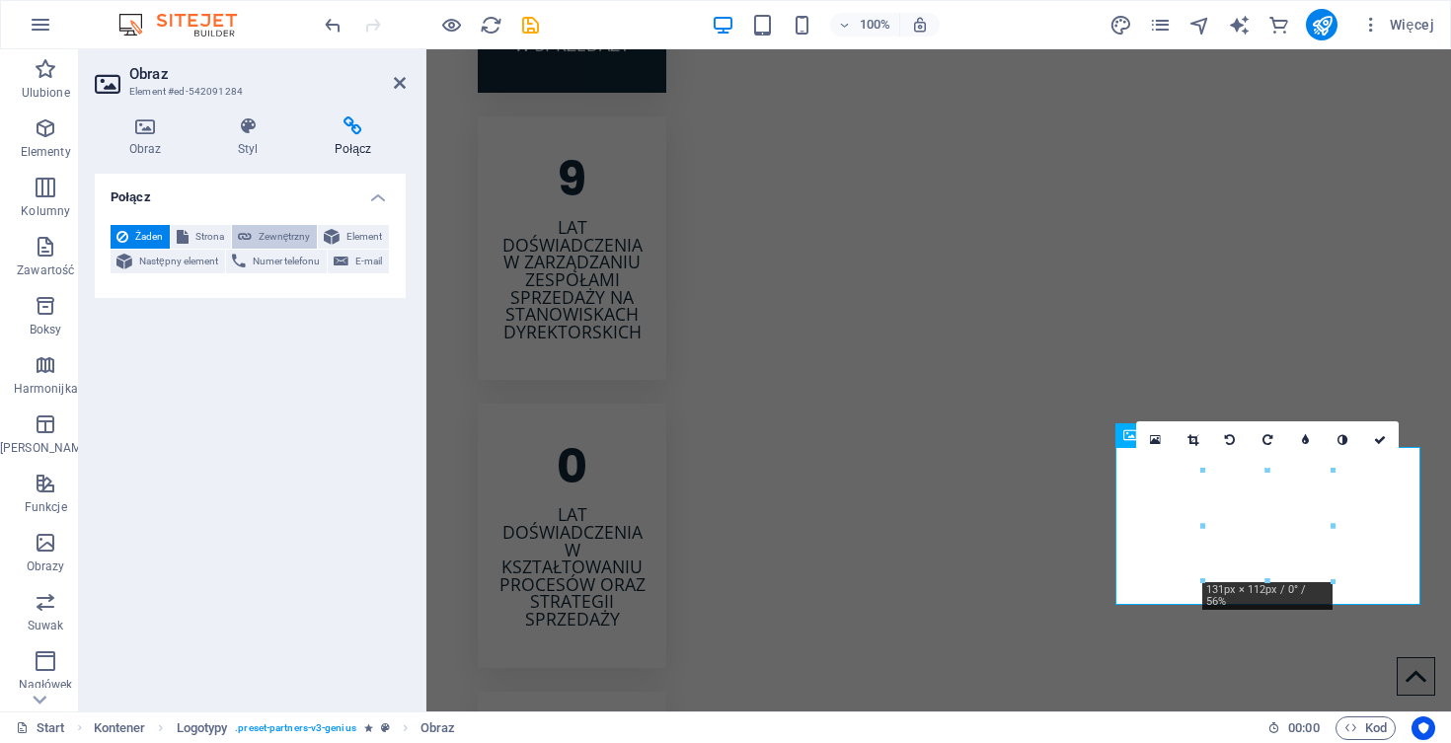
click at [293, 234] on span "Zewnętrzny" at bounding box center [284, 237] width 53 height 24
select select "blank"
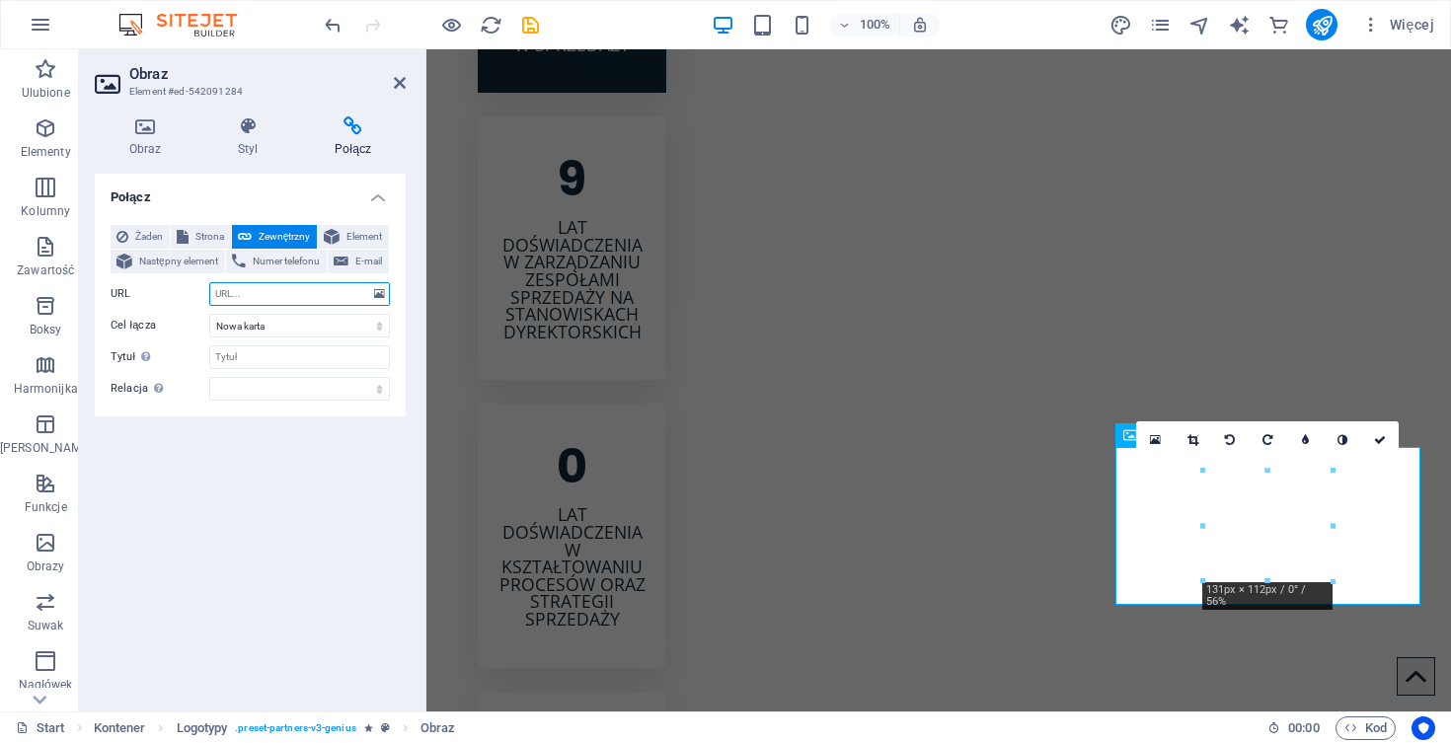
paste input "https://www.gaspol.pl/"
type input "https://www.gaspol.pl/"
click at [402, 83] on icon at bounding box center [400, 83] width 12 height 16
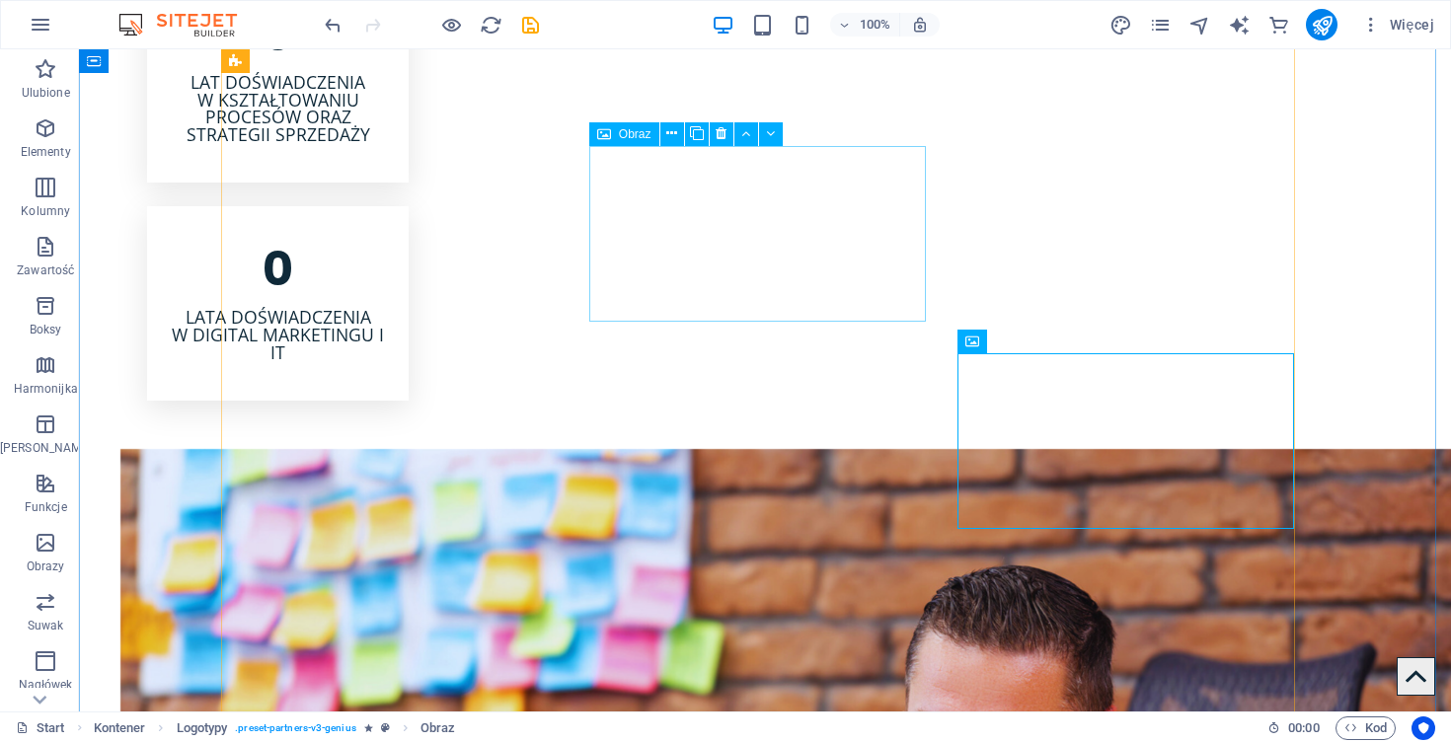
scroll to position [3726, 0]
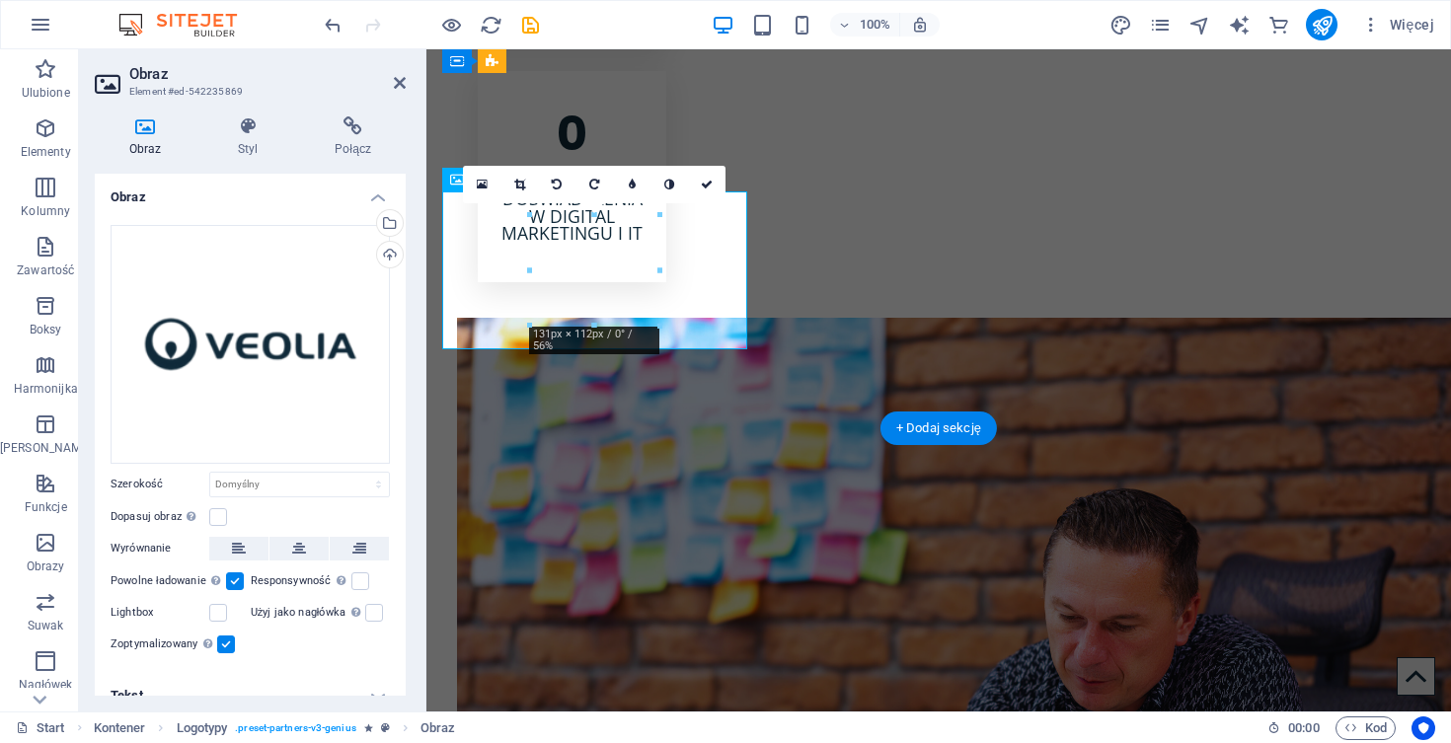
scroll to position [3623, 0]
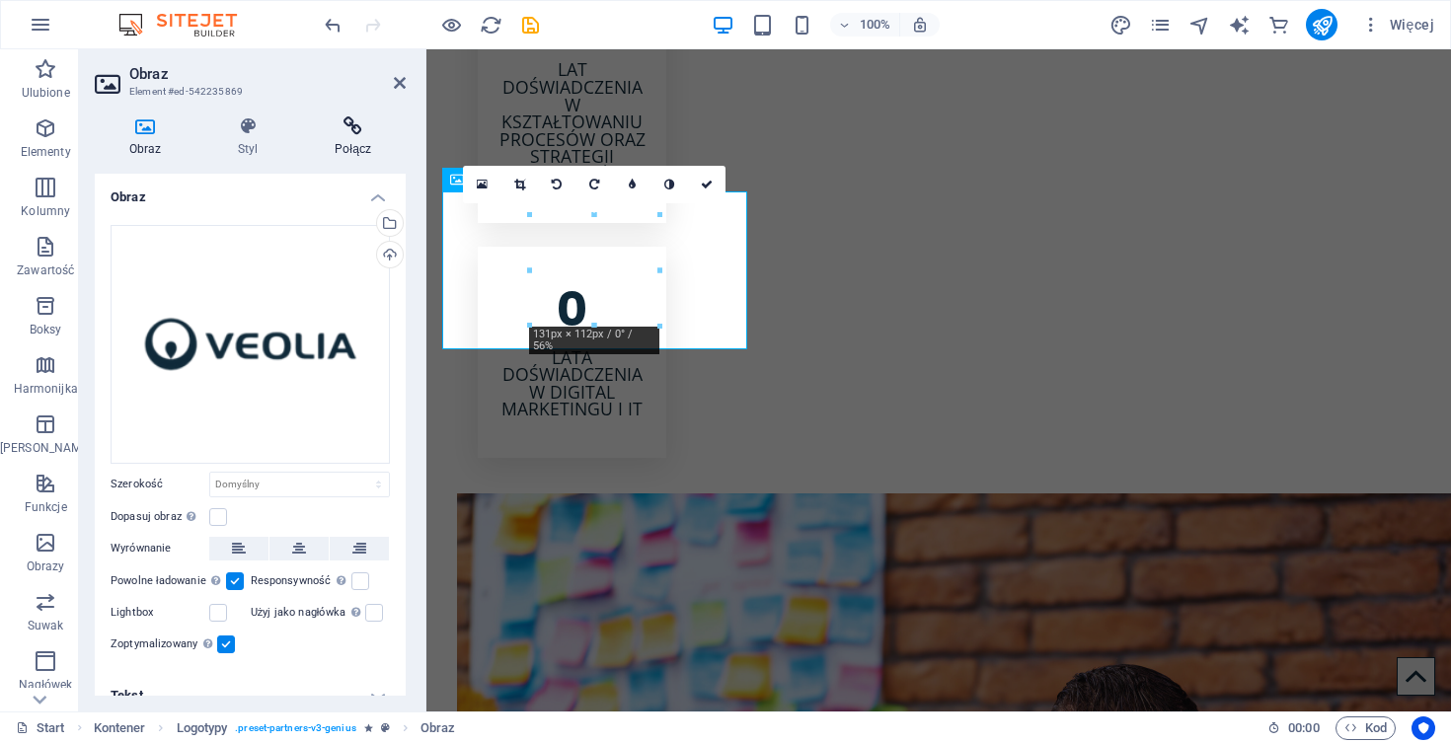
click at [353, 138] on h4 "Połącz" at bounding box center [353, 136] width 106 height 41
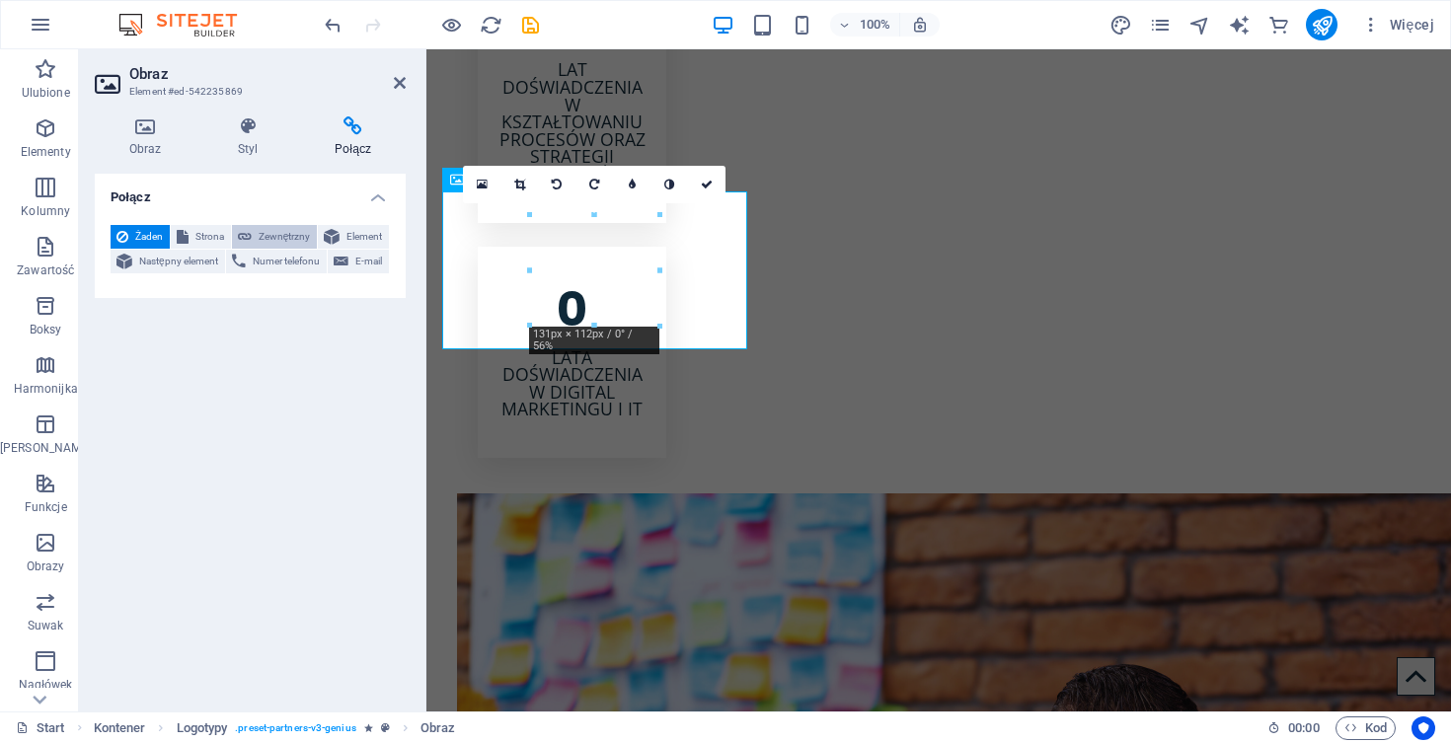
click at [279, 234] on span "Zewnętrzny" at bounding box center [284, 237] width 53 height 24
select select "blank"
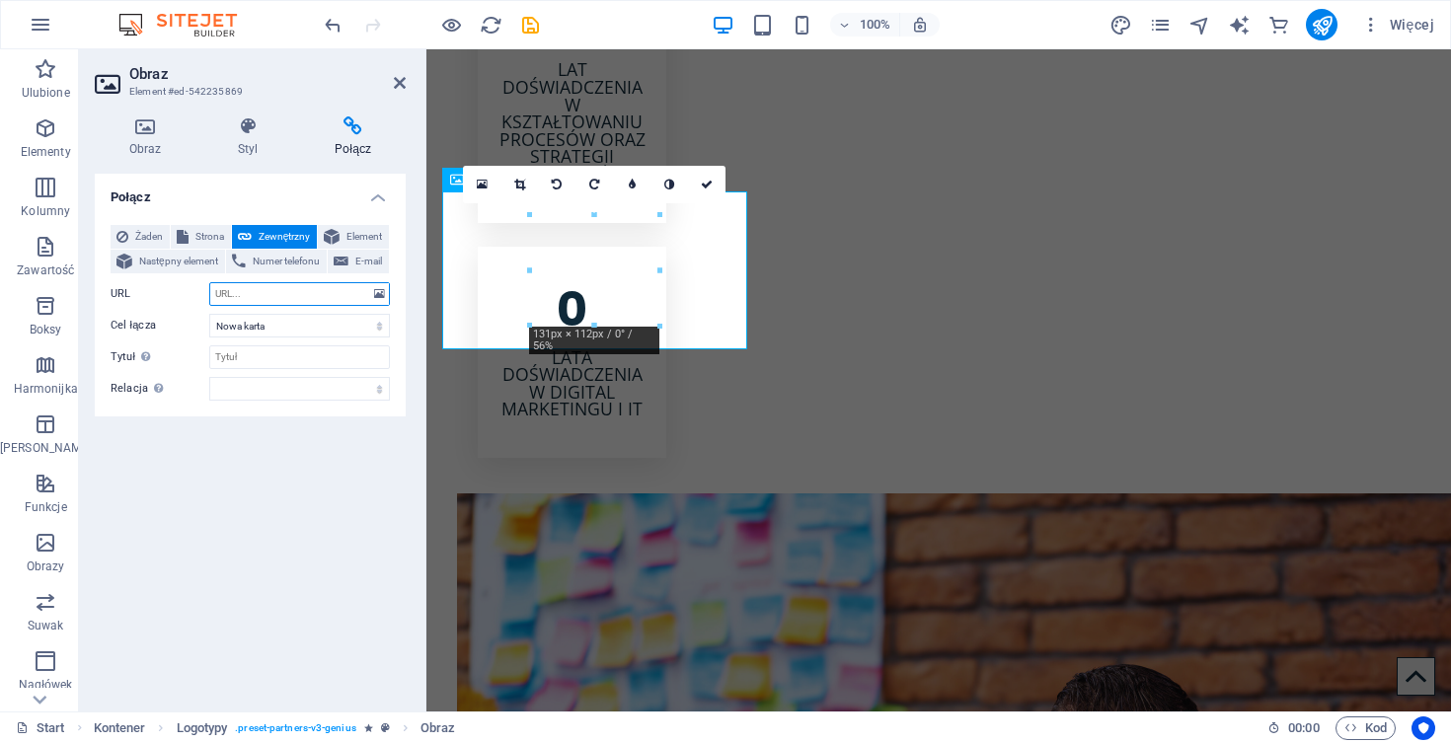
paste input "https://veoliaterm.pl/"
type input "https://veoliaterm.pl/"
click at [398, 79] on icon at bounding box center [400, 83] width 12 height 16
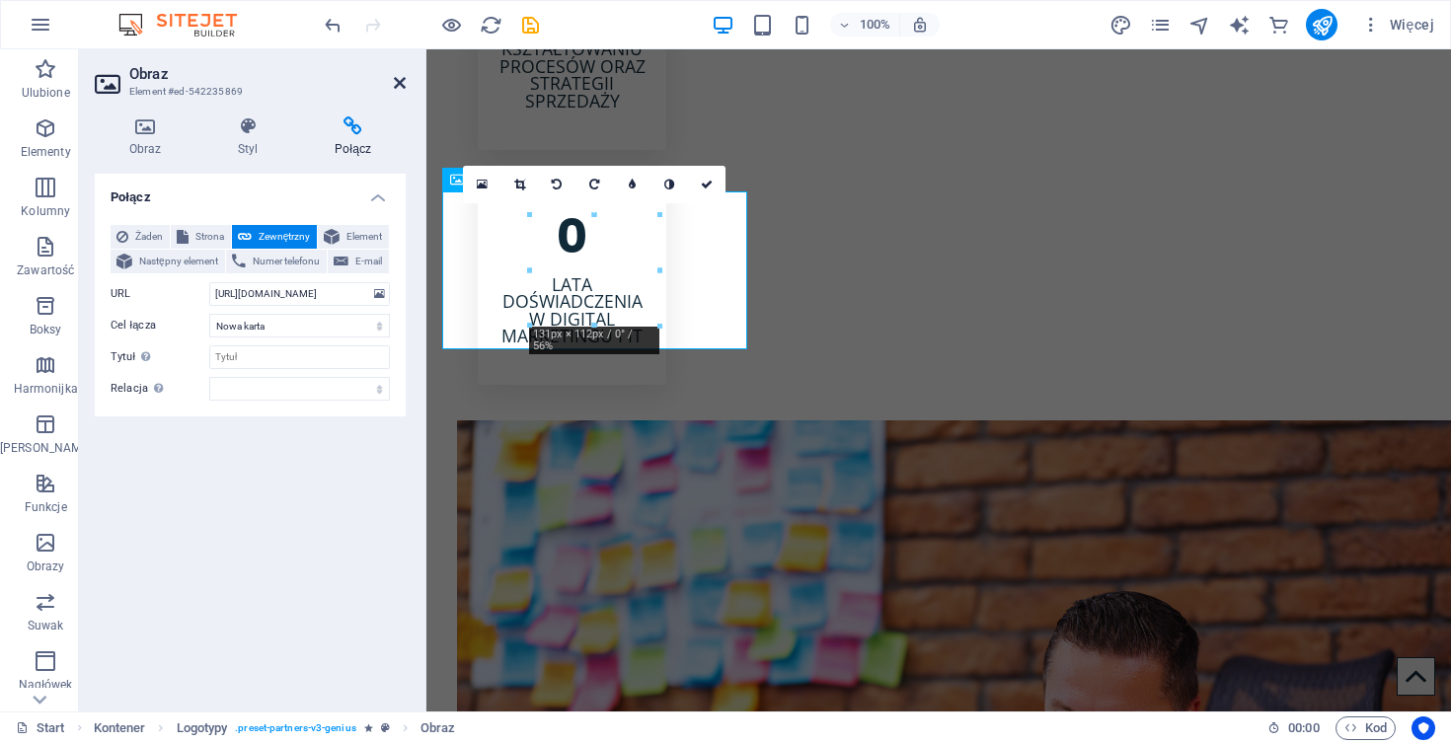
scroll to position [3726, 0]
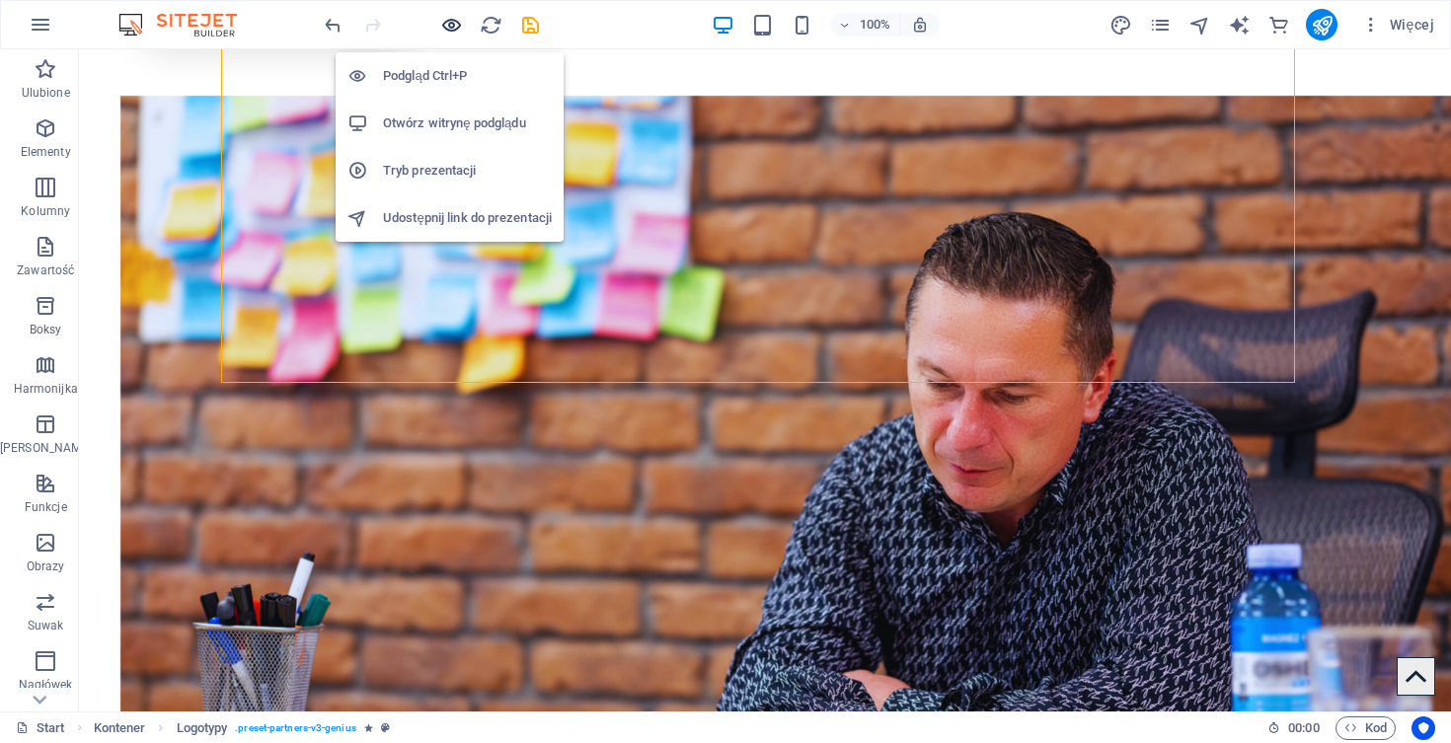
click at [453, 24] on icon "button" at bounding box center [451, 25] width 23 height 23
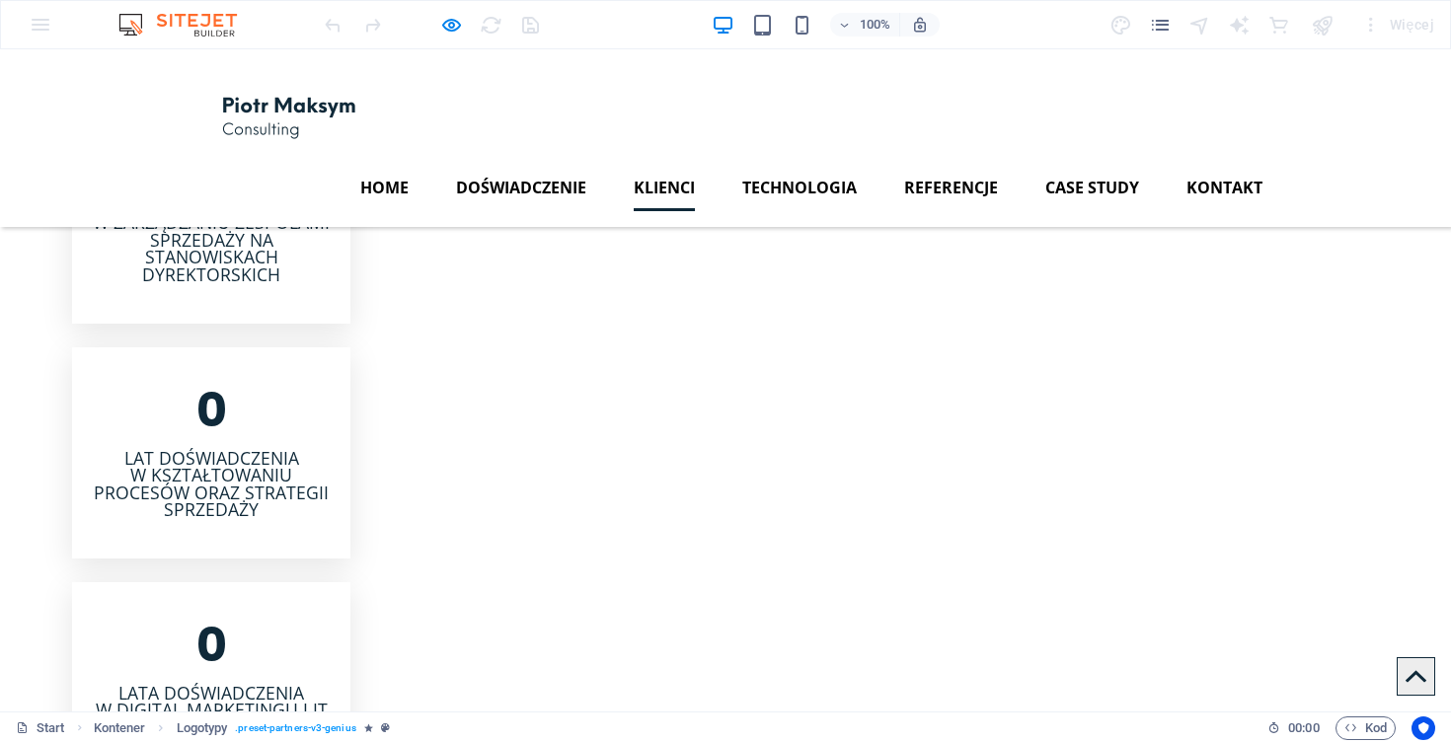
scroll to position [2683, 0]
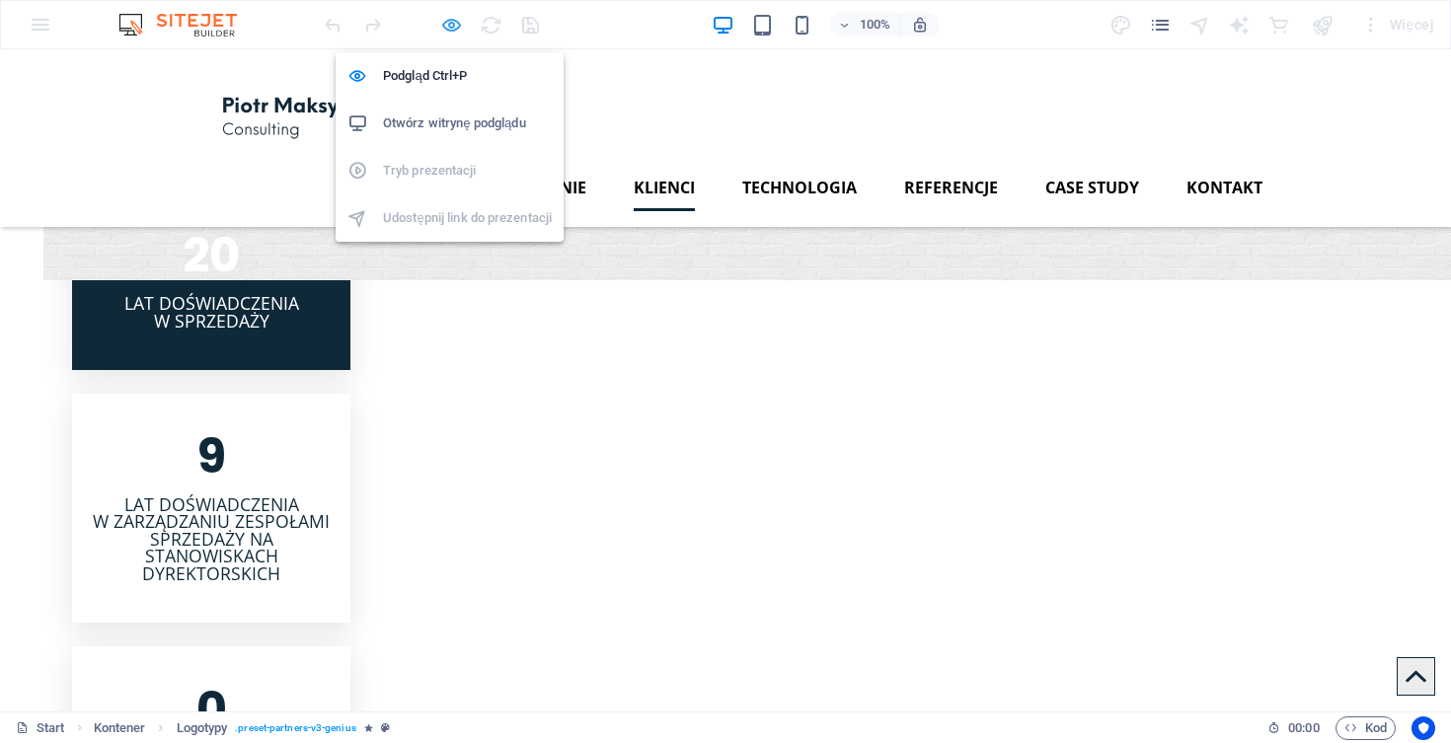
click at [452, 24] on icon "button" at bounding box center [451, 25] width 23 height 23
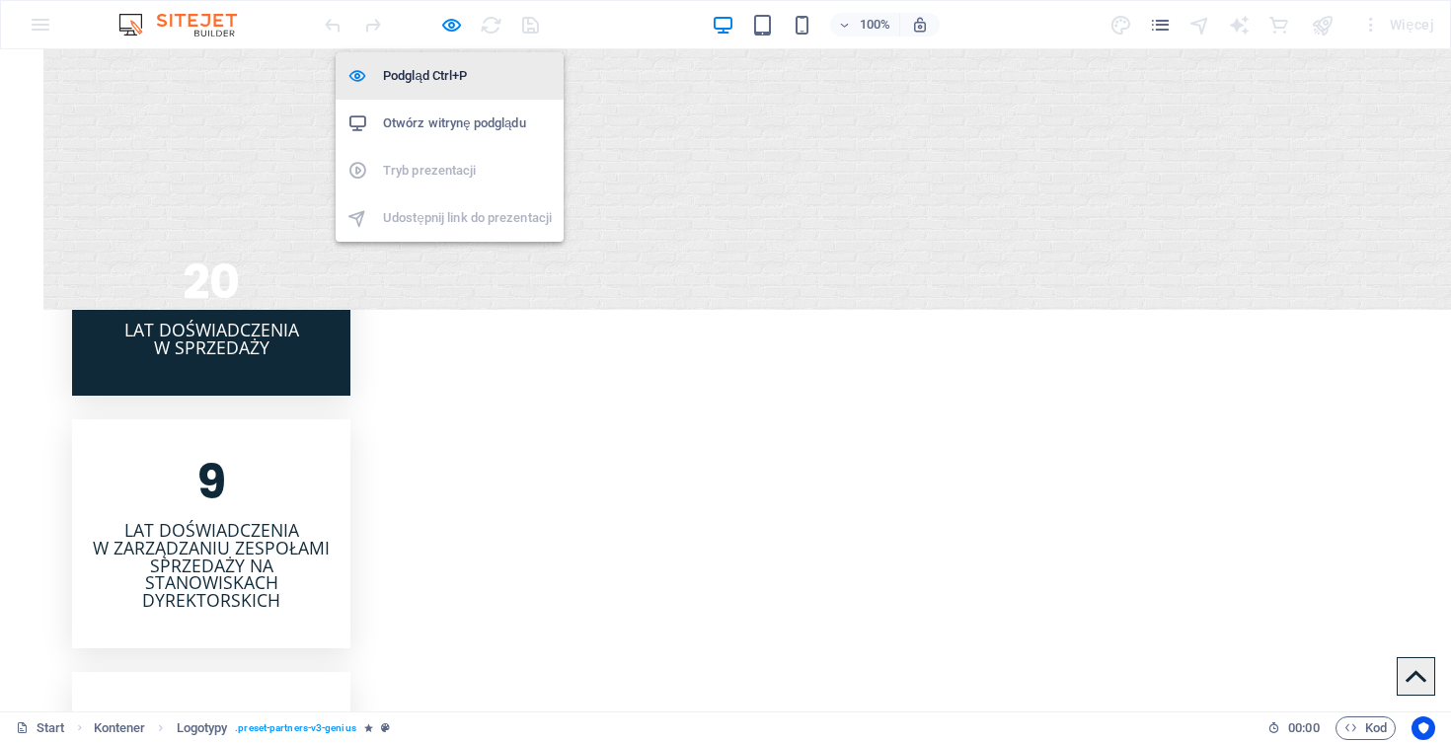
scroll to position [2670, 0]
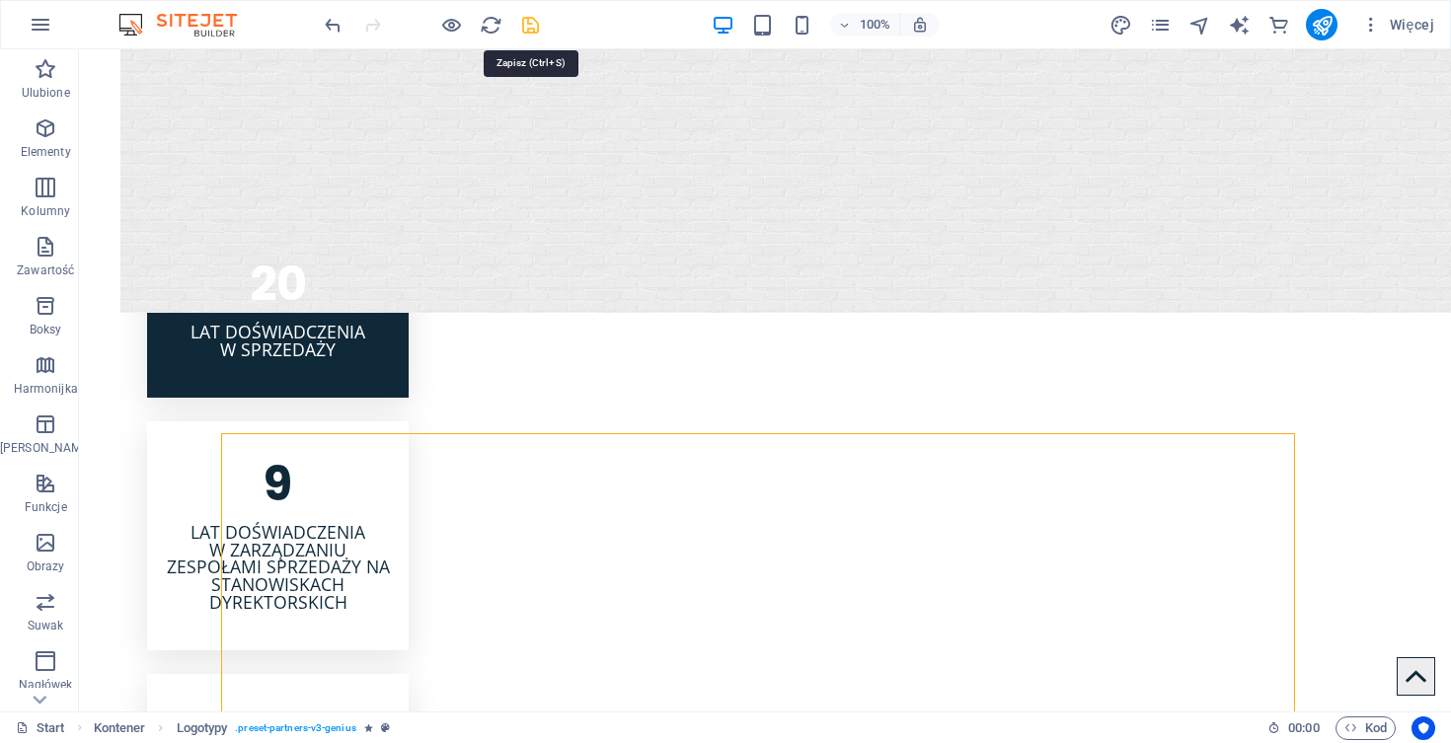
click at [527, 26] on icon "save" at bounding box center [530, 25] width 23 height 23
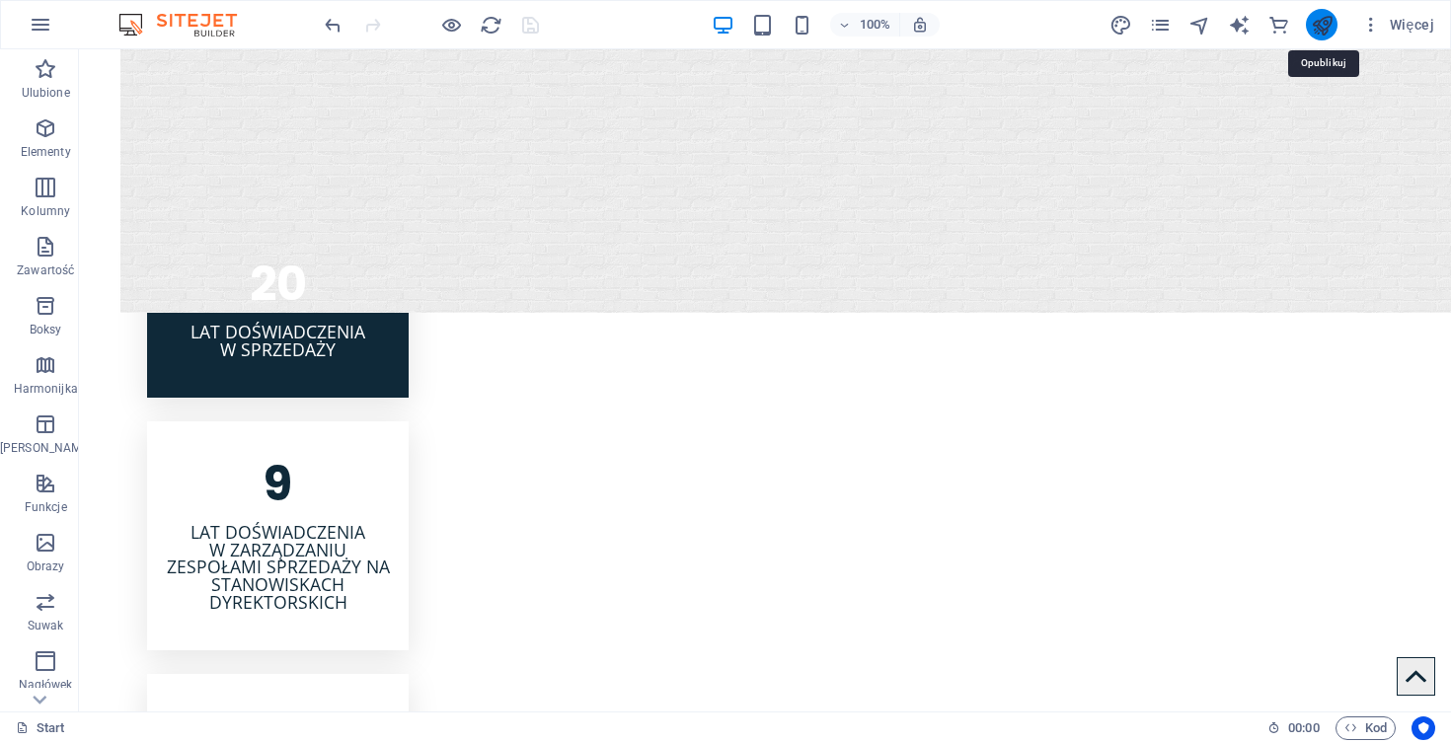
click at [1330, 25] on icon "publish" at bounding box center [1322, 25] width 23 height 23
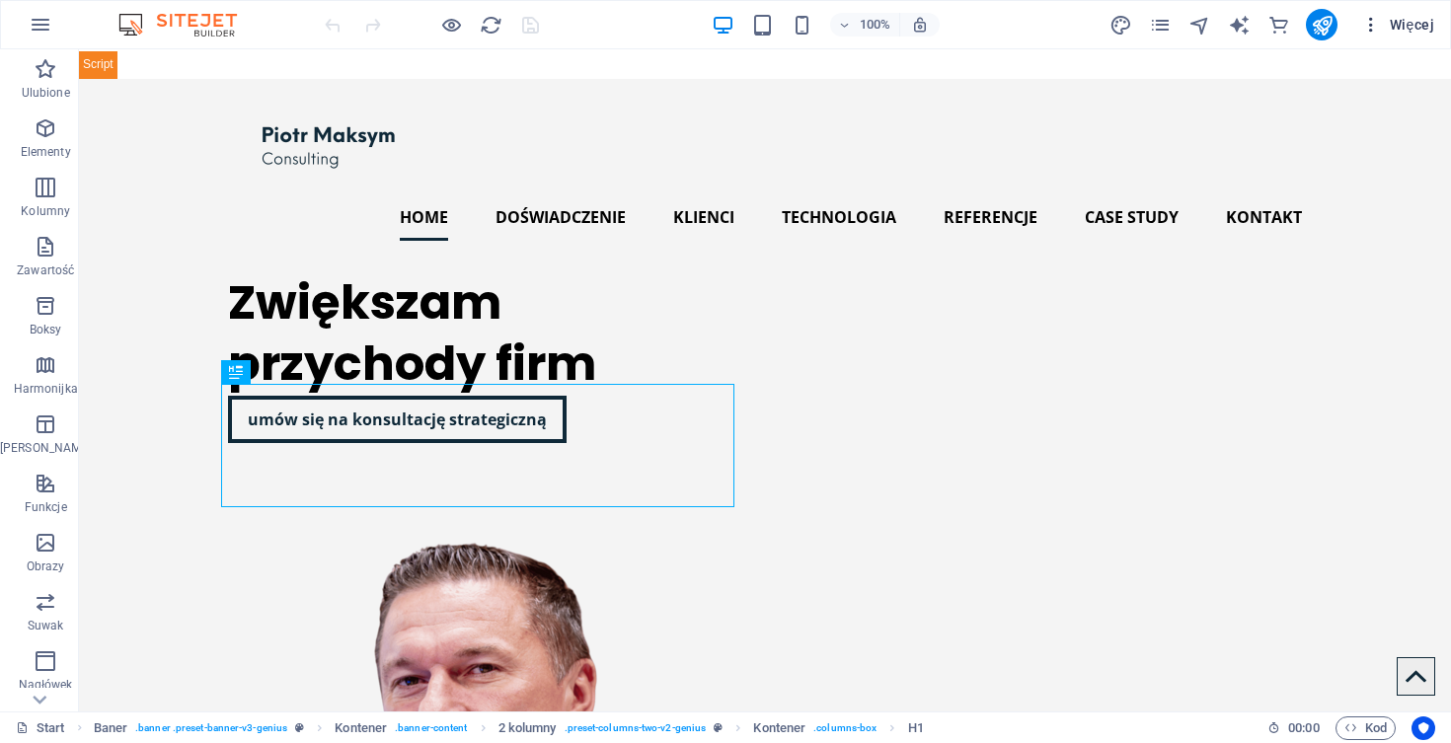
click at [1409, 27] on span "Więcej" at bounding box center [1397, 25] width 73 height 20
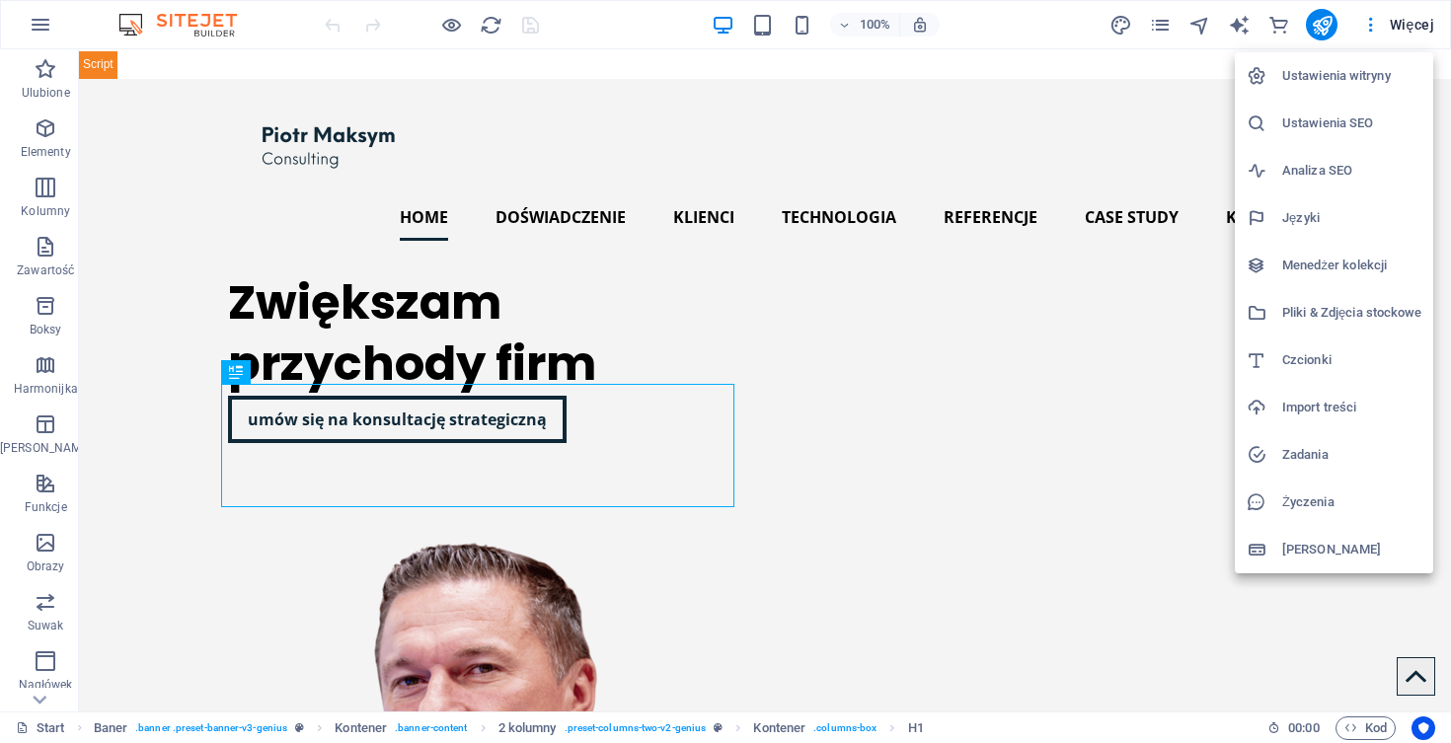
click at [1337, 115] on h6 "Ustawienia SEO" at bounding box center [1351, 124] width 139 height 24
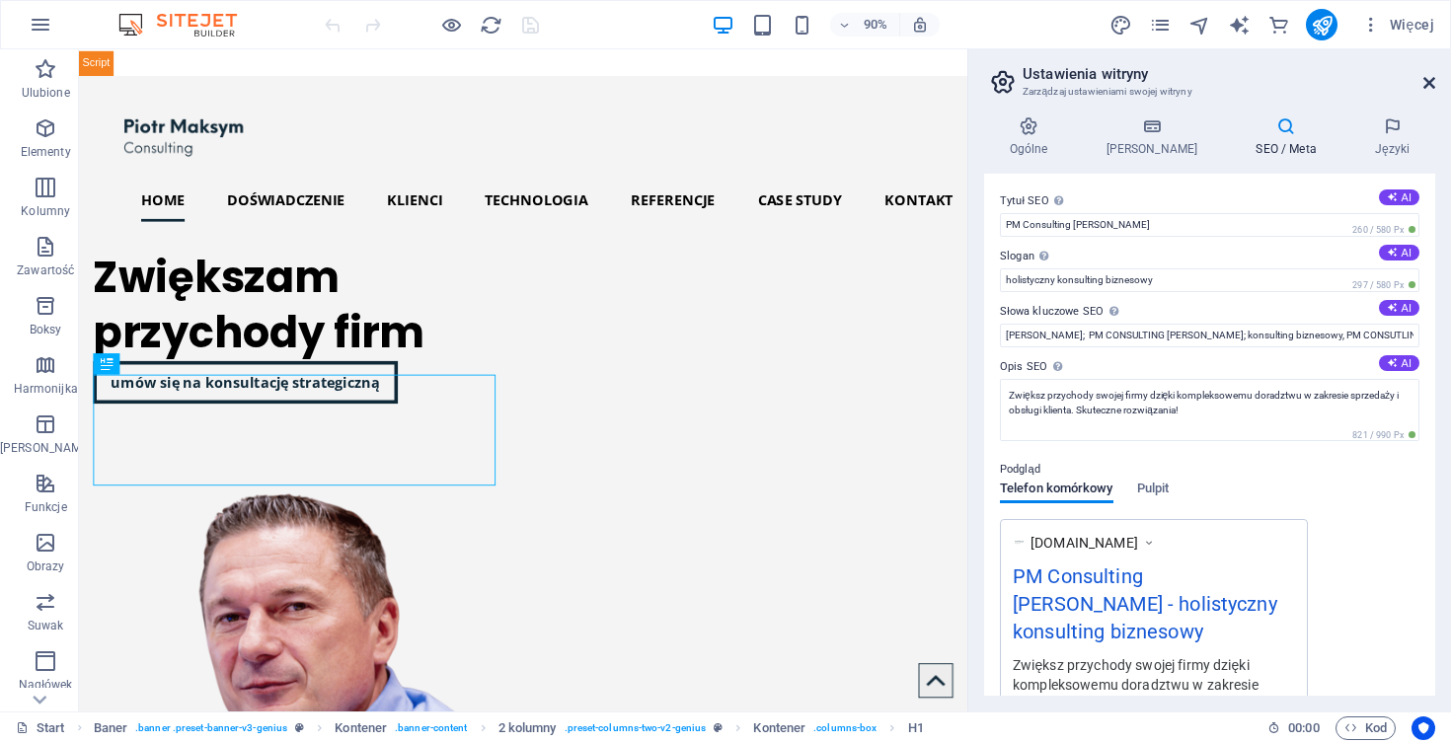
click at [1431, 82] on icon at bounding box center [1429, 83] width 12 height 16
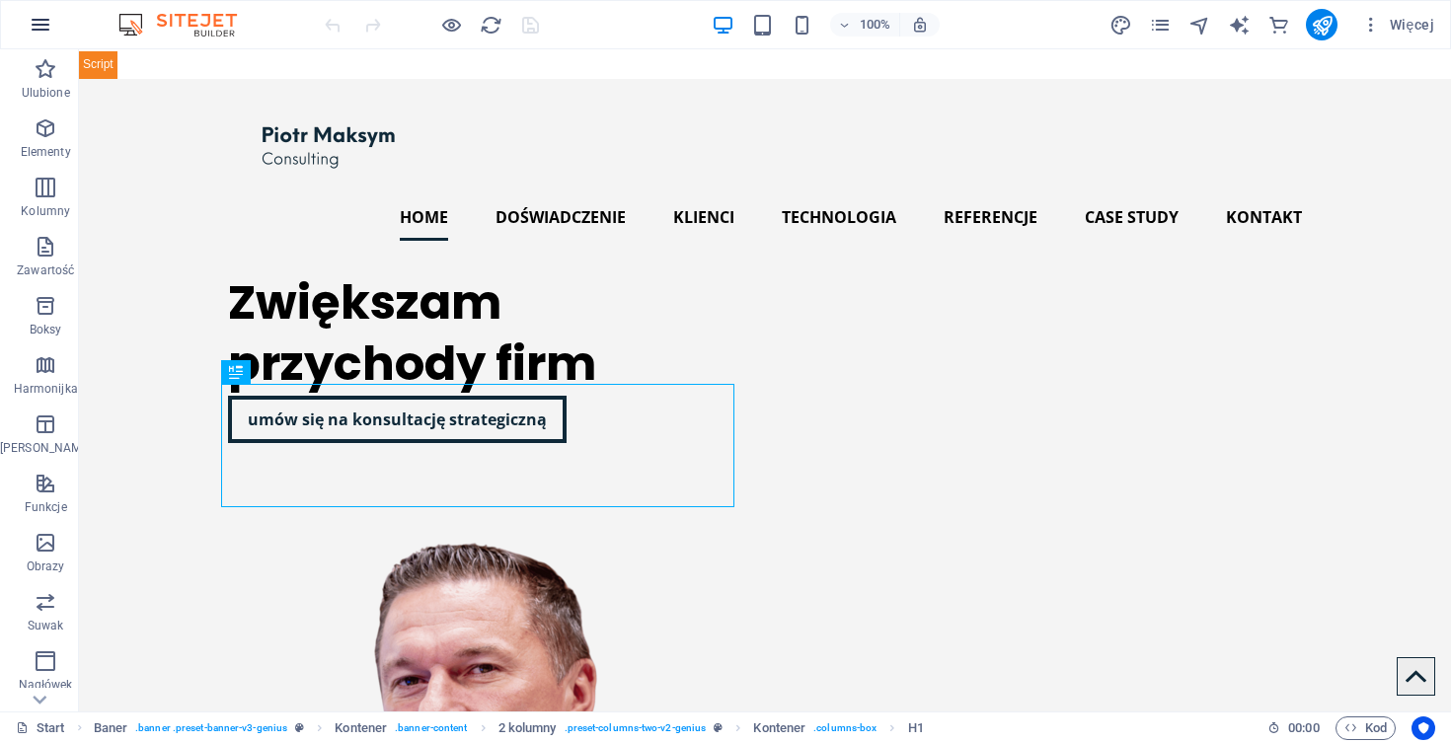
click at [37, 22] on icon "button" at bounding box center [41, 25] width 24 height 24
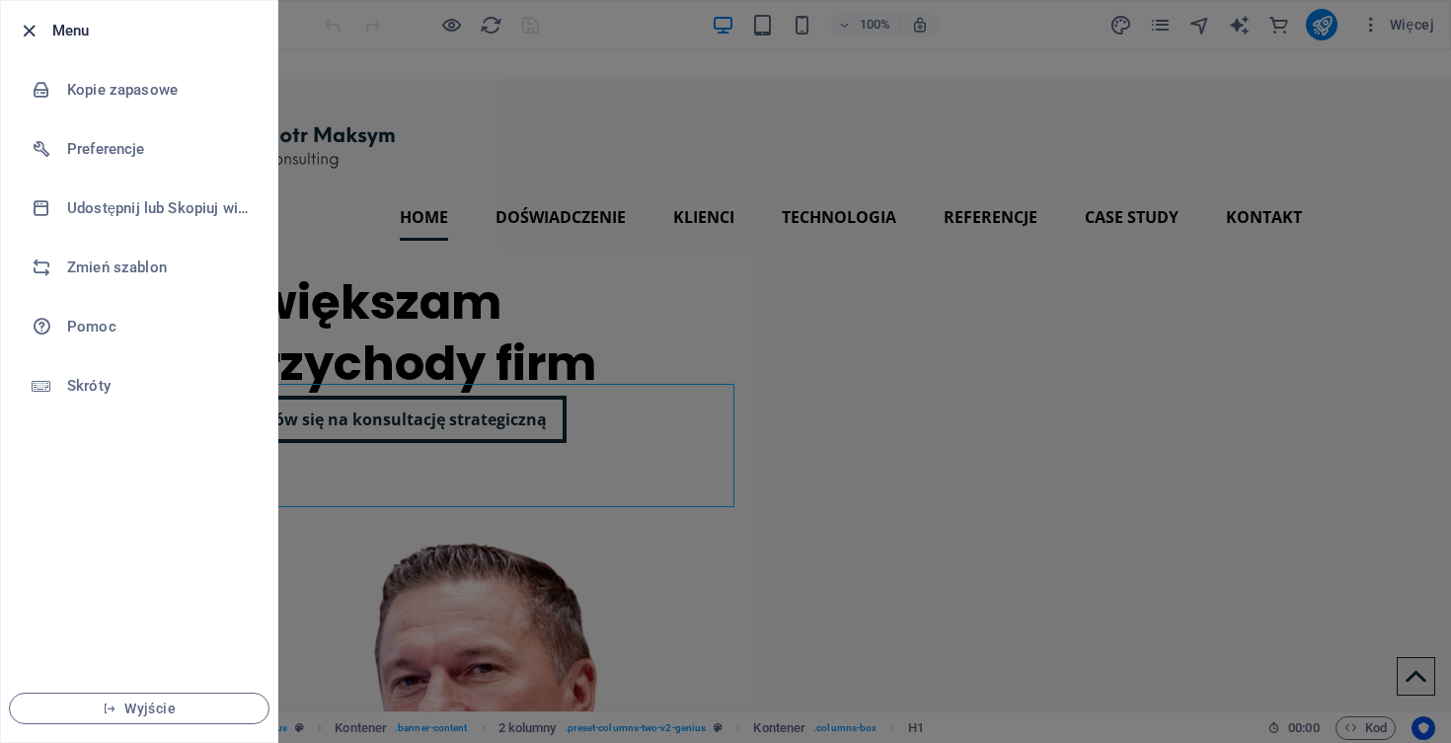
click at [30, 30] on icon "button" at bounding box center [29, 31] width 23 height 23
